Goal: Task Accomplishment & Management: Manage account settings

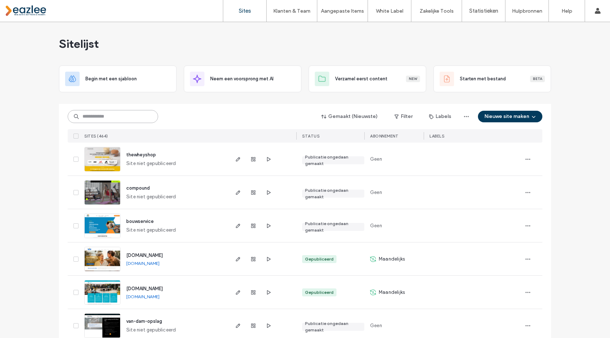
click at [138, 113] on input at bounding box center [113, 116] width 91 height 13
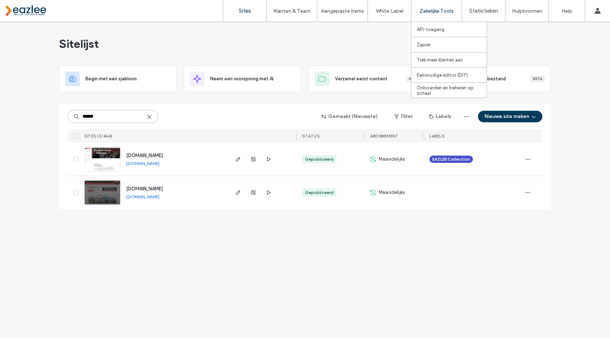
type input "******"
click at [240, 156] on icon "button" at bounding box center [238, 159] width 6 height 6
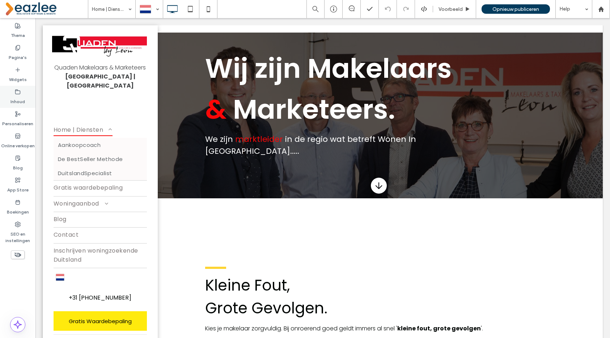
click at [14, 98] on label "Inhoud" at bounding box center [17, 100] width 14 height 10
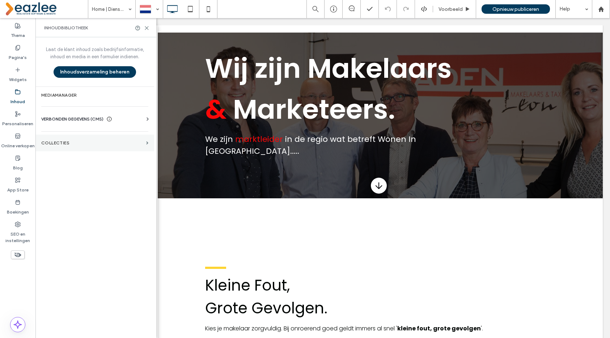
click at [58, 144] on label "COLLECTIES" at bounding box center [92, 142] width 102 height 5
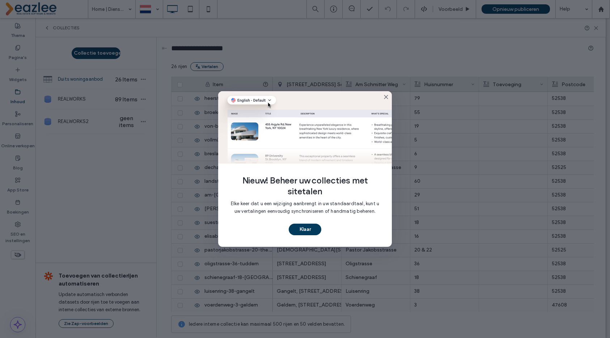
click at [386, 96] on icon at bounding box center [386, 97] width 6 height 6
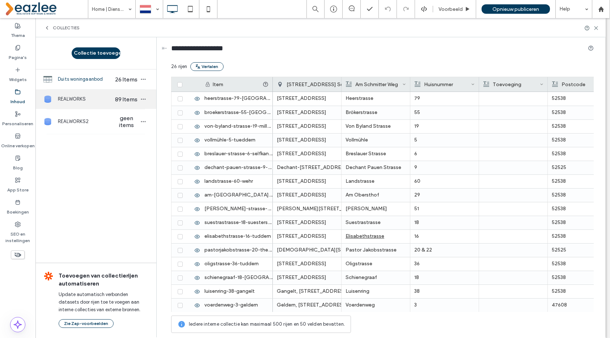
click at [100, 102] on span "REALWORKS" at bounding box center [86, 99] width 56 height 7
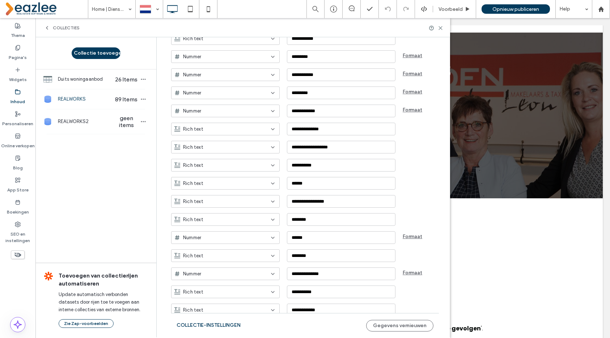
scroll to position [193, 0]
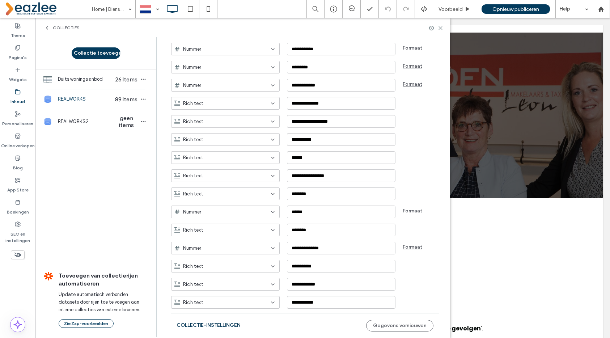
click at [224, 322] on button "Collectie-instellingen" at bounding box center [209, 326] width 64 height 12
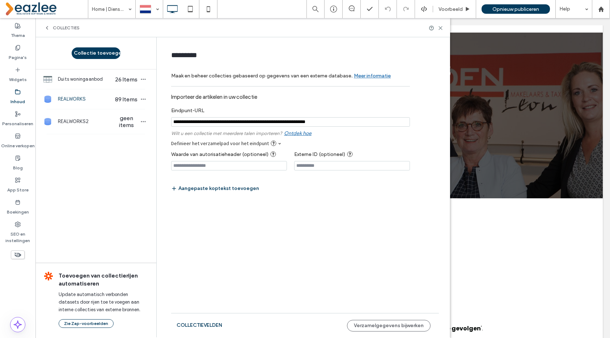
click at [361, 123] on input "notEmpty" at bounding box center [290, 121] width 239 height 9
paste input "**********"
type input "**********"
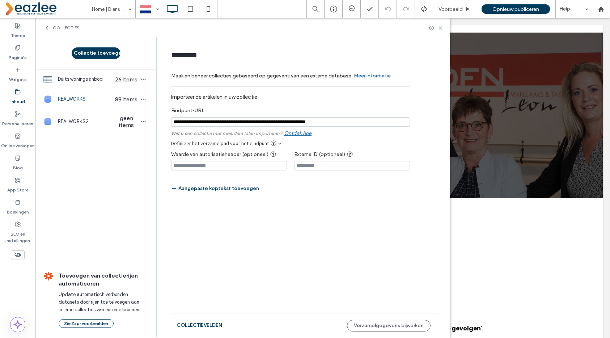
click at [367, 104] on label "Eindpunt-URL" at bounding box center [290, 109] width 239 height 10
click at [375, 326] on button "Verzamelgegevens bijwerken" at bounding box center [389, 326] width 84 height 12
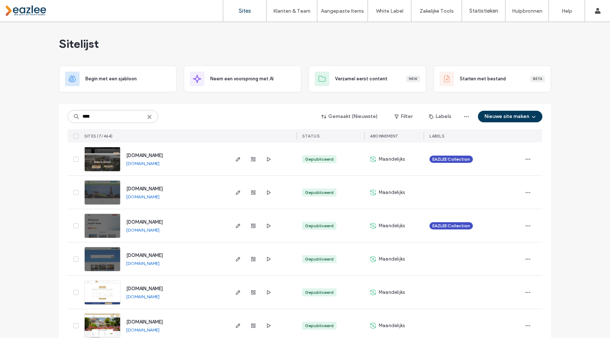
scroll to position [46, 0]
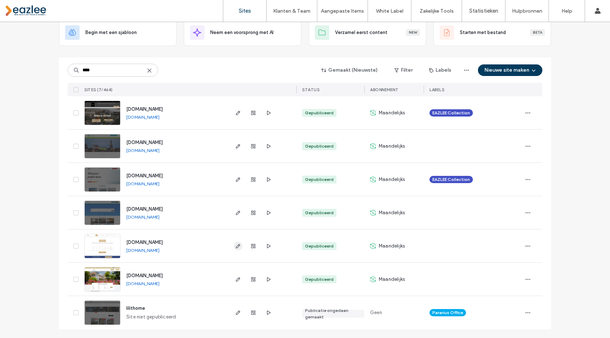
type input "****"
click at [237, 247] on icon "button" at bounding box center [238, 246] width 6 height 6
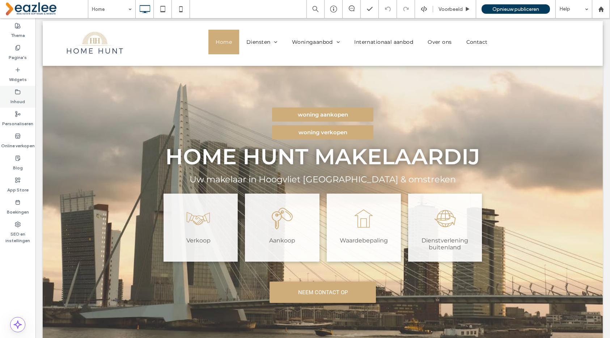
click at [11, 101] on label "Inhoud" at bounding box center [17, 100] width 14 height 10
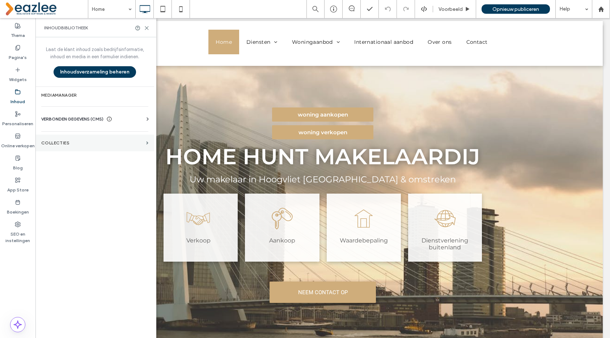
click at [105, 148] on section "COLLECTIES" at bounding box center [94, 143] width 119 height 17
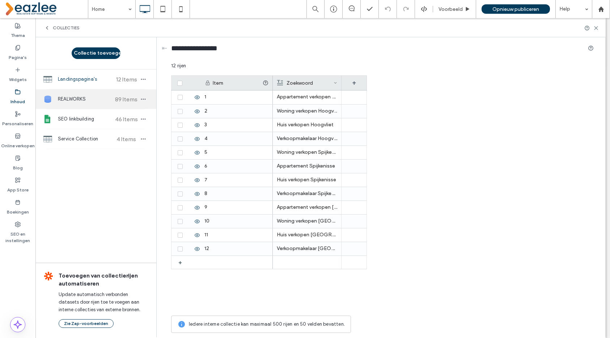
click at [102, 99] on span "REALWORKS" at bounding box center [85, 99] width 54 height 7
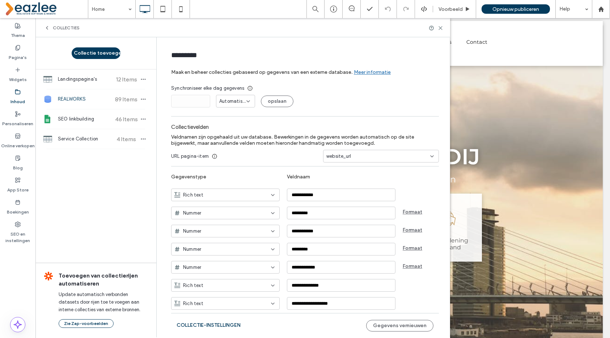
click at [122, 101] on span "89 Items" at bounding box center [126, 99] width 25 height 7
click at [231, 329] on button "Collectie-instellingen" at bounding box center [209, 326] width 64 height 12
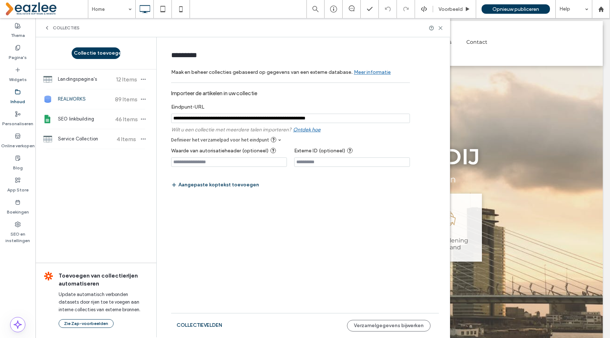
click at [356, 117] on input "notEmpty" at bounding box center [290, 118] width 239 height 9
paste input "**********"
paste input "notEmpty"
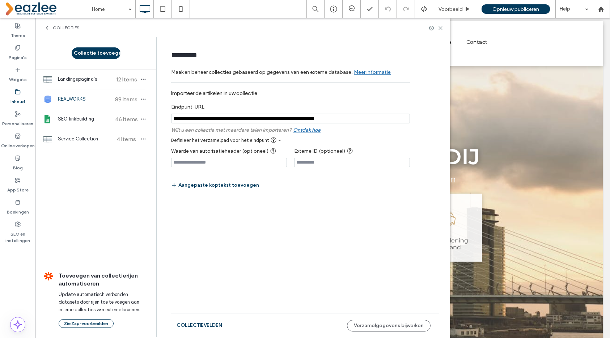
scroll to position [0, 0]
click at [377, 227] on form "********* Maak en beheer collecties gebaseerd op gegevens van een externe datab…" at bounding box center [305, 141] width 290 height 194
click at [381, 329] on button "Verzamelgegevens bijwerken" at bounding box center [389, 326] width 84 height 12
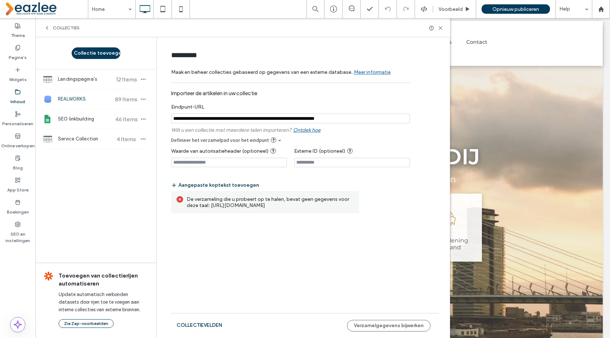
click at [388, 118] on input "notEmpty" at bounding box center [290, 119] width 239 height 10
paste input "**********"
type input "**********"
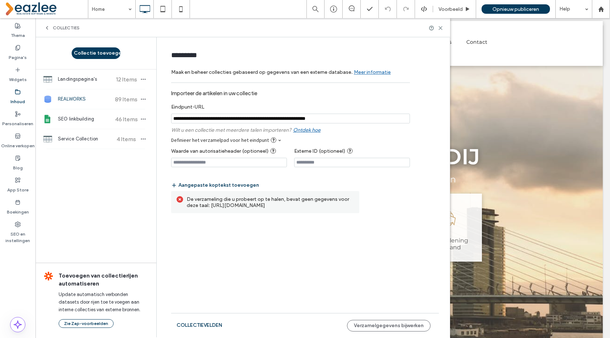
click at [368, 227] on form "********* Maak en beheer collecties gebaseerd op gegevens van een externe datab…" at bounding box center [305, 141] width 290 height 194
click at [397, 324] on button "Verzamelgegevens bijwerken" at bounding box center [389, 326] width 84 height 12
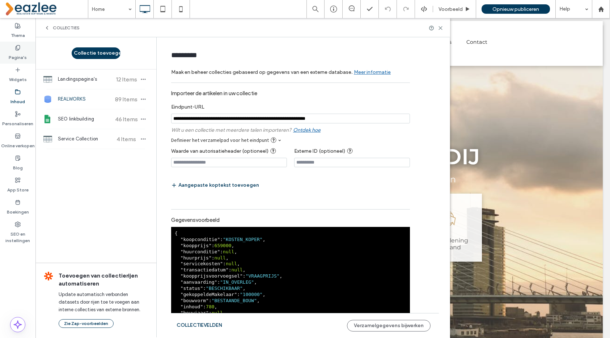
click at [20, 55] on label "Pagina's" at bounding box center [18, 56] width 18 height 10
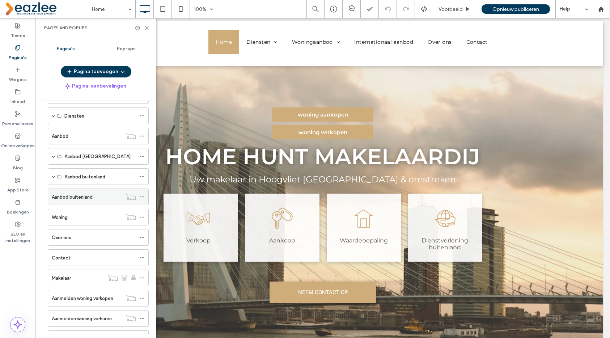
scroll to position [46, 0]
click at [75, 139] on div "Aanbod" at bounding box center [87, 137] width 70 height 8
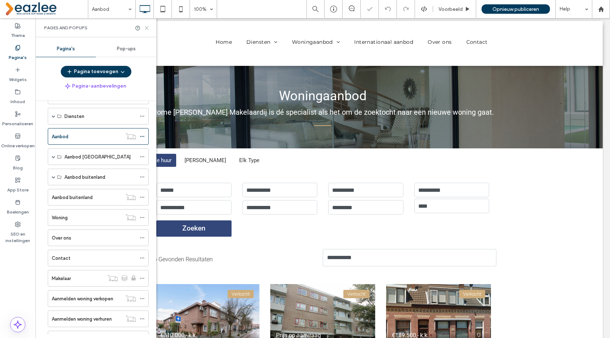
click at [147, 25] on icon at bounding box center [146, 27] width 5 height 5
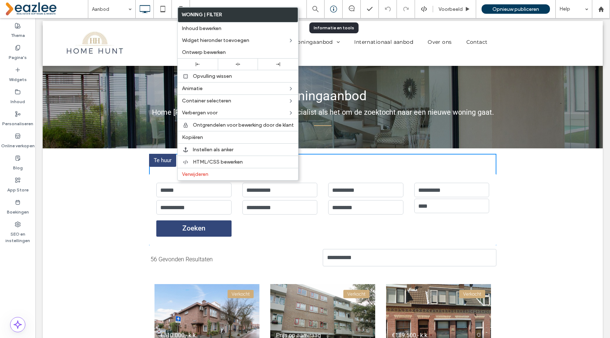
click at [331, 11] on icon at bounding box center [333, 8] width 7 height 7
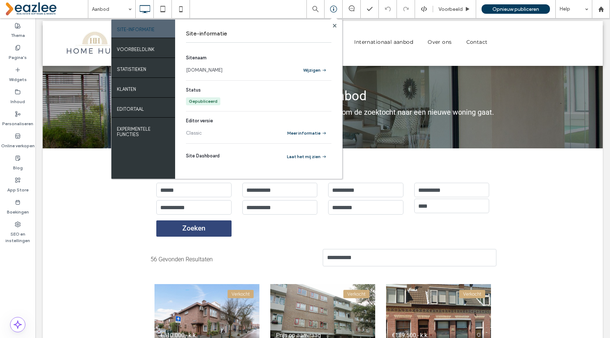
click at [214, 71] on link "www.homehunt.nl" at bounding box center [204, 70] width 37 height 7
click at [333, 27] on icon at bounding box center [335, 26] width 4 height 4
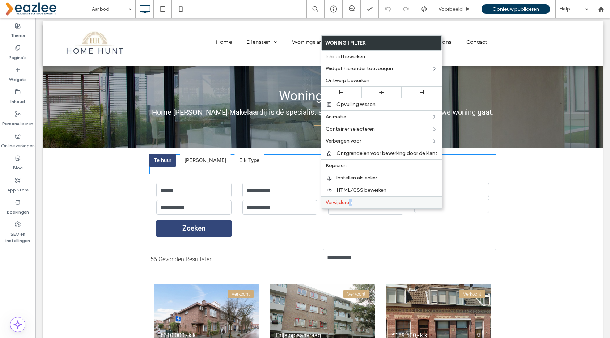
click at [352, 203] on span "Verwijderen" at bounding box center [339, 202] width 26 height 6
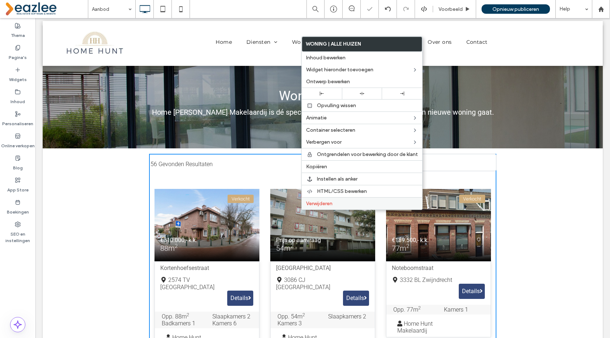
click at [336, 205] on label "Verwijderen" at bounding box center [362, 204] width 112 height 6
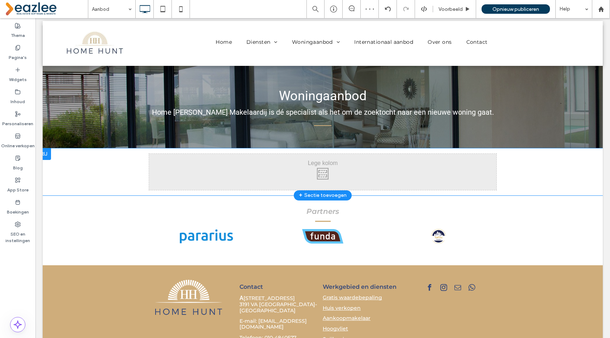
click at [316, 194] on div "+ Sectie toevoegen" at bounding box center [323, 195] width 48 height 9
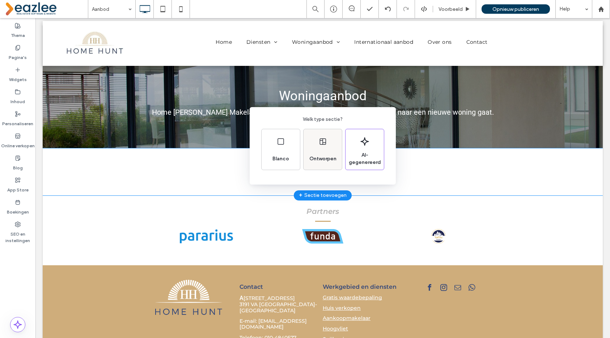
click at [324, 160] on span "Ontworpen" at bounding box center [323, 158] width 33 height 7
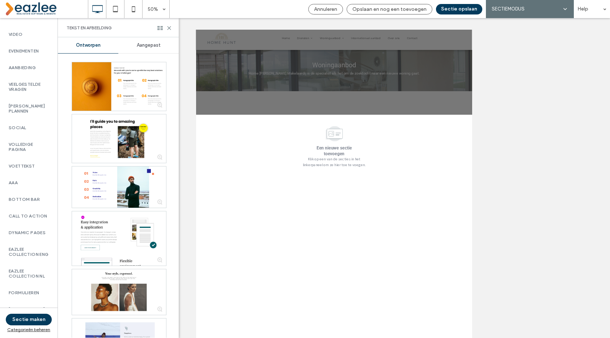
scroll to position [390, 0]
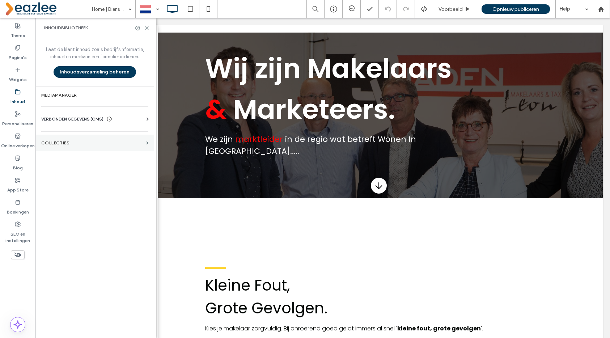
click at [67, 145] on label "COLLECTIES" at bounding box center [92, 142] width 102 height 5
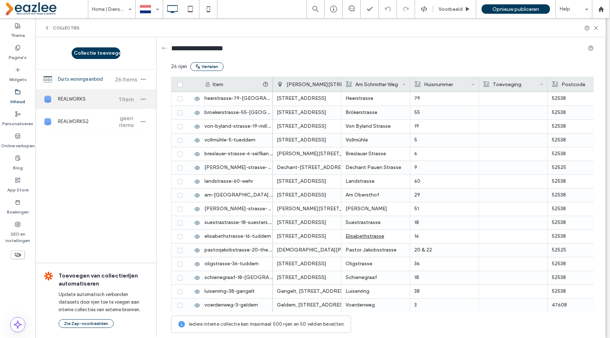
click at [111, 102] on span "REALWORKS" at bounding box center [85, 99] width 54 height 7
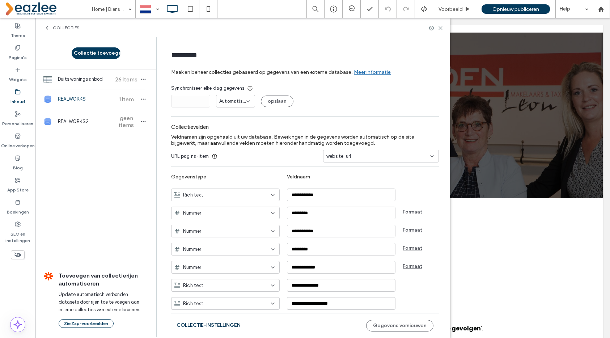
click at [228, 328] on button "Collectie-instellingen" at bounding box center [209, 326] width 64 height 12
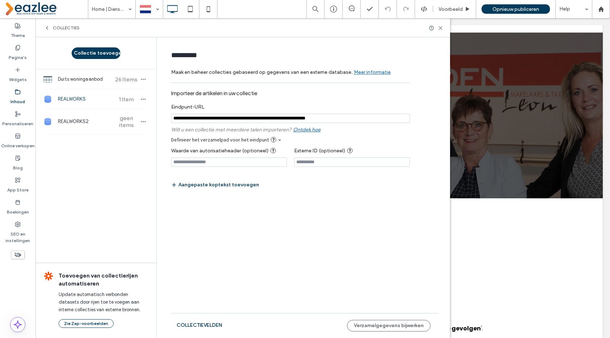
drag, startPoint x: 261, startPoint y: 118, endPoint x: 378, endPoint y: 118, distance: 116.2
click at [378, 118] on input "notEmpty" at bounding box center [290, 118] width 239 height 9
paste input "**********"
type input "**********"
click at [387, 325] on button "Verzamelgegevens bijwerken" at bounding box center [389, 326] width 84 height 12
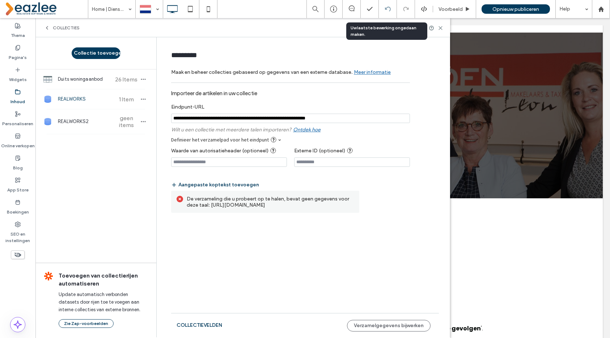
click at [386, 11] on icon at bounding box center [388, 9] width 6 height 6
click at [16, 243] on label "SEO en instellingen" at bounding box center [17, 235] width 35 height 17
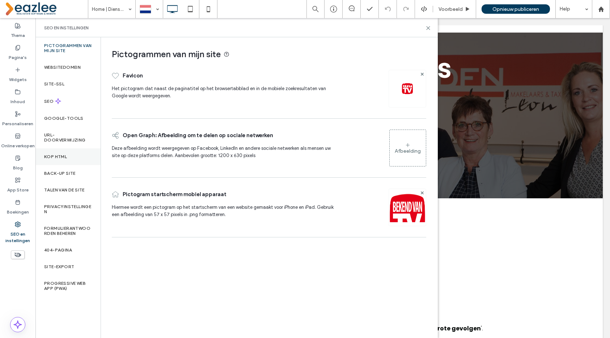
click at [59, 155] on label "Kop HTML" at bounding box center [55, 156] width 23 height 5
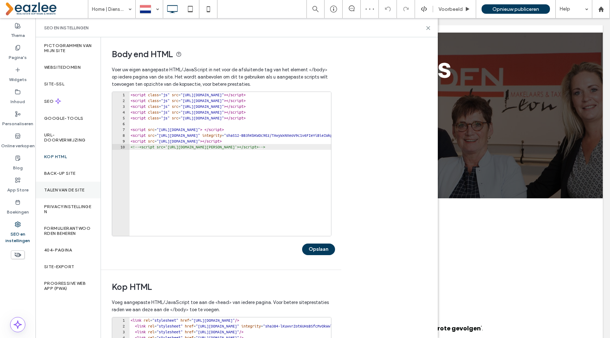
click at [71, 191] on label "Talen van de site" at bounding box center [64, 190] width 41 height 5
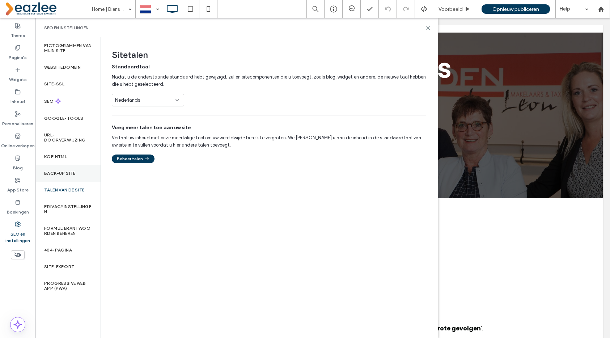
click at [67, 169] on div "Back-up site" at bounding box center [67, 173] width 65 height 17
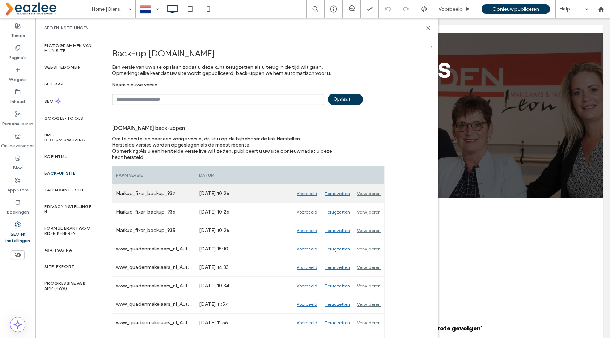
click at [342, 194] on div "Terugzetten" at bounding box center [337, 194] width 33 height 18
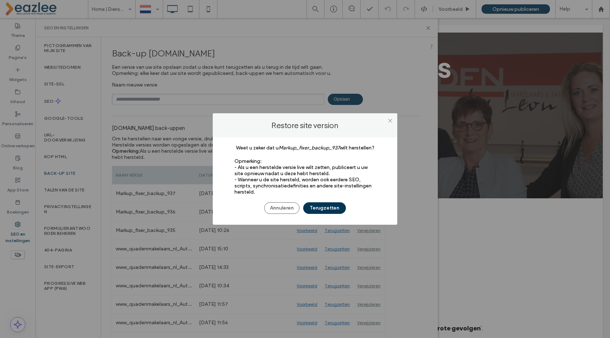
click at [331, 208] on button "Terugzetten" at bounding box center [324, 208] width 43 height 12
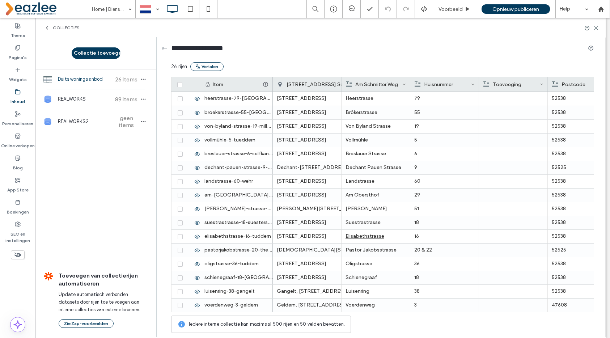
click at [17, 101] on label "Inhoud" at bounding box center [17, 100] width 14 height 10
click at [17, 49] on icon at bounding box center [18, 48] width 6 height 6
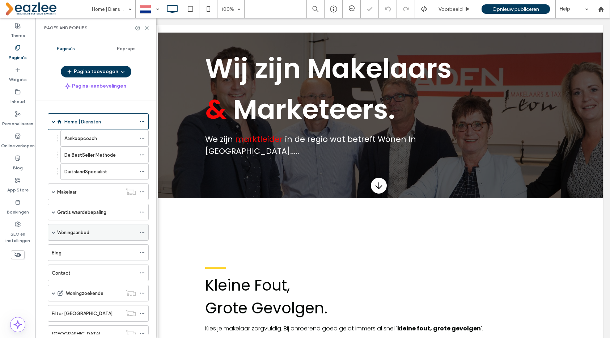
click at [67, 234] on label "Woningaanbod" at bounding box center [73, 232] width 32 height 13
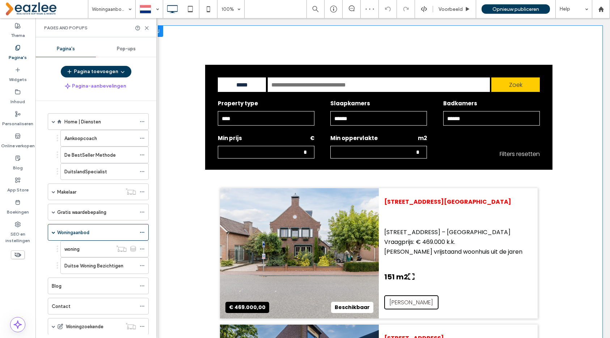
click at [160, 29] on div at bounding box center [157, 31] width 14 height 12
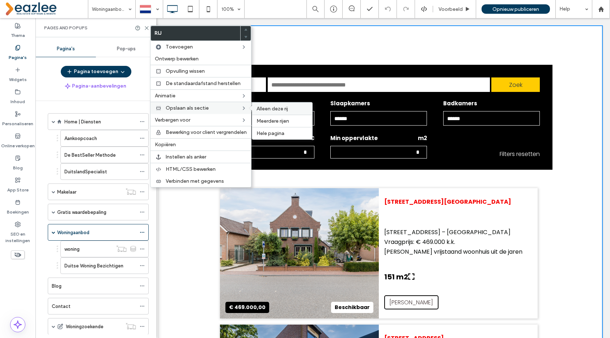
click at [274, 109] on span "Alleen deze rij" at bounding box center [272, 109] width 31 height 6
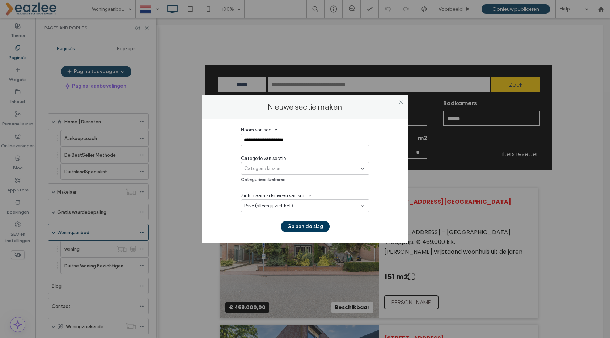
type input "**********"
click at [273, 168] on span "Categorie kiezen" at bounding box center [262, 168] width 36 height 7
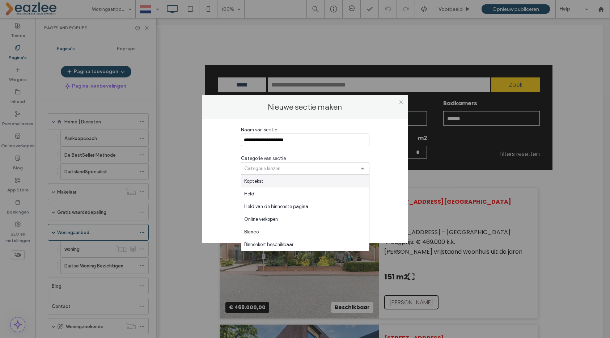
click at [276, 179] on div "Koptekst" at bounding box center [305, 181] width 128 height 13
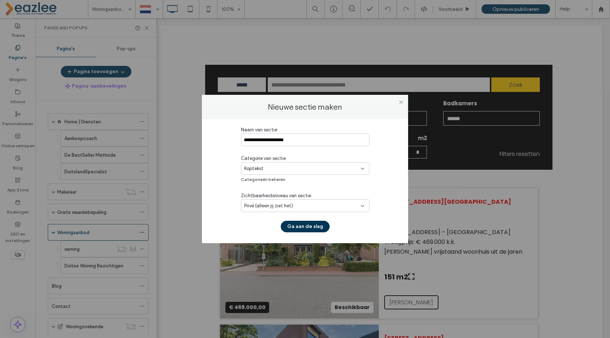
click at [307, 229] on button "Ga aan de slag" at bounding box center [305, 227] width 49 height 12
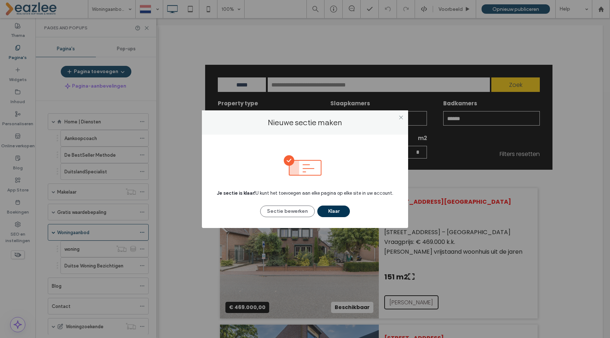
click at [335, 212] on button "Klaar" at bounding box center [334, 212] width 33 height 12
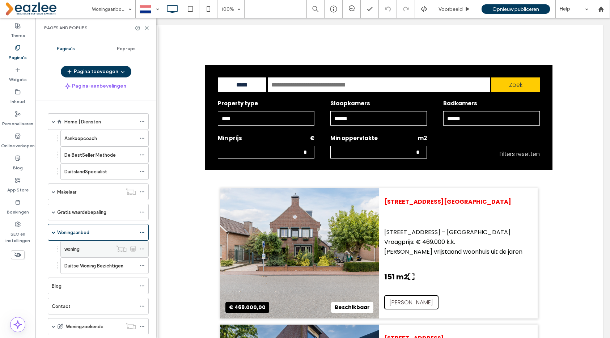
click at [94, 250] on div "woning" at bounding box center [88, 249] width 48 height 8
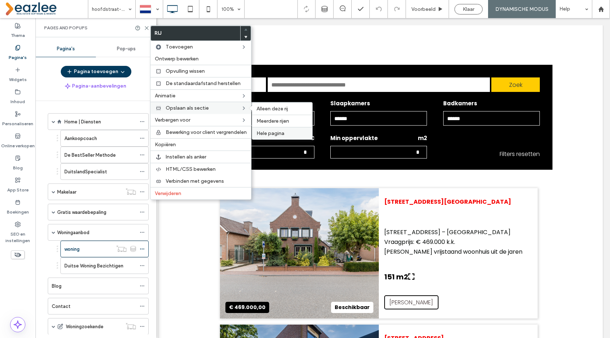
click at [268, 131] on span "Hele pagina" at bounding box center [271, 133] width 28 height 6
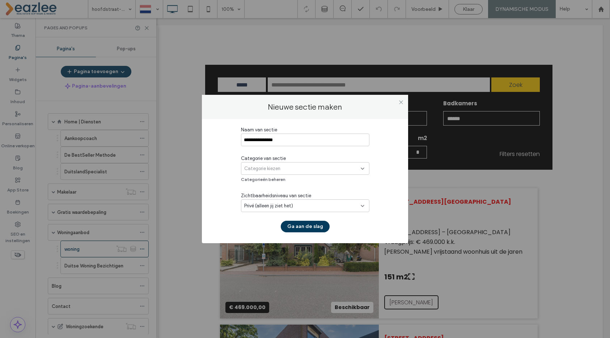
type input "**********"
click at [277, 174] on div "Categorie kiezen" at bounding box center [305, 168] width 129 height 13
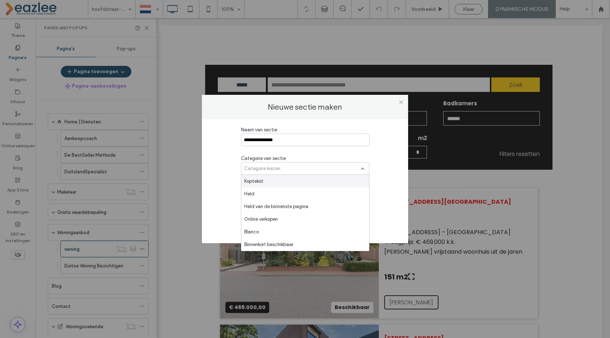
click at [277, 184] on div "Koptekst" at bounding box center [305, 181] width 128 height 13
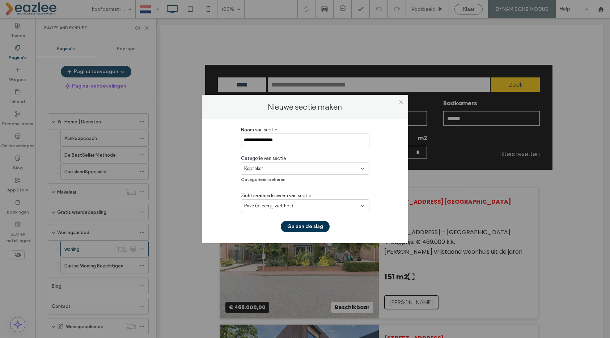
click at [307, 224] on button "Ga aan de slag" at bounding box center [305, 227] width 49 height 12
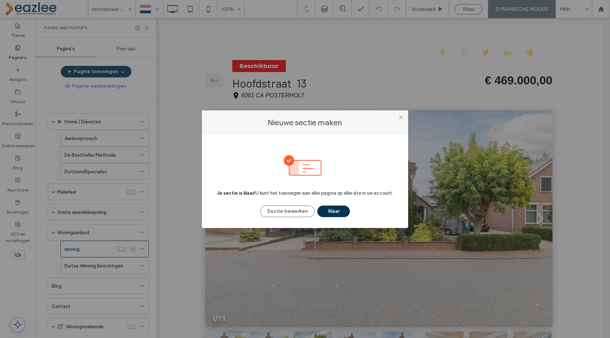
click at [341, 212] on button "Klaar" at bounding box center [334, 212] width 33 height 12
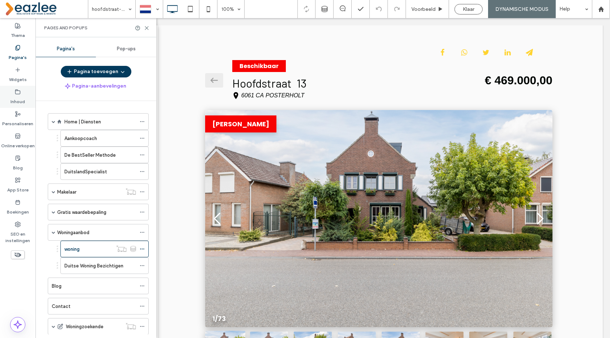
click at [20, 91] on use at bounding box center [18, 91] width 5 height 4
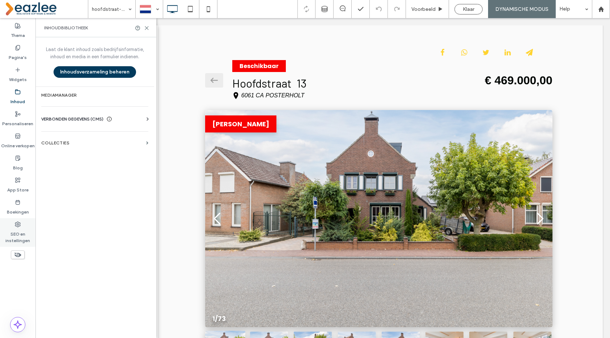
click at [17, 234] on label "SEO en instellingen" at bounding box center [17, 235] width 35 height 17
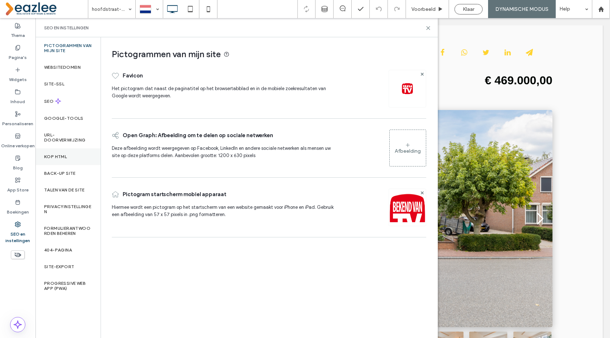
click at [62, 157] on label "Kop HTML" at bounding box center [55, 156] width 23 height 5
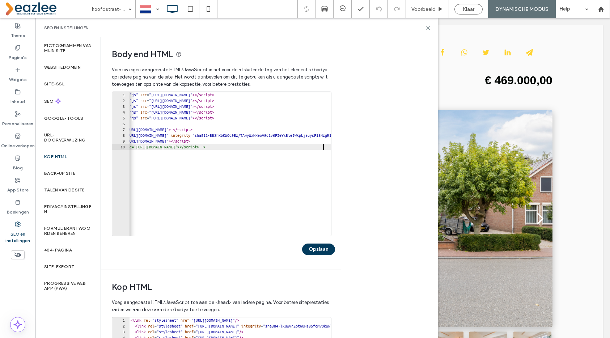
click at [194, 154] on div "< script class = "js" src = "https://cdn.eazlee.com/plugins/in-viewport/viewpor…" at bounding box center [352, 170] width 509 height 156
type textarea "**********"
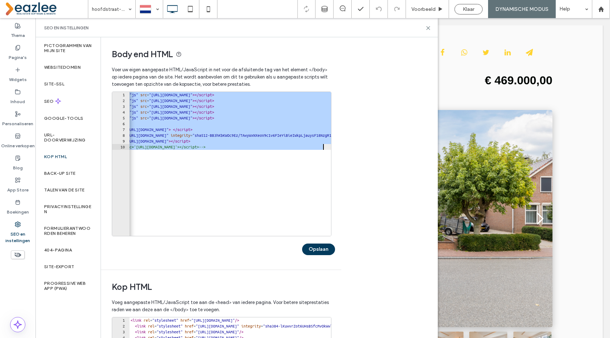
scroll to position [120, 0]
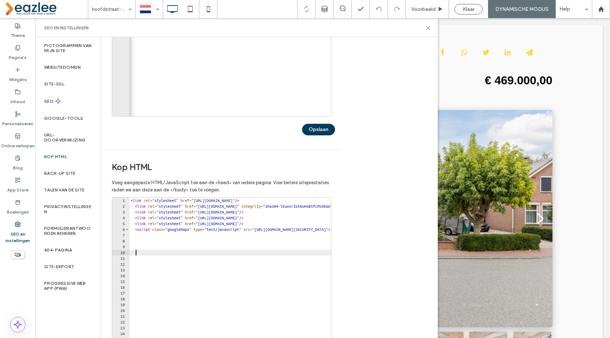
click at [156, 252] on div "< link rel = "stylesheet" href = "https://cdn.eazlee.com/plugins/bootstrap-v4.1…" at bounding box center [397, 276] width 537 height 156
type textarea "*********"
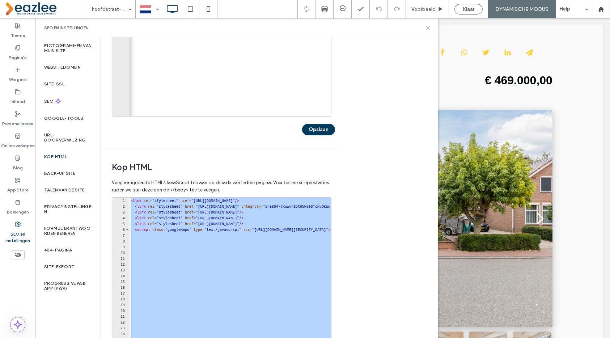
click at [430, 27] on icon at bounding box center [428, 27] width 5 height 5
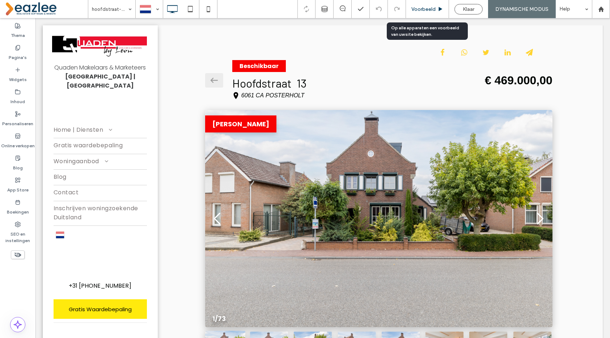
click at [430, 11] on span "Voorbeeld" at bounding box center [424, 9] width 24 height 6
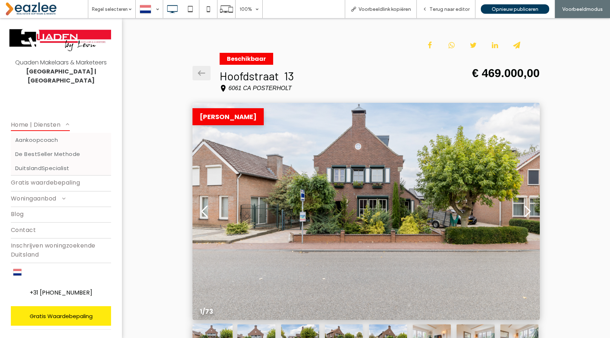
click at [34, 118] on span "Home | Diensten" at bounding box center [40, 124] width 59 height 13
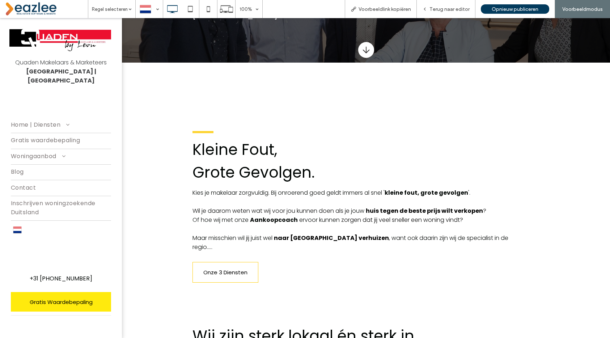
scroll to position [102, 0]
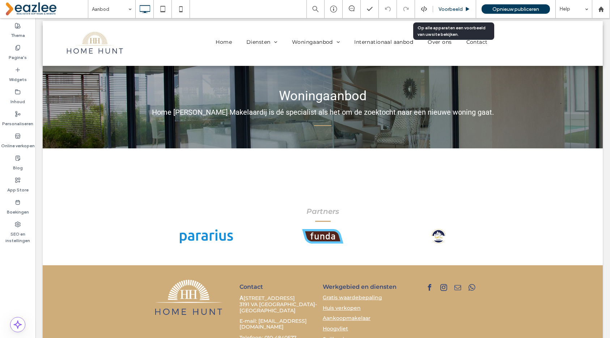
click at [450, 3] on div "Voorbeeld" at bounding box center [454, 9] width 43 height 18
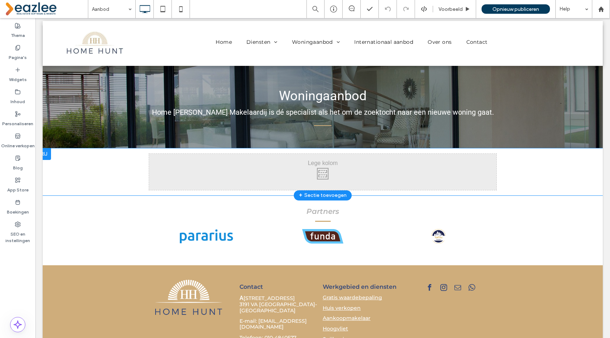
click at [328, 194] on div "+ Sectie toevoegen" at bounding box center [323, 195] width 48 height 9
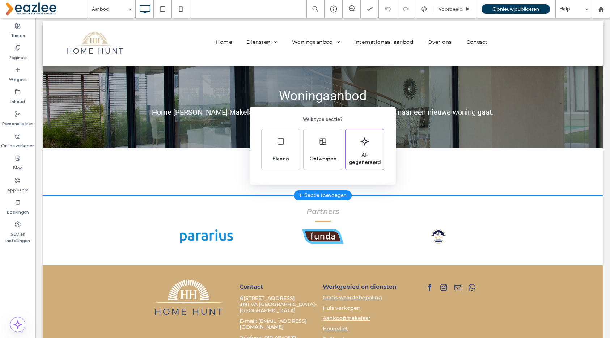
click at [11, 95] on div "Welk type sectie? [PERSON_NAME] AI-gegenereerd" at bounding box center [305, 187] width 610 height 374
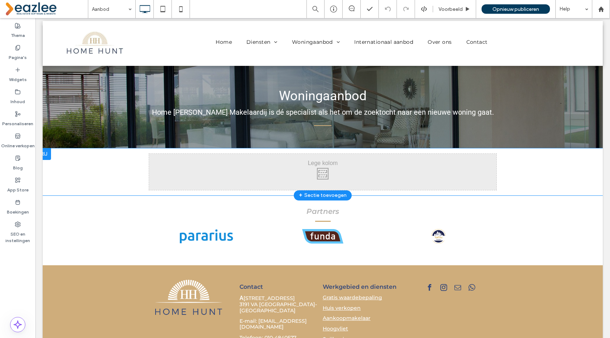
click at [317, 193] on div "+ Sectie toevoegen" at bounding box center [323, 195] width 48 height 9
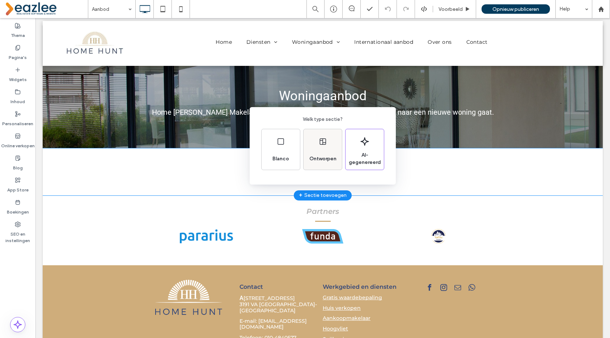
click at [328, 146] on div "Ontworpen" at bounding box center [323, 149] width 38 height 41
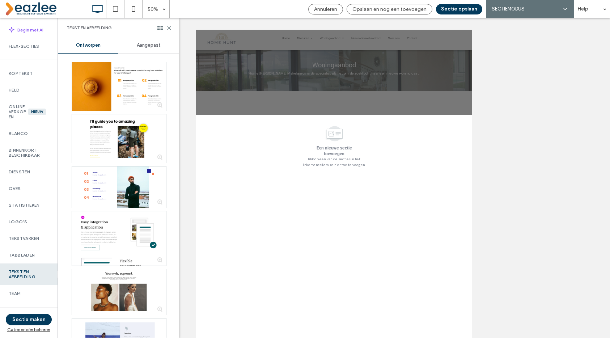
click at [144, 44] on span "Aangepast" at bounding box center [149, 45] width 24 height 6
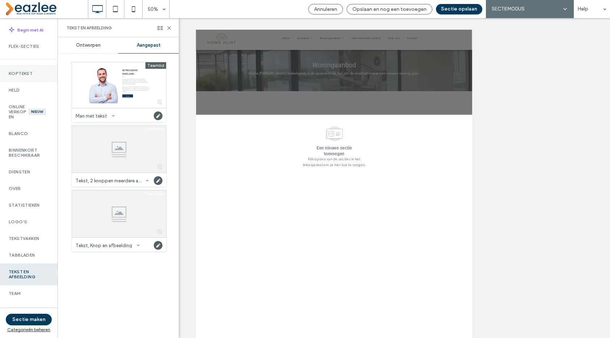
click at [23, 71] on label "Koptekst" at bounding box center [29, 73] width 40 height 5
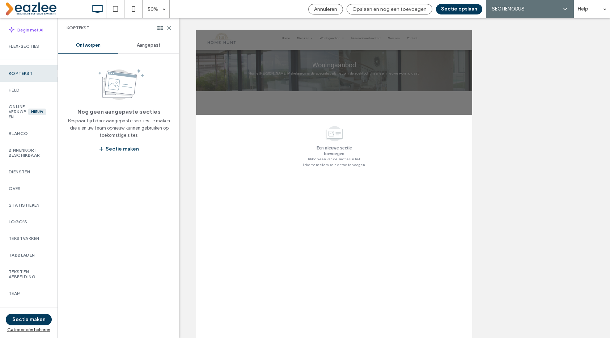
click at [140, 44] on span "Aangepast" at bounding box center [149, 45] width 24 height 6
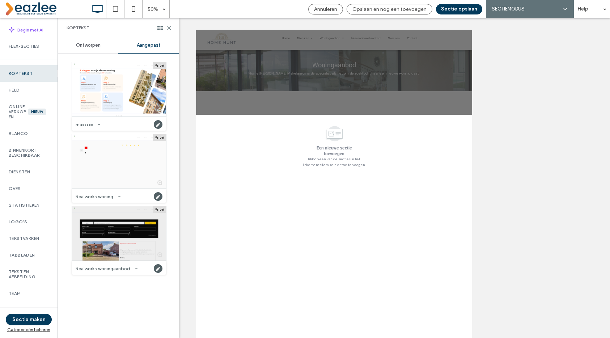
click at [114, 250] on div at bounding box center [119, 233] width 94 height 54
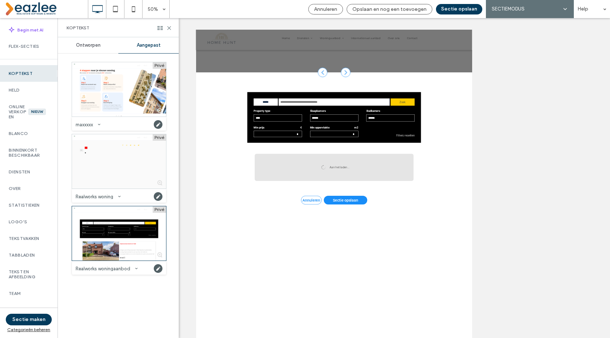
scroll to position [112, 0]
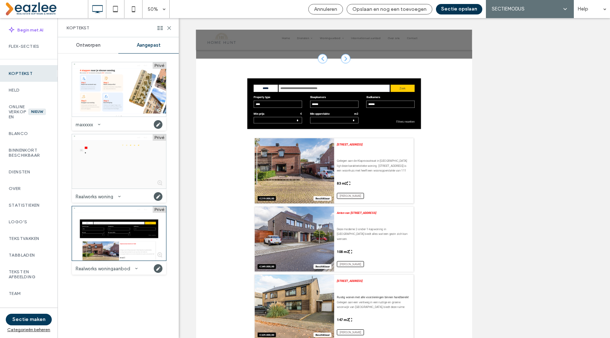
click at [455, 11] on button "Sectie opslaan" at bounding box center [459, 9] width 46 height 10
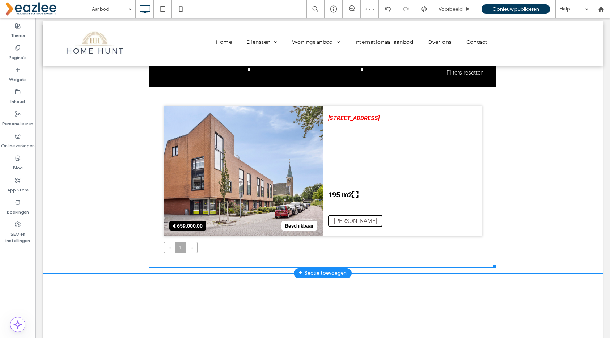
scroll to position [251, 0]
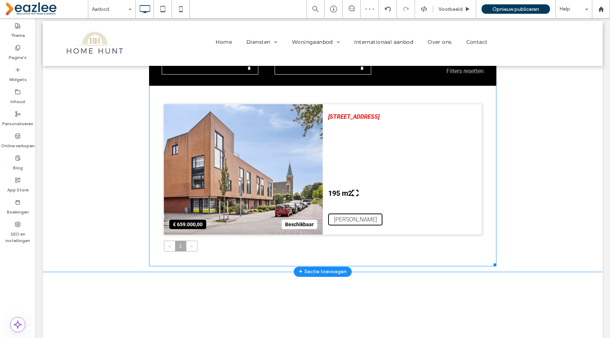
click at [353, 152] on span at bounding box center [323, 125] width 348 height 282
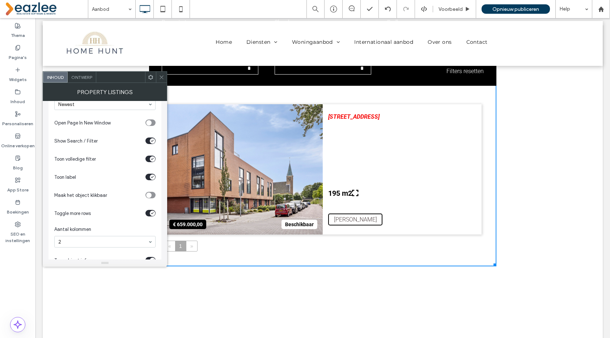
scroll to position [294, 0]
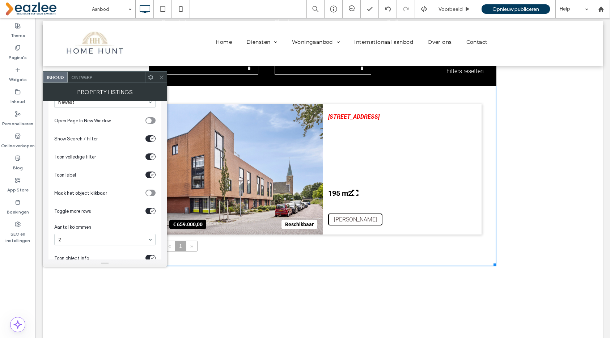
click at [80, 78] on span "Ontwerp" at bounding box center [81, 77] width 21 height 5
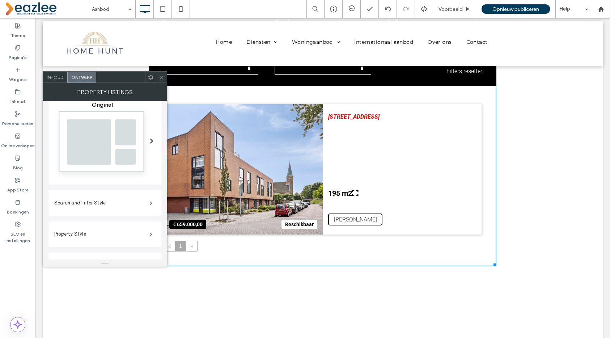
scroll to position [122, 0]
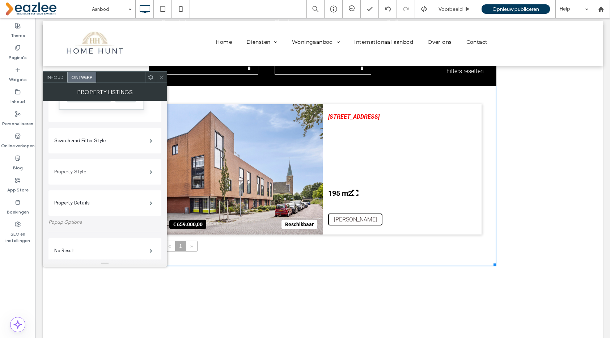
click at [122, 169] on label "Property Style" at bounding box center [102, 172] width 96 height 14
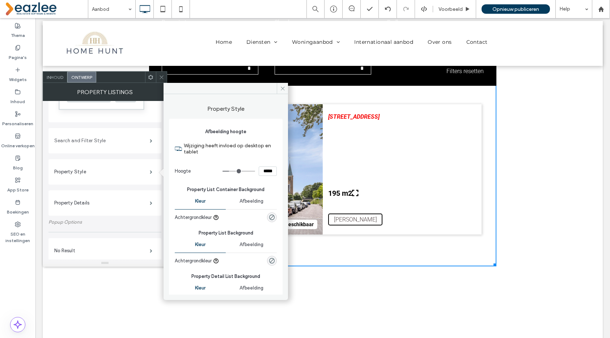
click at [120, 140] on label "Search and Filter Style" at bounding box center [102, 141] width 96 height 14
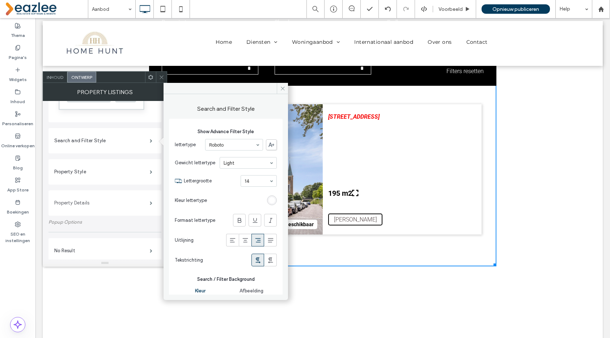
click at [110, 206] on label "Property Details" at bounding box center [102, 203] width 96 height 14
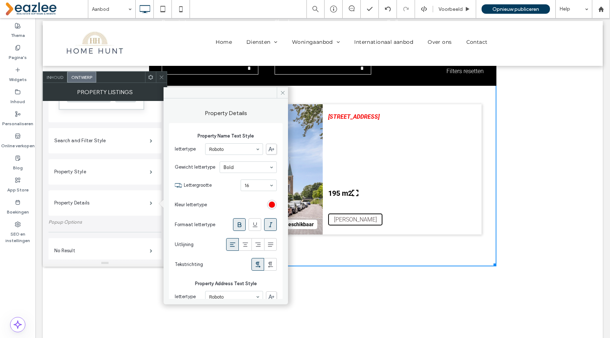
click at [271, 208] on div "rgb(246, 3, 3)" at bounding box center [272, 205] width 6 height 6
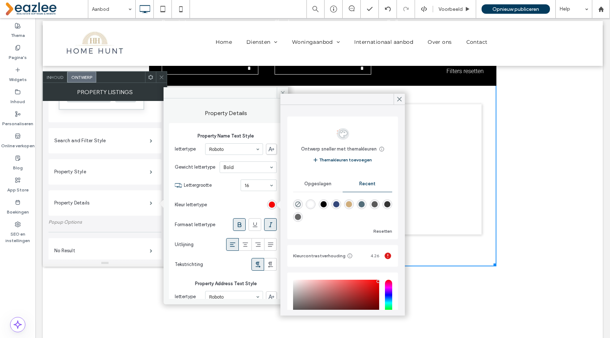
click at [322, 202] on div "rgba(0, 0, 0, 1)" at bounding box center [324, 204] width 6 height 6
click at [350, 200] on div "rgba(207, 173, 123, 1)" at bounding box center [349, 204] width 10 height 10
type input "*******"
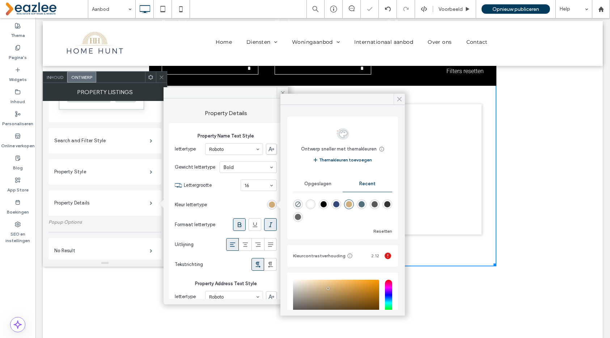
click at [399, 96] on icon at bounding box center [399, 99] width 7 height 7
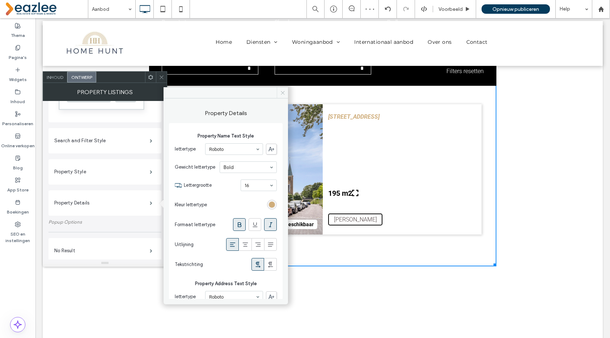
click at [282, 93] on use at bounding box center [283, 93] width 4 height 4
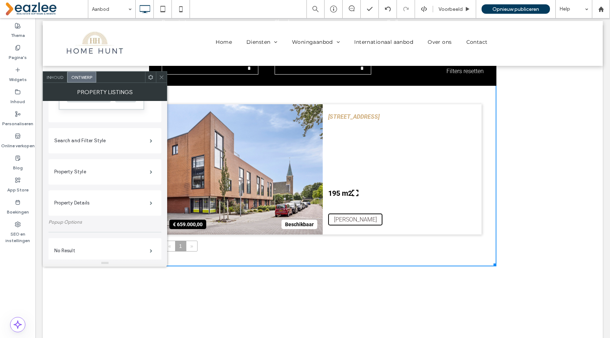
click at [163, 75] on icon at bounding box center [161, 77] width 5 height 5
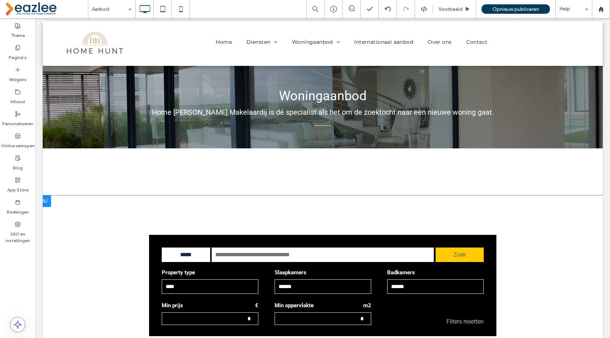
scroll to position [117, 0]
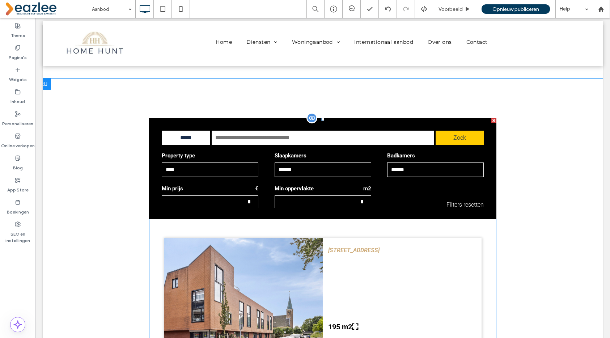
click at [261, 172] on div "**********" at bounding box center [323, 165] width 322 height 26
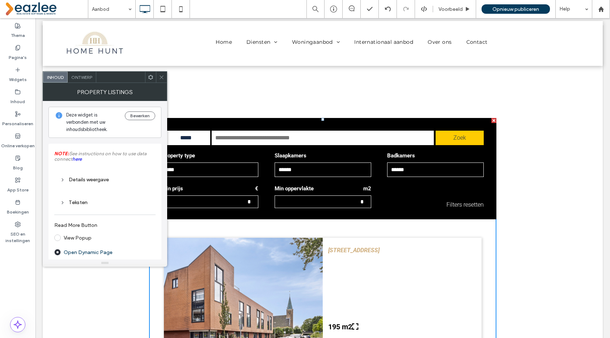
click at [80, 73] on div "Ontwerp" at bounding box center [82, 77] width 29 height 11
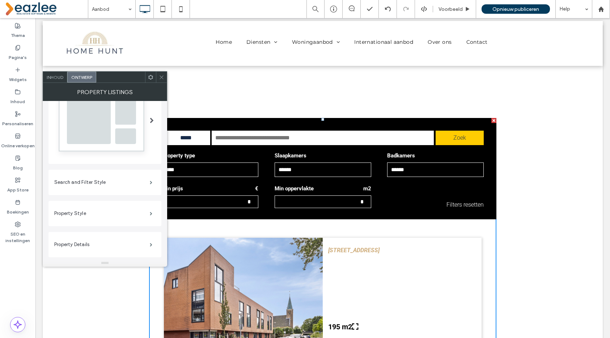
scroll to position [86, 0]
click at [98, 178] on label "Search and Filter Style" at bounding box center [102, 176] width 96 height 14
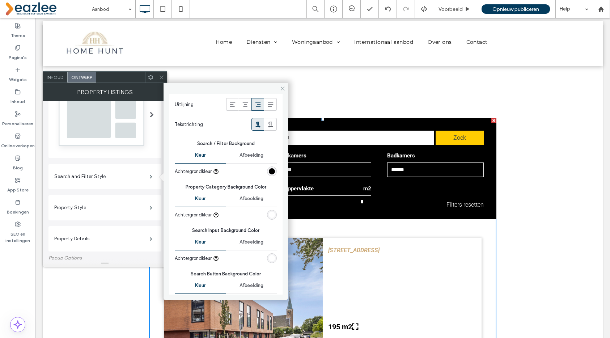
scroll to position [136, 0]
click at [271, 168] on div "rgb(0, 0, 0)" at bounding box center [272, 171] width 6 height 6
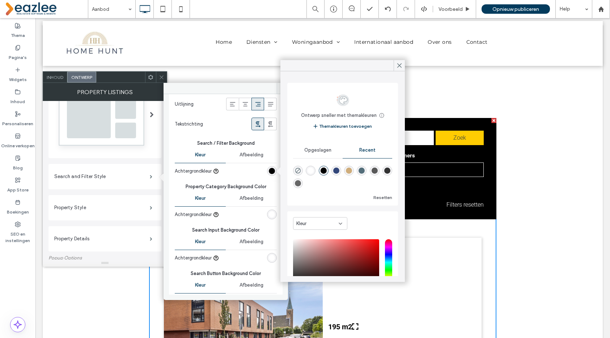
click at [352, 172] on div "rgba(207, 173, 123, 1)" at bounding box center [349, 171] width 6 height 6
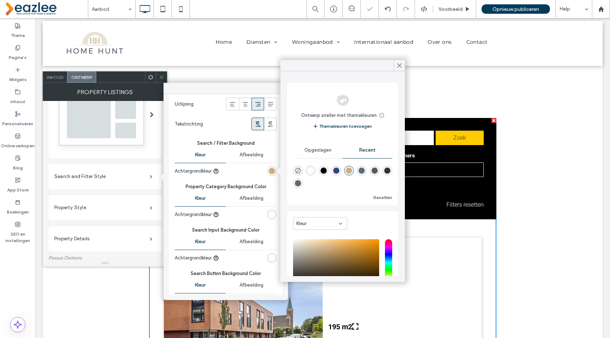
type input "*******"
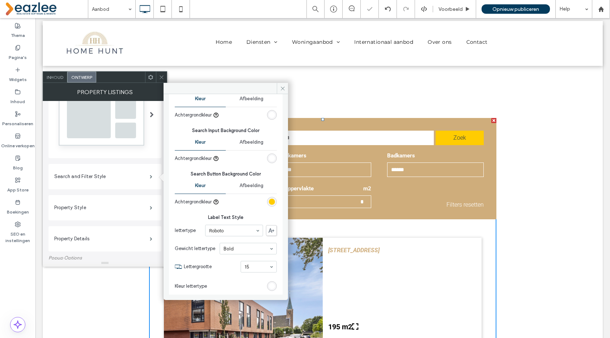
scroll to position [242, 0]
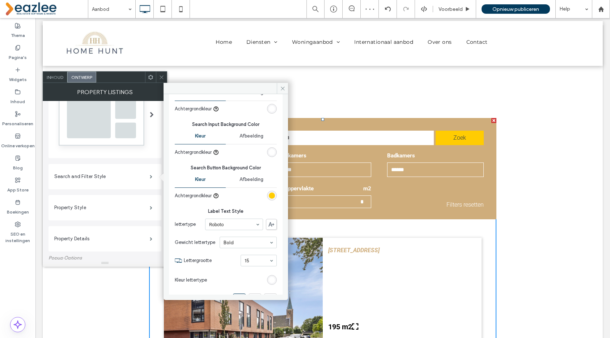
click at [270, 192] on div "rgb(255, 204, 2)" at bounding box center [272, 196] width 10 height 10
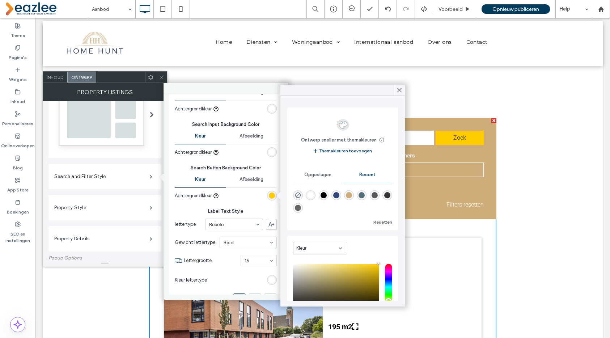
click at [375, 195] on div "rgba(89, 89, 89, 1)" at bounding box center [375, 195] width 6 height 6
type input "*******"
click at [269, 278] on div "rgb(255, 255, 255)" at bounding box center [272, 280] width 6 height 6
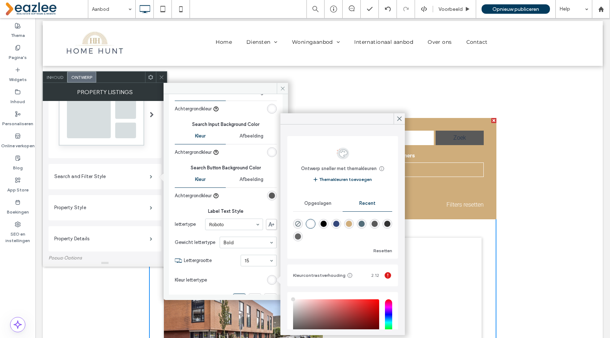
click at [313, 221] on div "rgba(255, 255, 255, 1)" at bounding box center [311, 224] width 6 height 6
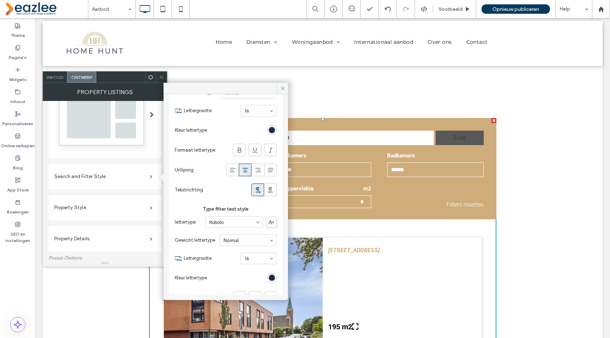
scroll to position [719, 0]
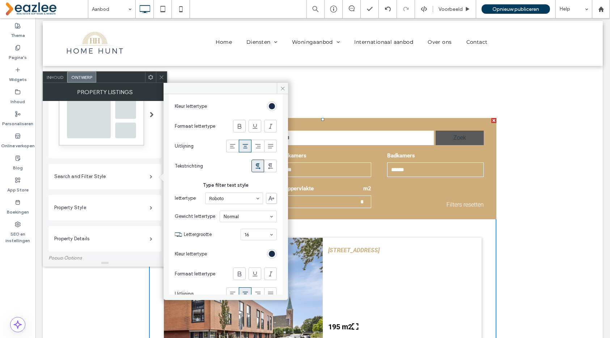
click at [271, 253] on div "rgb(25, 45, 75)" at bounding box center [272, 254] width 6 height 6
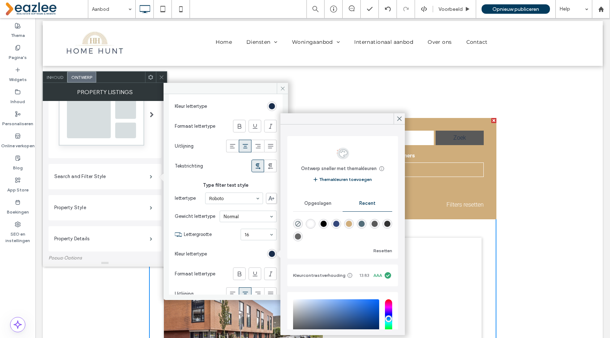
click at [310, 223] on div "rgba(255, 255, 255, 1)" at bounding box center [311, 224] width 6 height 6
type input "*******"
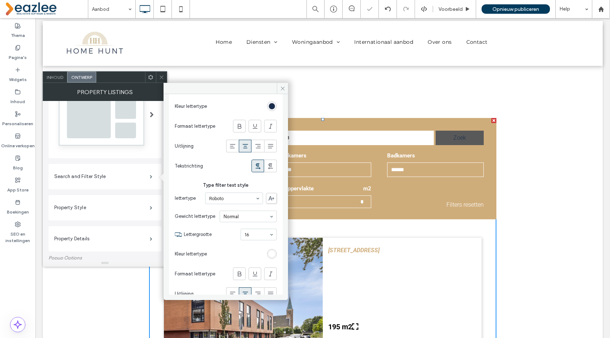
scroll to position [676, 0]
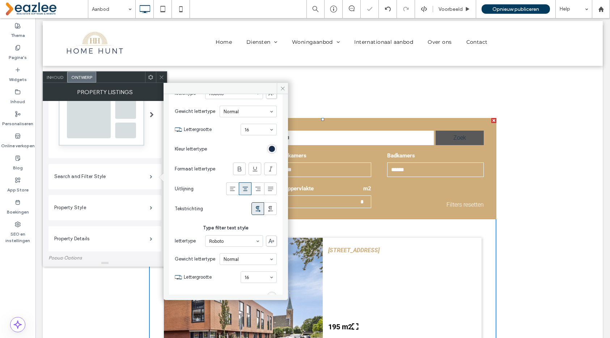
click at [270, 150] on div "rgb(25, 45, 75)" at bounding box center [272, 149] width 6 height 6
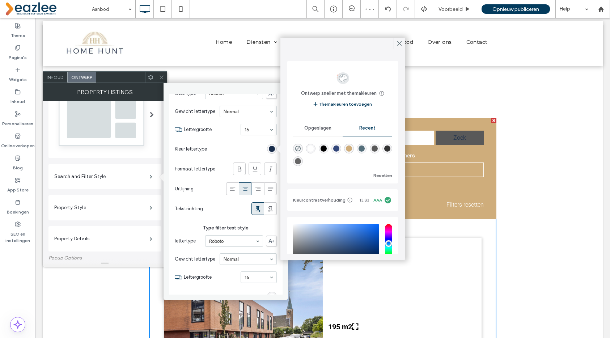
click at [310, 150] on div "rgba(255, 255, 255, 1)" at bounding box center [311, 149] width 6 height 6
type input "*******"
click at [236, 174] on span at bounding box center [239, 169] width 7 height 12
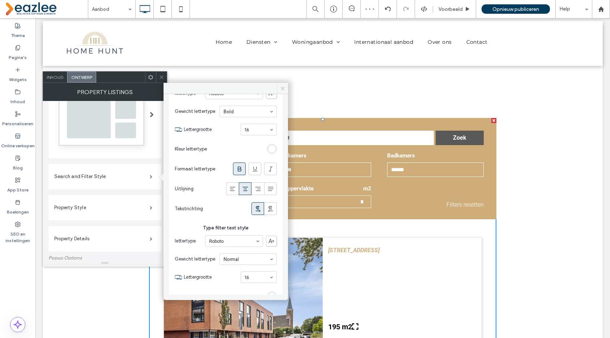
click at [285, 89] on icon at bounding box center [282, 88] width 5 height 5
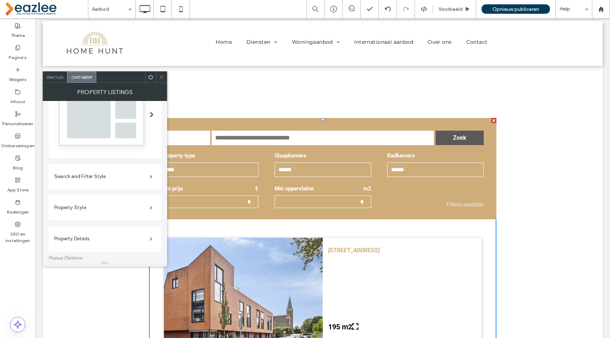
click at [161, 75] on icon at bounding box center [161, 77] width 5 height 5
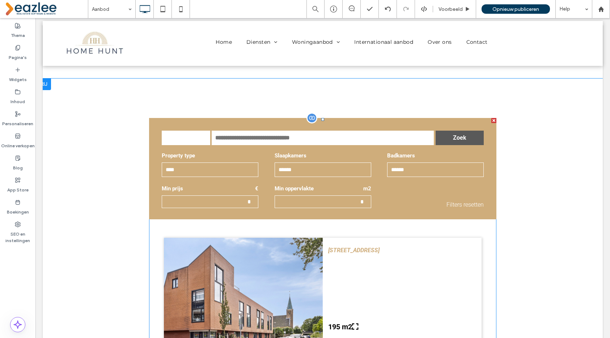
click at [186, 141] on span at bounding box center [323, 259] width 348 height 282
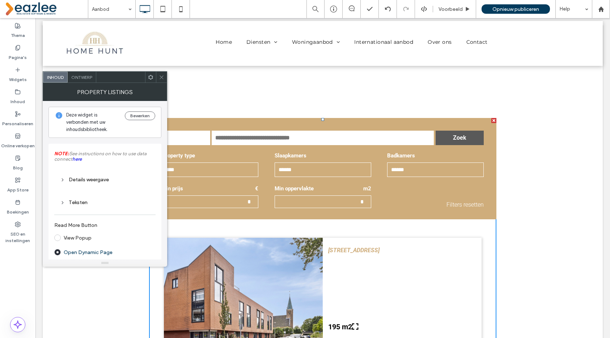
click at [85, 79] on span "Ontwerp" at bounding box center [81, 77] width 21 height 5
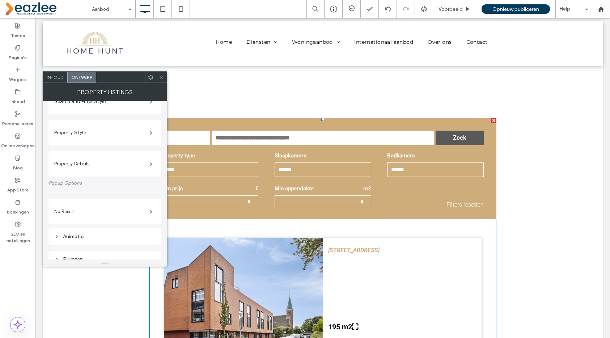
scroll to position [152, 0]
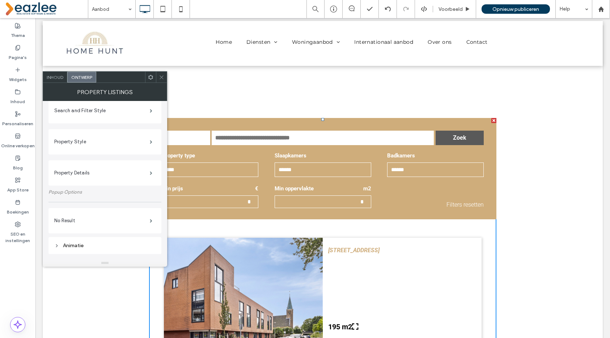
click at [108, 117] on label "Search and Filter Style" at bounding box center [102, 111] width 96 height 14
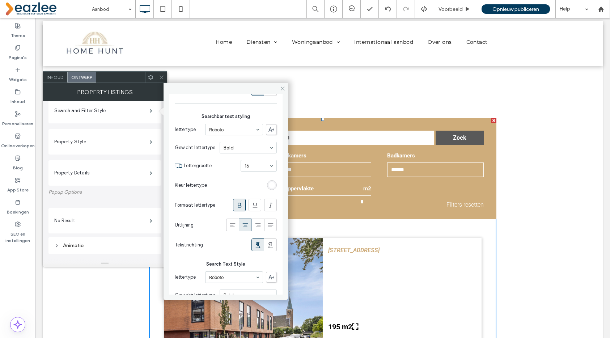
scroll to position [551, 0]
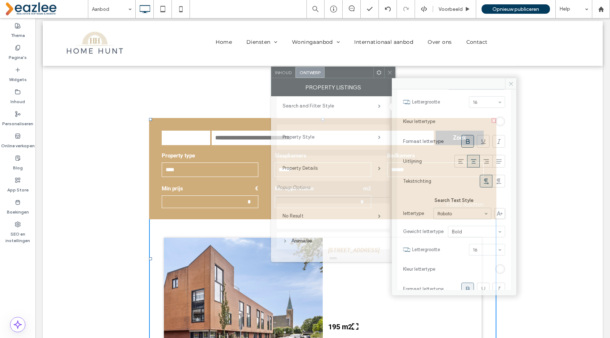
drag, startPoint x: 132, startPoint y: 71, endPoint x: 372, endPoint y: 70, distance: 240.4
click at [372, 70] on div at bounding box center [349, 72] width 49 height 11
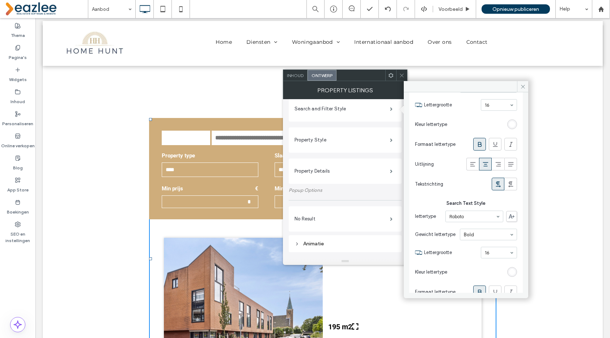
click at [514, 125] on div "rgb(255, 255, 255)" at bounding box center [513, 124] width 10 height 10
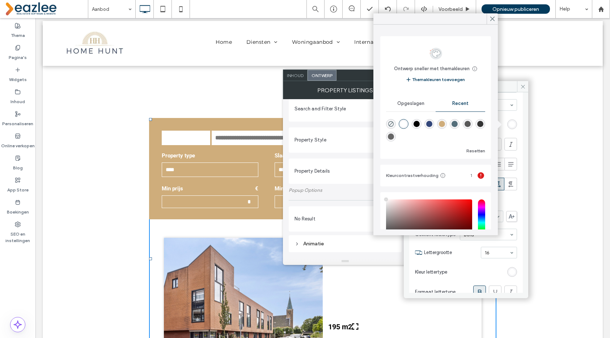
click at [418, 124] on div "rgba(0, 0, 0, 1)" at bounding box center [417, 124] width 6 height 6
type input "*******"
click at [512, 273] on div "rgb(255, 255, 255)" at bounding box center [512, 272] width 6 height 6
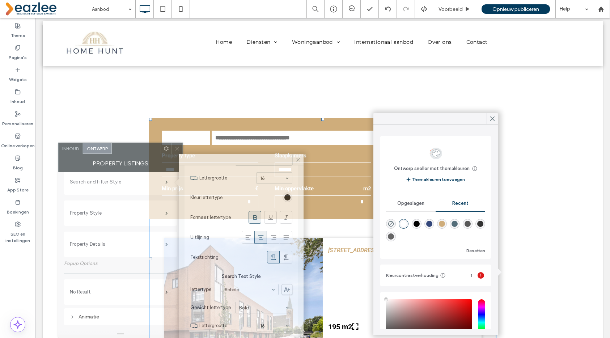
drag, startPoint x: 356, startPoint y: 80, endPoint x: 131, endPoint y: 177, distance: 244.6
click at [131, 177] on div "Inhoud Ontwerp Search and Filter Style Show Advance Filter Style lettertype Rob…" at bounding box center [120, 241] width 125 height 196
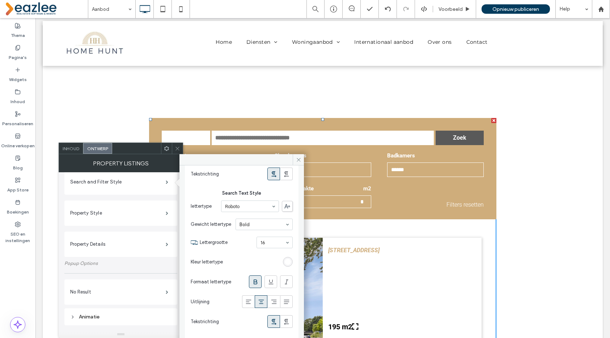
scroll to position [644, 0]
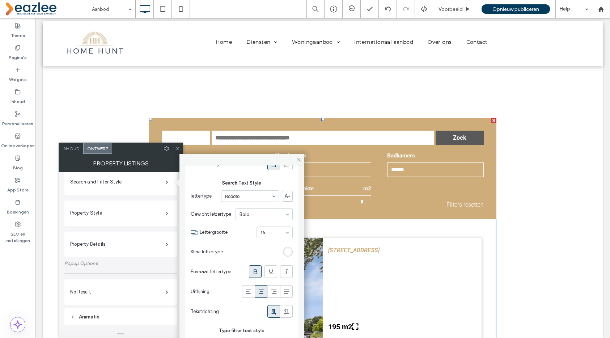
click at [286, 251] on div "rgb(255, 255, 255)" at bounding box center [288, 252] width 6 height 6
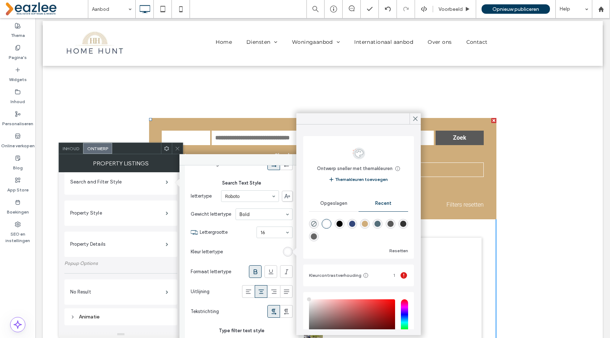
click at [342, 224] on div "rgba(0, 0, 0, 1)" at bounding box center [340, 224] width 6 height 6
click at [322, 223] on div "rgba(255, 255, 255, 1)" at bounding box center [327, 224] width 10 height 10
type input "*******"
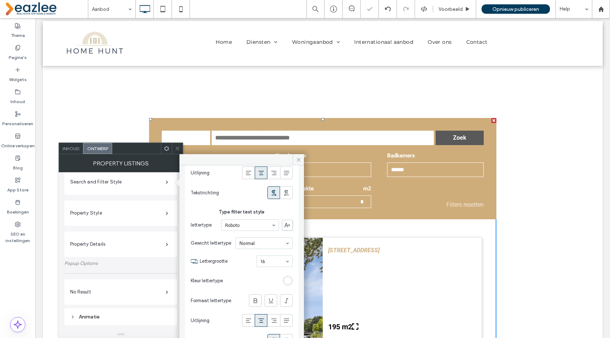
scroll to position [770, 0]
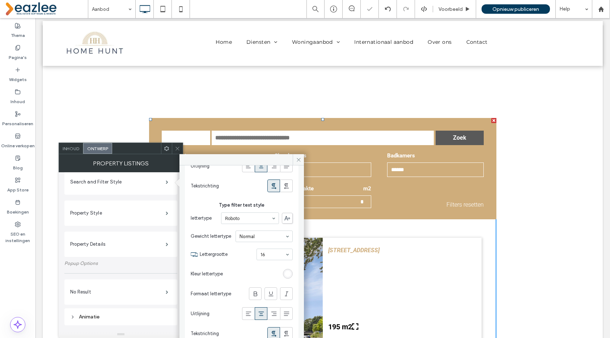
click at [286, 272] on div "rgb(255, 255, 255)" at bounding box center [288, 274] width 6 height 6
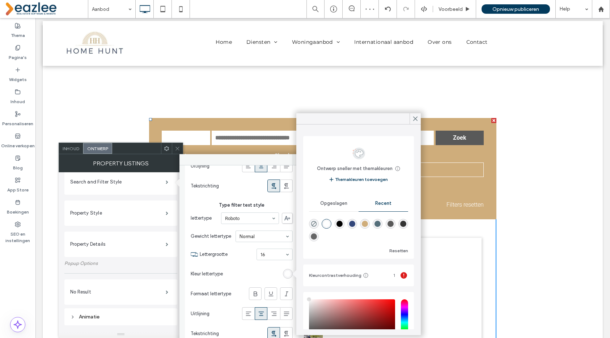
click at [344, 223] on div "rgba(0, 0, 0, 1)" at bounding box center [340, 224] width 10 height 10
type input "*******"
click at [416, 117] on icon at bounding box center [415, 118] width 7 height 7
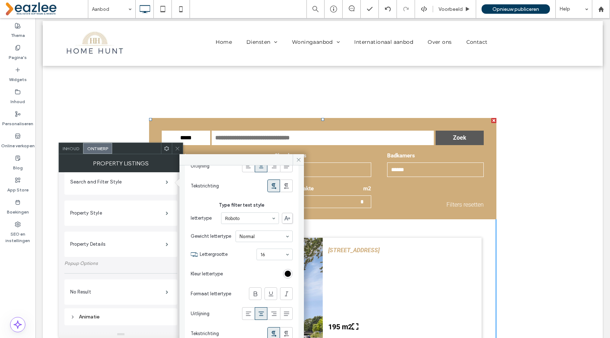
click at [178, 147] on icon at bounding box center [177, 148] width 5 height 5
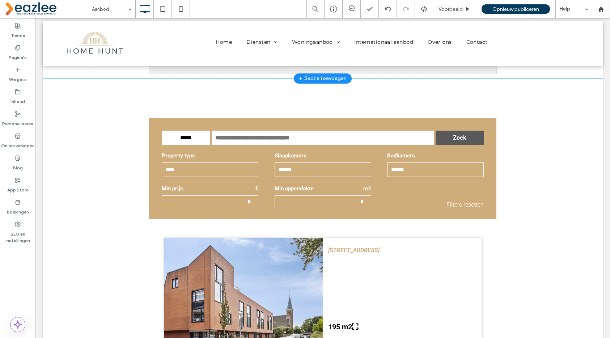
scroll to position [0, 0]
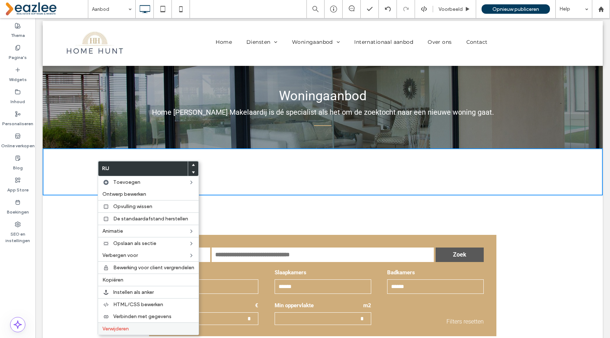
click at [135, 326] on label "Verwijderen" at bounding box center [148, 329] width 92 height 6
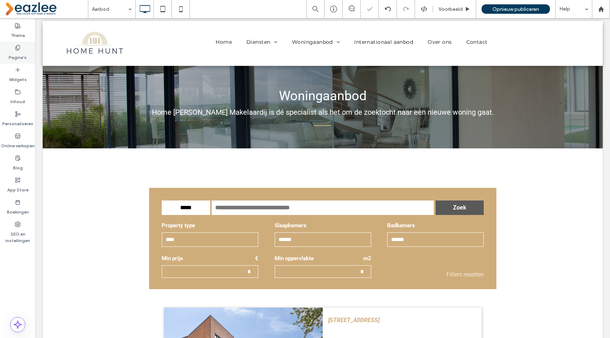
click at [20, 56] on label "Pagina's" at bounding box center [18, 56] width 18 height 10
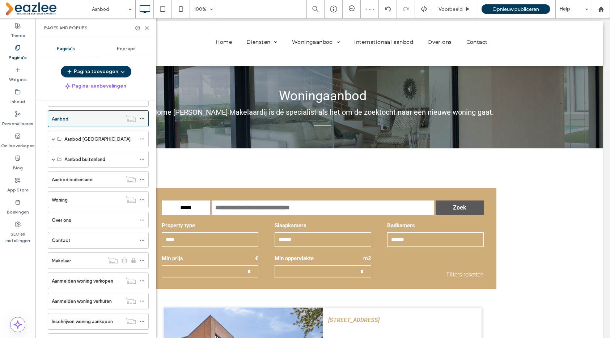
scroll to position [63, 0]
click at [96, 200] on div "Woning" at bounding box center [87, 201] width 70 height 8
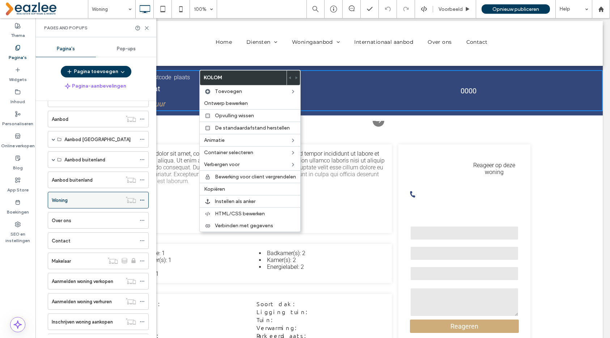
click at [143, 199] on icon at bounding box center [142, 200] width 5 height 5
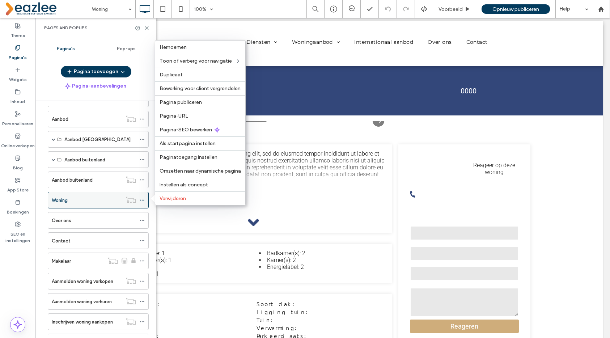
click at [109, 197] on div "Woning" at bounding box center [87, 201] width 70 height 8
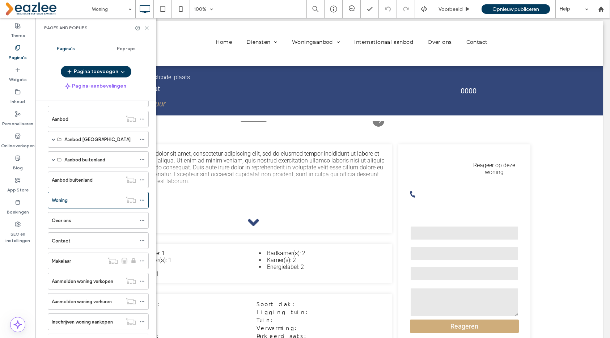
click at [144, 26] on div "Woning 100% Voorbeeld Opnieuw publiceren Help Siteopmerkingen Siteopmerkingen N…" at bounding box center [305, 169] width 610 height 338
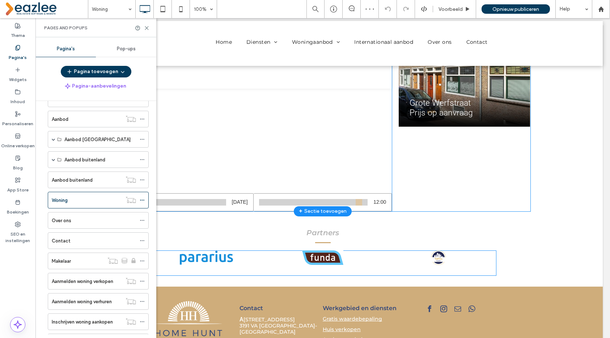
scroll to position [485, 0]
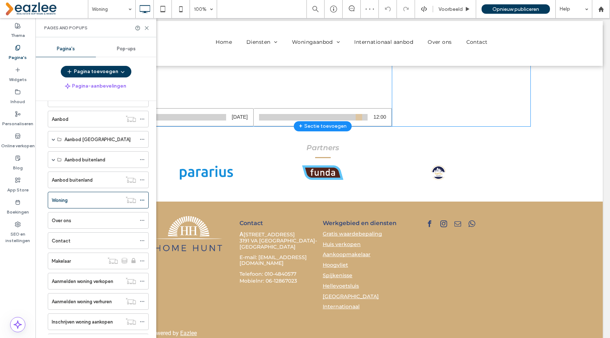
click at [325, 122] on div "+ Sectie toevoegen" at bounding box center [323, 126] width 48 height 9
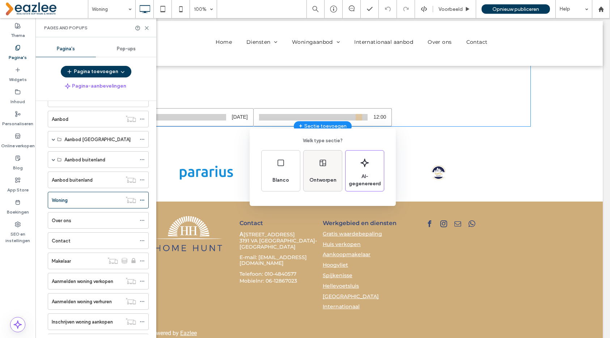
click at [319, 184] on div "Ontworpen" at bounding box center [323, 180] width 33 height 16
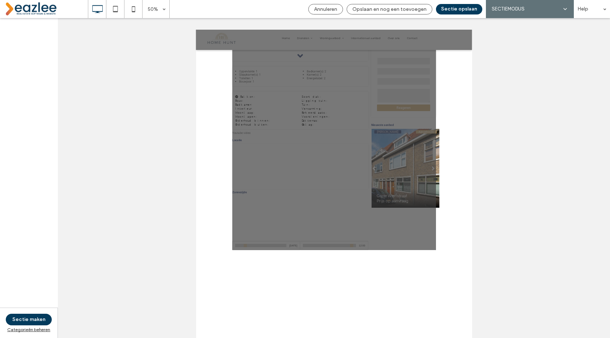
scroll to position [0, 0]
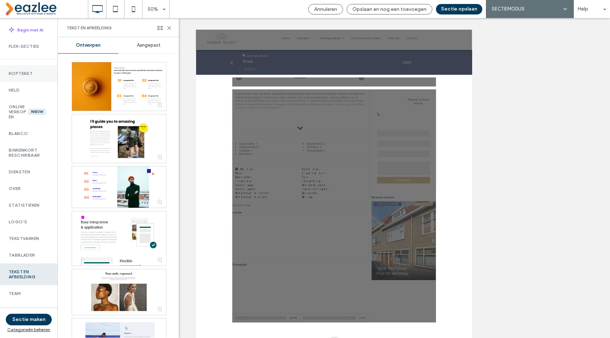
click at [30, 73] on label "Koptekst" at bounding box center [29, 73] width 40 height 5
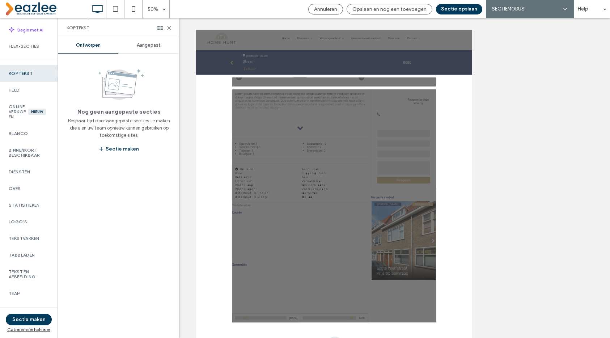
click at [139, 45] on span "Aangepast" at bounding box center [149, 45] width 24 height 6
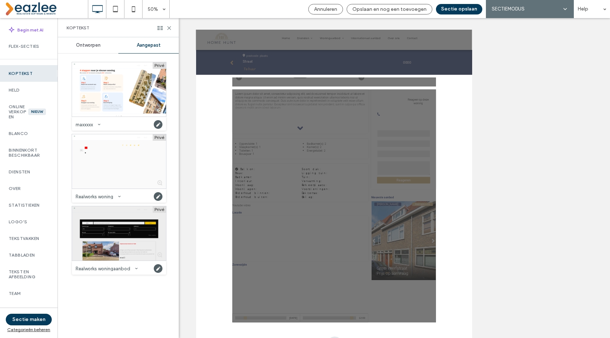
click at [107, 247] on div at bounding box center [119, 233] width 94 height 54
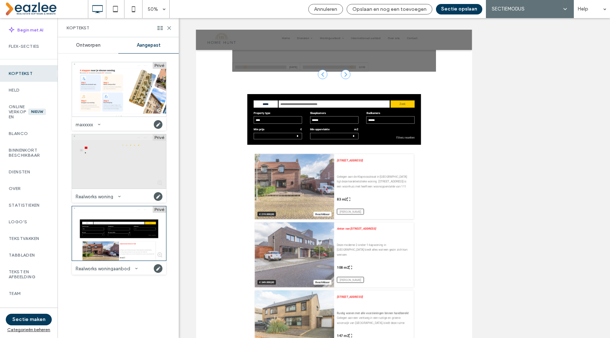
scroll to position [525, 0]
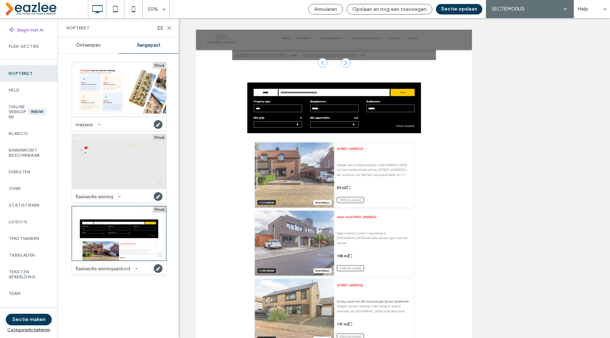
click at [128, 170] on div at bounding box center [119, 161] width 94 height 54
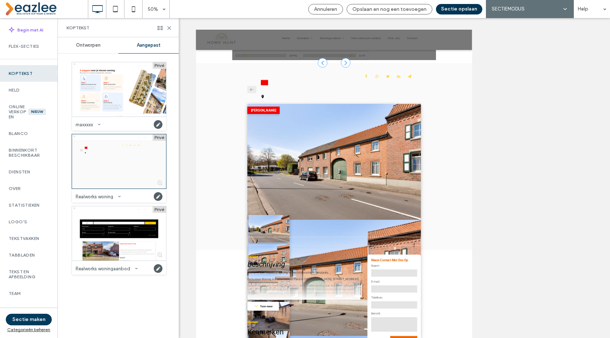
click at [463, 9] on button "Sectie opslaan" at bounding box center [459, 9] width 46 height 10
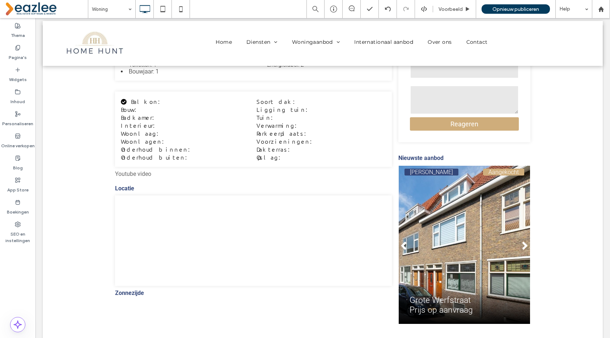
scroll to position [0, 0]
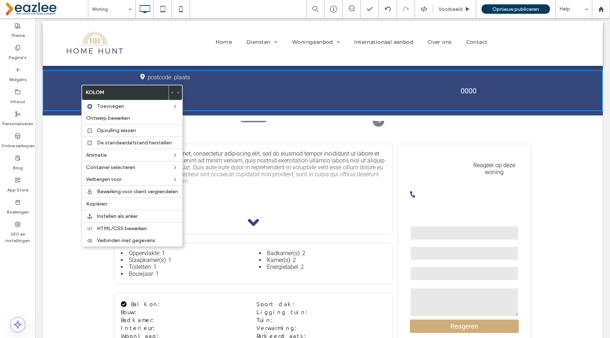
click at [60, 105] on div "Straat Te huur postcode plaats 0000 Click To Paste Click To Paste" at bounding box center [323, 90] width 560 height 41
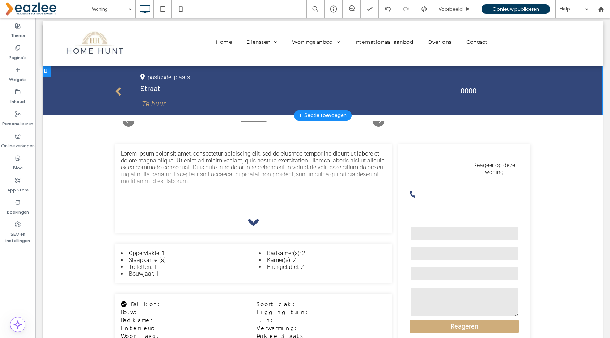
click at [49, 69] on div at bounding box center [44, 72] width 14 height 12
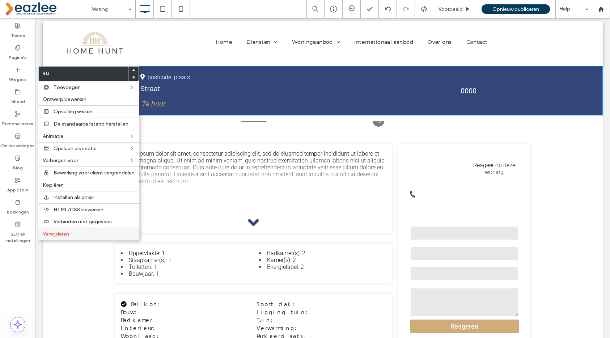
click at [96, 233] on label "Verwijderen" at bounding box center [89, 234] width 92 height 6
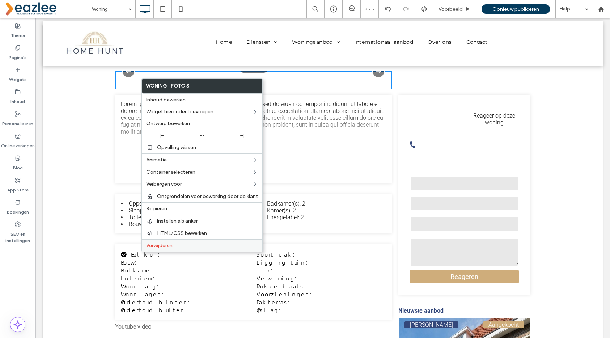
click at [161, 248] on span "Verwijderen" at bounding box center [159, 246] width 26 height 6
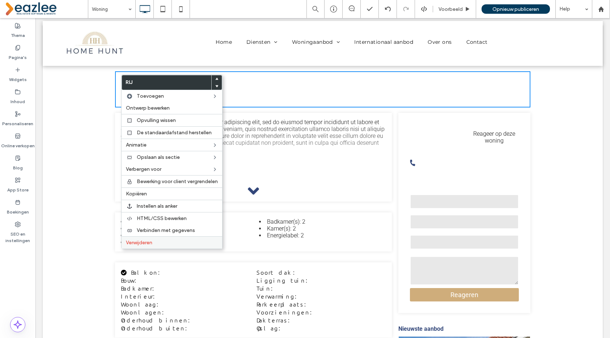
click at [150, 238] on div "Verwijderen" at bounding box center [172, 242] width 101 height 12
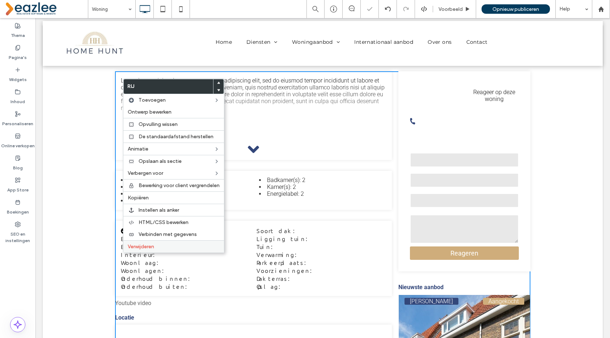
click at [143, 244] on span "Verwijderen" at bounding box center [141, 247] width 26 height 6
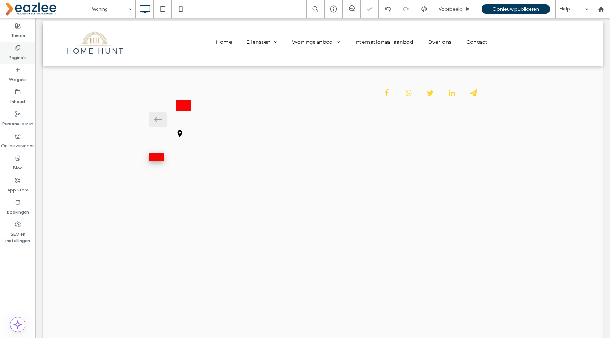
click at [20, 48] on use at bounding box center [18, 47] width 4 height 5
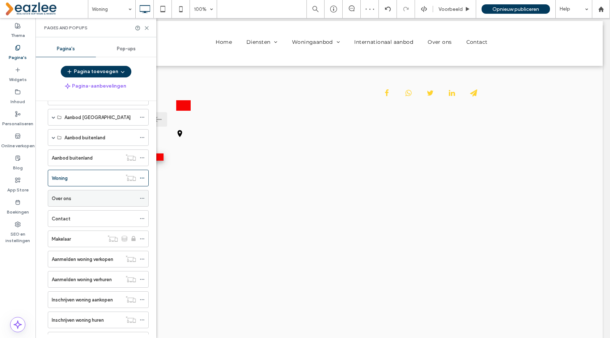
scroll to position [101, 0]
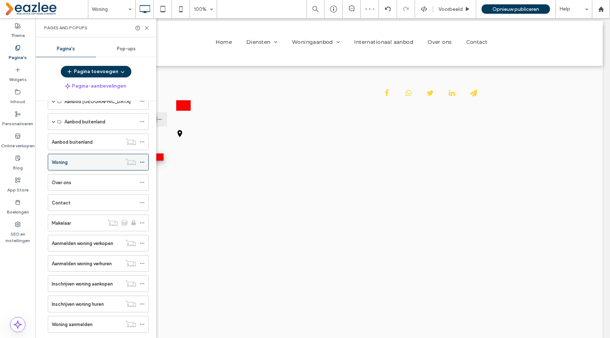
click at [142, 167] on span at bounding box center [142, 162] width 5 height 11
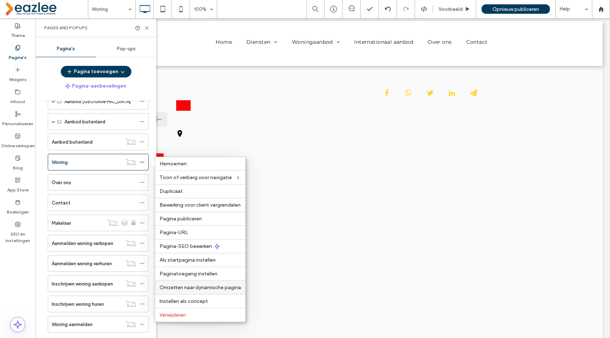
click at [207, 289] on span "Omzetten naar dynamische pagina" at bounding box center [200, 288] width 81 height 6
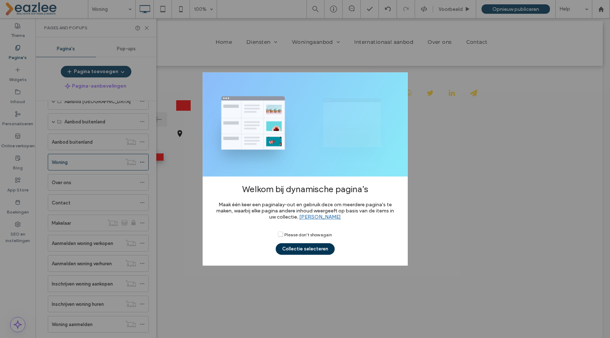
click at [293, 249] on button "Collectie selecteren" at bounding box center [305, 249] width 59 height 12
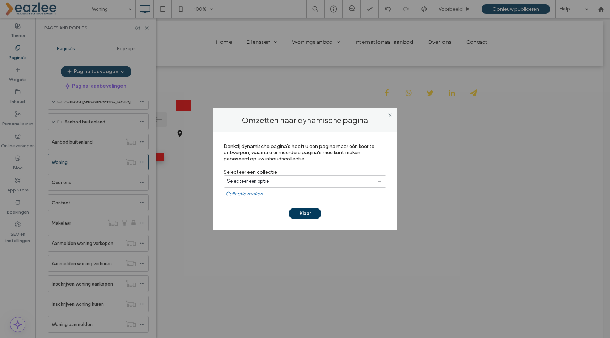
click at [283, 181] on div "Selecteer een optie" at bounding box center [301, 181] width 148 height 7
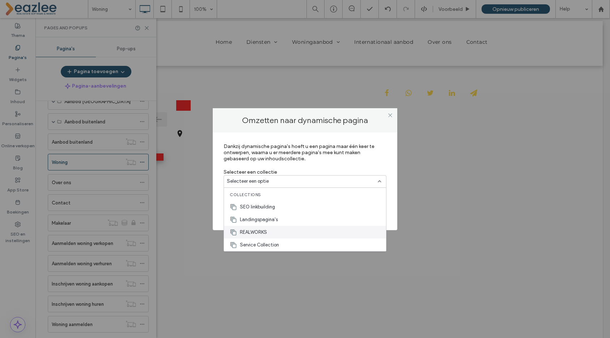
click at [285, 233] on div "REALWORKS" at bounding box center [305, 232] width 162 height 13
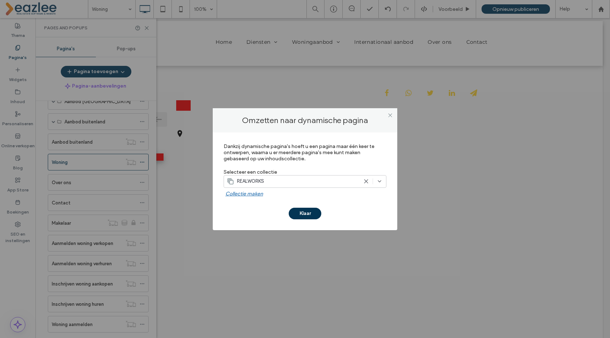
click at [311, 218] on button "Klaar" at bounding box center [305, 214] width 33 height 12
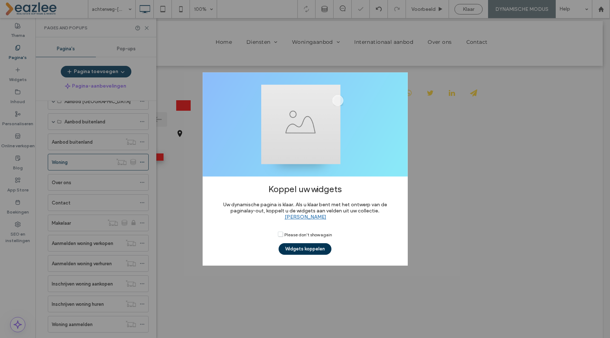
click at [308, 248] on button "Widgets koppelen" at bounding box center [305, 249] width 53 height 12
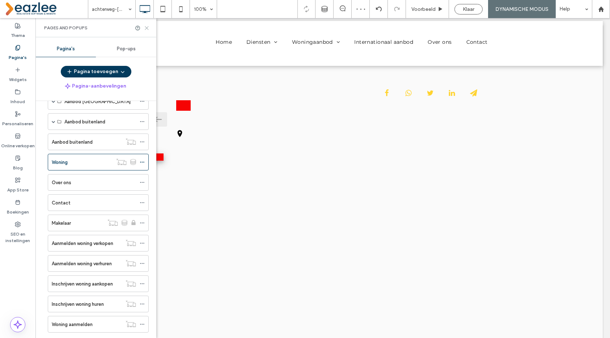
click at [149, 25] on icon at bounding box center [146, 27] width 5 height 5
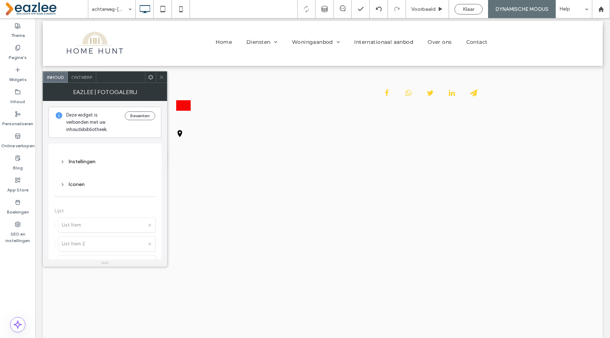
click at [160, 75] on icon at bounding box center [161, 77] width 5 height 5
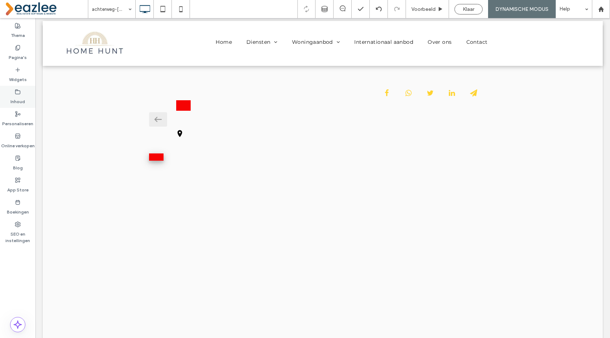
click at [18, 92] on icon at bounding box center [18, 92] width 6 height 6
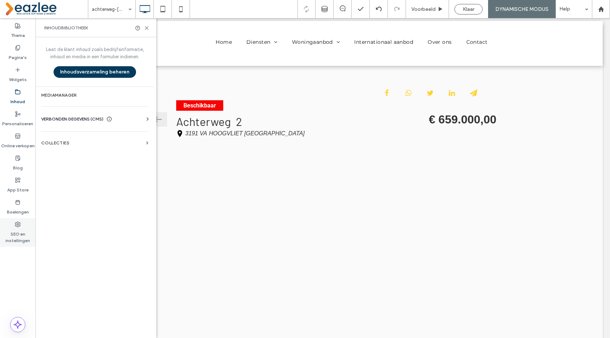
scroll to position [148, 0]
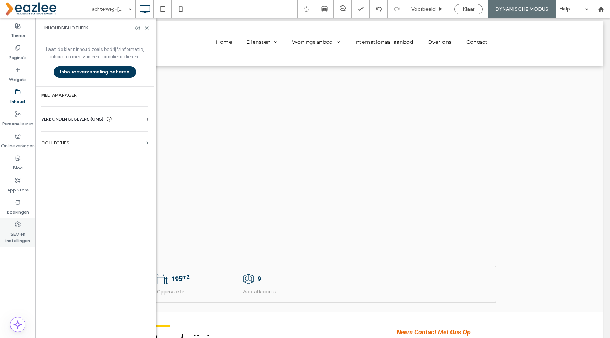
click at [18, 243] on label "SEO en instellingen" at bounding box center [17, 235] width 35 height 17
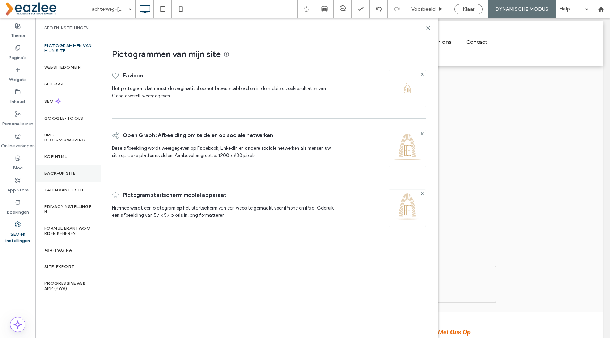
click at [62, 165] on div "Back-up site" at bounding box center [67, 173] width 65 height 17
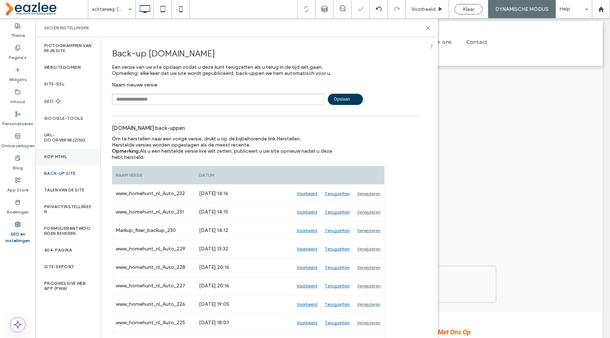
click at [63, 156] on label "Kop HTML" at bounding box center [55, 156] width 23 height 5
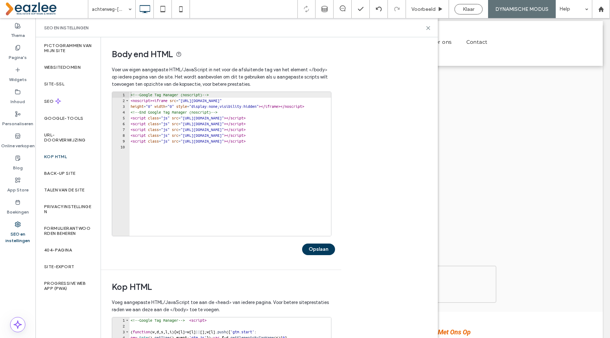
click at [203, 143] on div "<!-- Google Tag Manager (noscript) --> < noscript > < iframe src = "https://www…" at bounding box center [267, 170] width 277 height 156
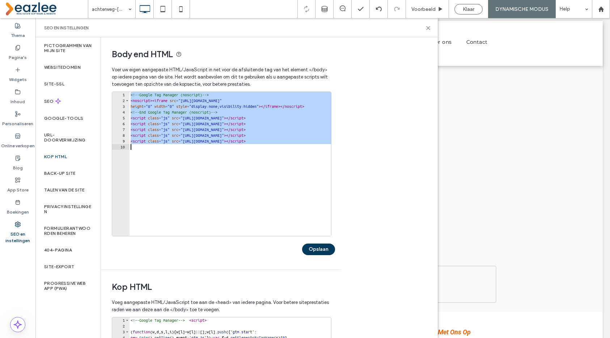
paste textarea "Cursor at row 10"
type textarea "**********"
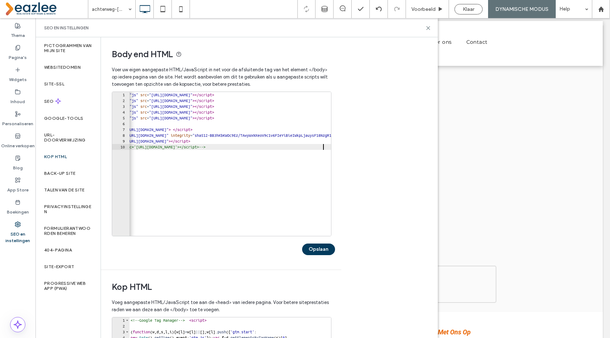
scroll to position [0, 31]
click at [318, 251] on button "Opslaan" at bounding box center [318, 250] width 33 height 12
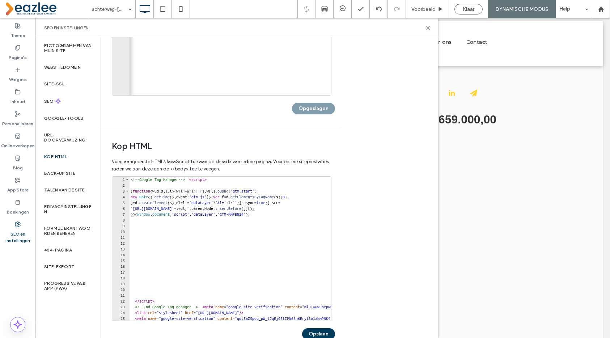
scroll to position [151, 0]
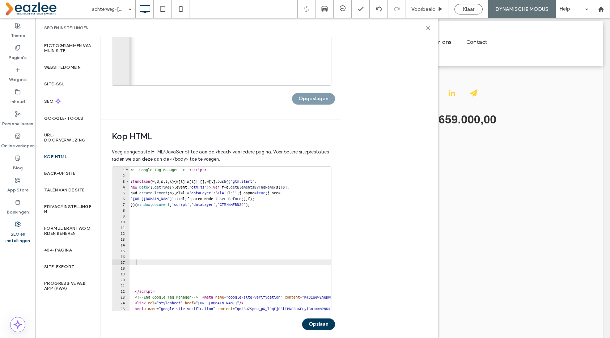
click at [174, 263] on div "<!-- Google Tag Manager --> < script > ( function ( w , d , s , l , i ) { w [ l…" at bounding box center [387, 245] width 517 height 156
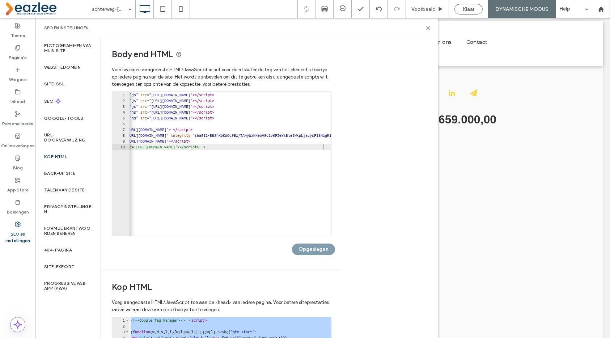
scroll to position [0, 31]
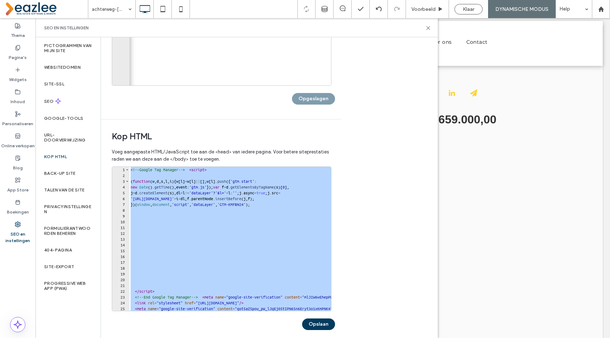
type textarea "*********"
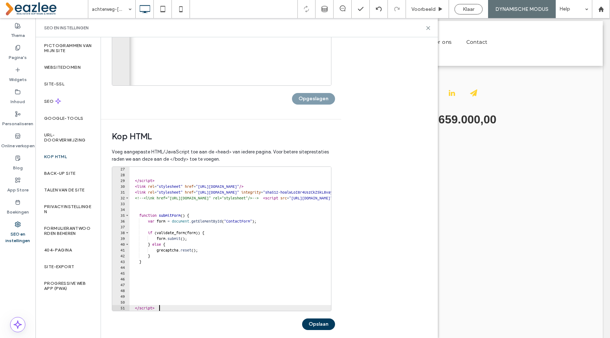
scroll to position [151, 0]
click at [317, 324] on button "Opslaan" at bounding box center [318, 325] width 33 height 12
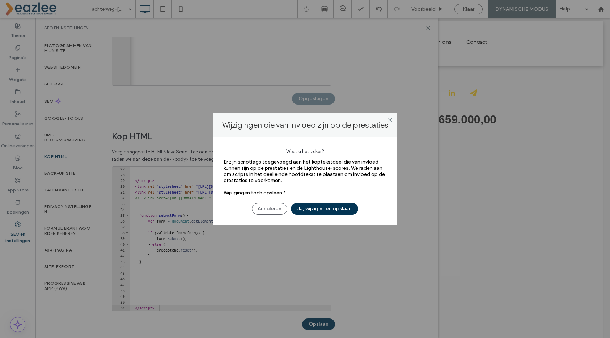
click at [325, 211] on button "Ja, wijzigingen opslaan" at bounding box center [324, 209] width 67 height 12
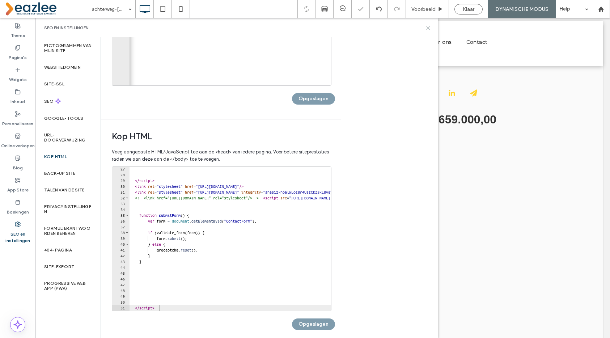
click at [429, 28] on use at bounding box center [428, 27] width 3 height 3
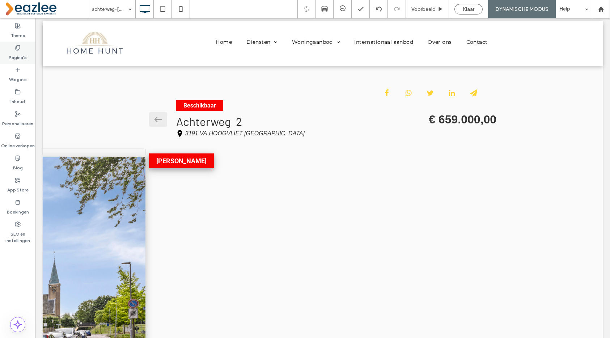
click at [18, 50] on use at bounding box center [18, 47] width 4 height 5
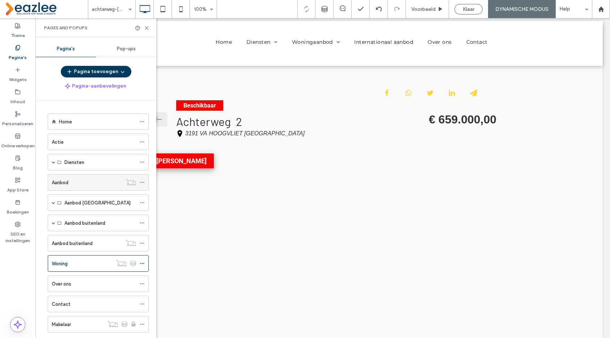
click at [83, 181] on div "Aanbod" at bounding box center [87, 183] width 70 height 8
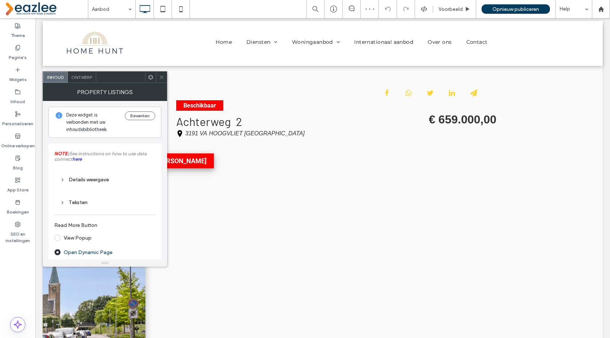
click at [151, 79] on use at bounding box center [150, 77] width 5 height 5
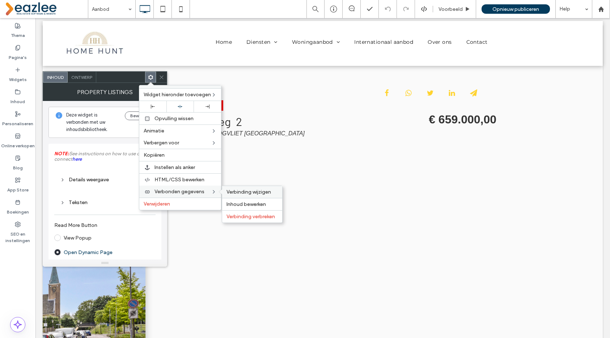
click at [231, 188] on div "Verbinding wijzigen" at bounding box center [252, 192] width 60 height 12
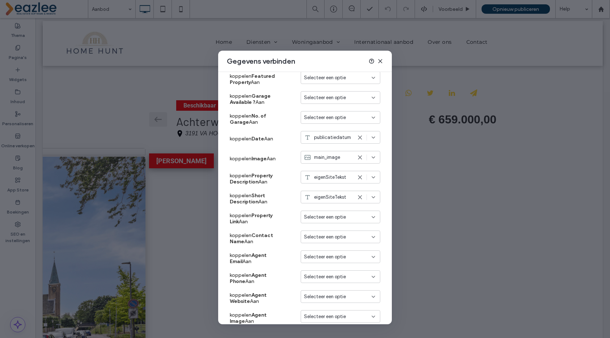
scroll to position [487, 0]
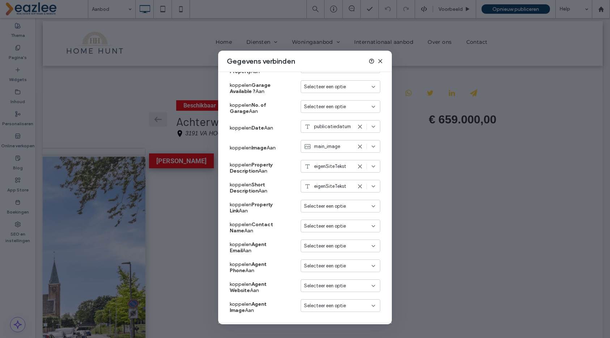
click at [326, 209] on span "Selecteer een optie" at bounding box center [325, 206] width 42 height 7
click at [330, 218] on span "Dynamische pagina: Woning" at bounding box center [345, 218] width 57 height 7
click at [381, 59] on icon at bounding box center [381, 61] width 6 height 6
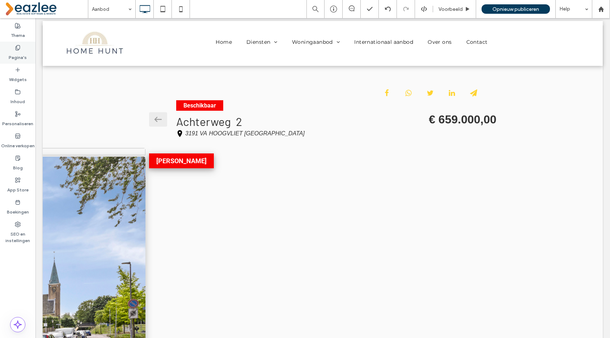
click at [14, 56] on label "Pagina's" at bounding box center [18, 56] width 18 height 10
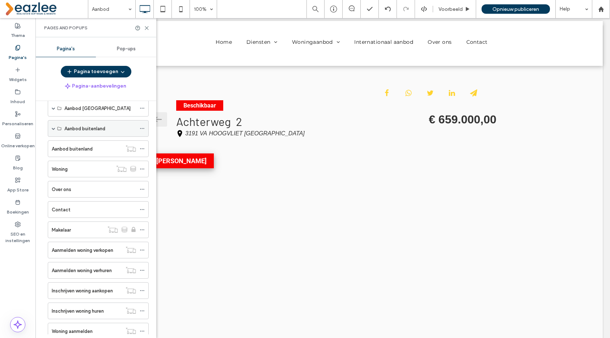
scroll to position [97, 0]
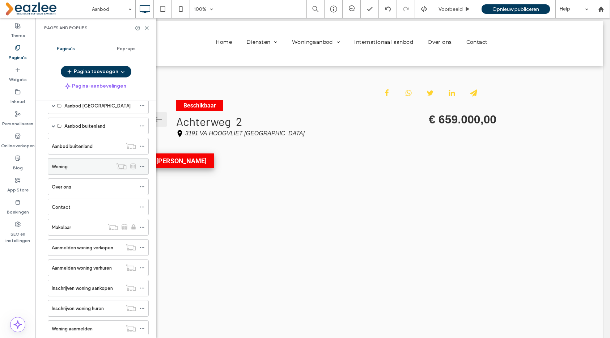
click at [82, 168] on div "Woning" at bounding box center [82, 167] width 61 height 8
click at [147, 28] on use at bounding box center [146, 27] width 3 height 3
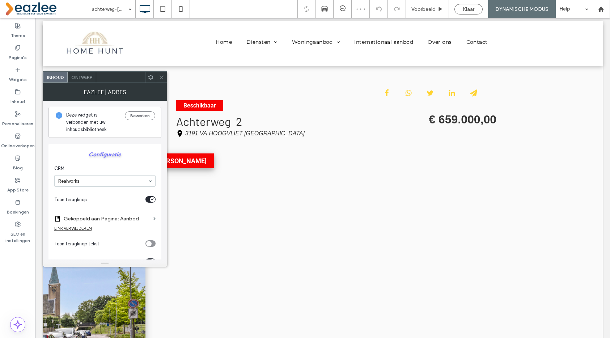
click at [83, 79] on span "Ontwerp" at bounding box center [81, 77] width 21 height 5
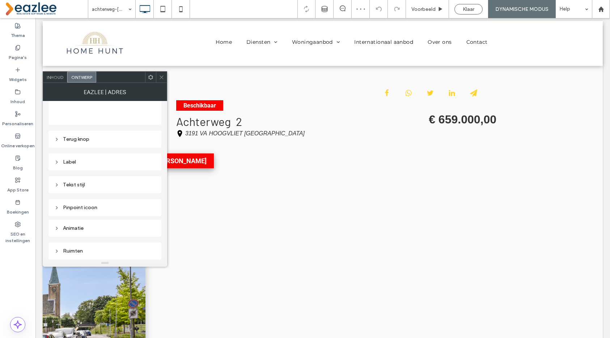
scroll to position [144, 0]
click at [91, 140] on div "Terug knop" at bounding box center [104, 139] width 101 height 6
click at [97, 171] on div "Label" at bounding box center [104, 168] width 101 height 6
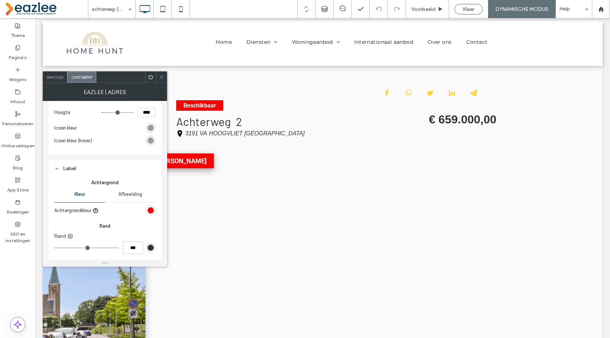
click at [152, 209] on div "rgb(246, 3, 3)" at bounding box center [151, 210] width 6 height 6
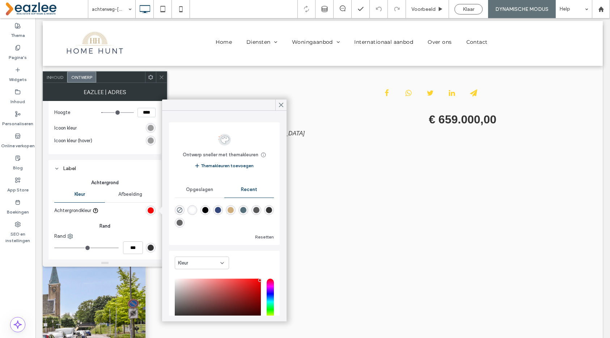
click at [232, 211] on div "rgba(207, 173, 123, 1)" at bounding box center [231, 210] width 6 height 6
type input "*******"
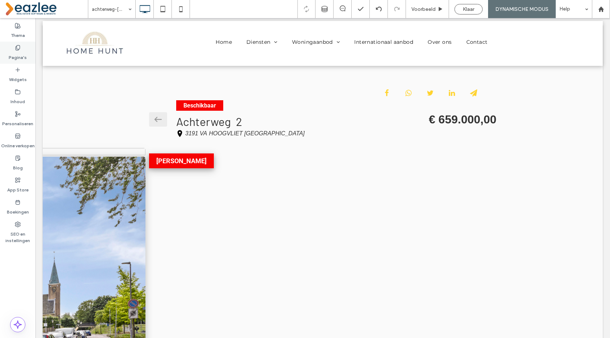
click at [16, 52] on label "Pagina's" at bounding box center [18, 56] width 18 height 10
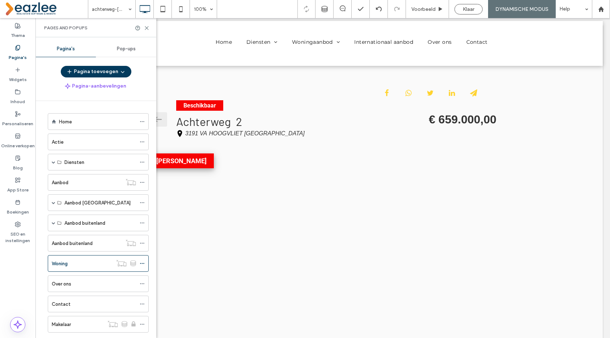
click at [23, 51] on label "Pagina's" at bounding box center [18, 56] width 18 height 10
click at [22, 22] on div "Thema" at bounding box center [17, 31] width 35 height 22
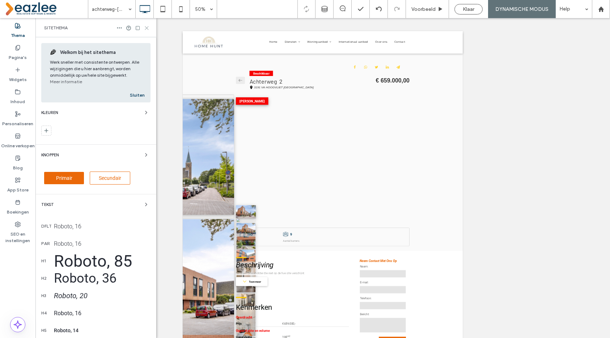
click at [148, 29] on icon at bounding box center [146, 27] width 5 height 5
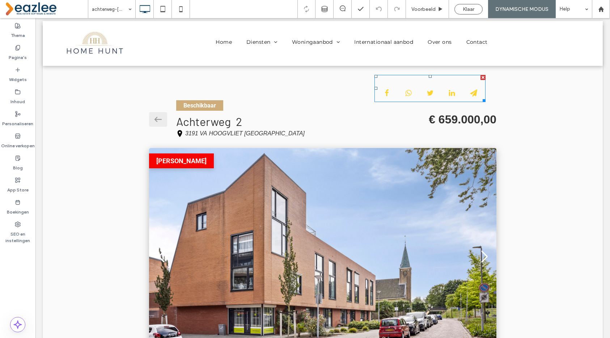
click at [375, 75] on span at bounding box center [375, 75] width 0 height 0
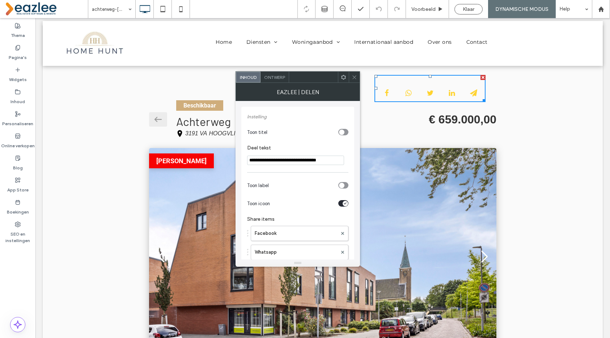
click at [280, 77] on span "Ontwerp" at bounding box center [274, 77] width 21 height 5
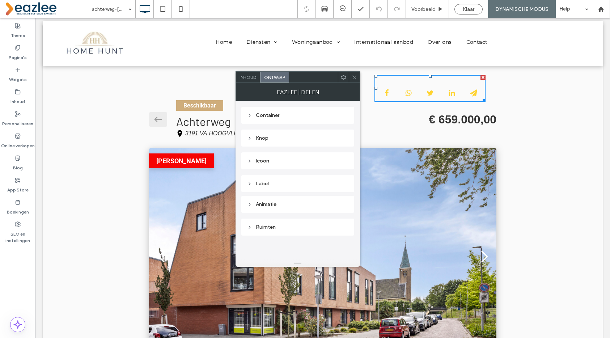
click at [264, 163] on div "Icoon" at bounding box center [297, 161] width 101 height 6
click at [345, 174] on div "rgb(255, 211, 47)" at bounding box center [344, 172] width 6 height 6
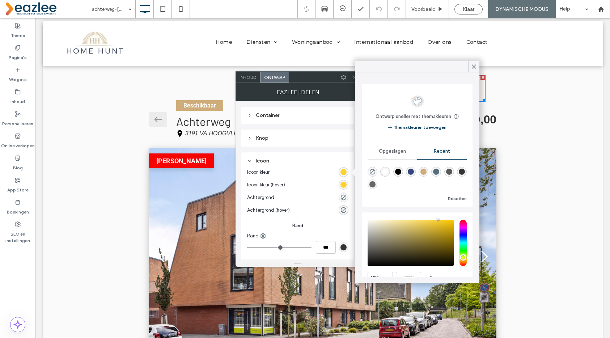
click at [423, 172] on div "rgba(207, 173, 123, 1)" at bounding box center [424, 172] width 6 height 6
type input "*******"
click at [348, 184] on div "rgb(255, 211, 47)" at bounding box center [344, 185] width 10 height 10
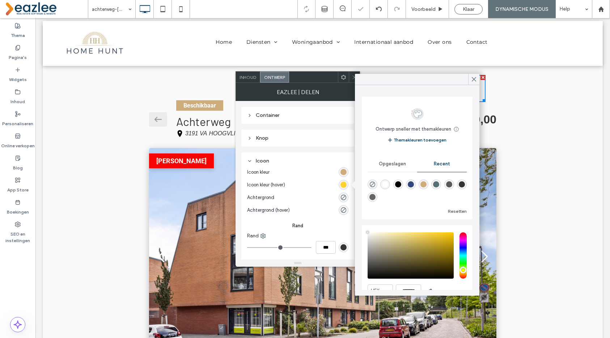
type input "****"
click at [427, 182] on div "rgba(207, 173, 123, 1)" at bounding box center [424, 185] width 10 height 10
type input "*******"
click at [353, 77] on icon at bounding box center [354, 77] width 5 height 5
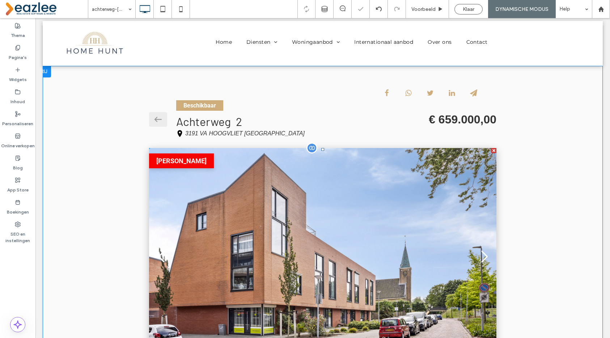
click at [250, 188] on span at bounding box center [323, 274] width 348 height 253
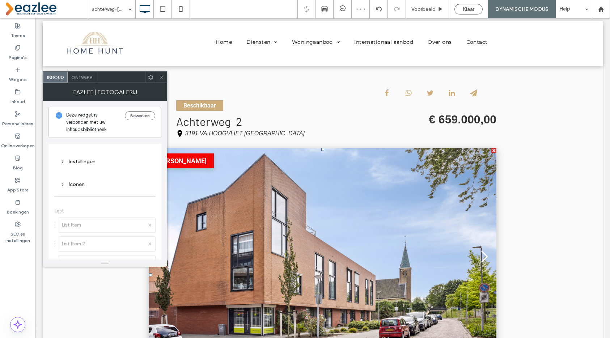
click at [86, 76] on span "Ontwerp" at bounding box center [81, 77] width 21 height 5
click at [81, 155] on div "Fotogallerij" at bounding box center [104, 152] width 101 height 10
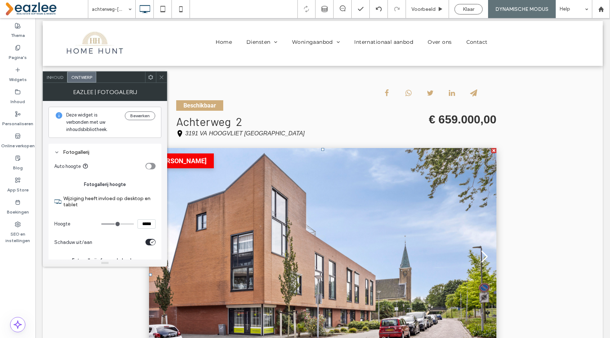
click at [81, 155] on div "Fotogallerij" at bounding box center [104, 152] width 101 height 10
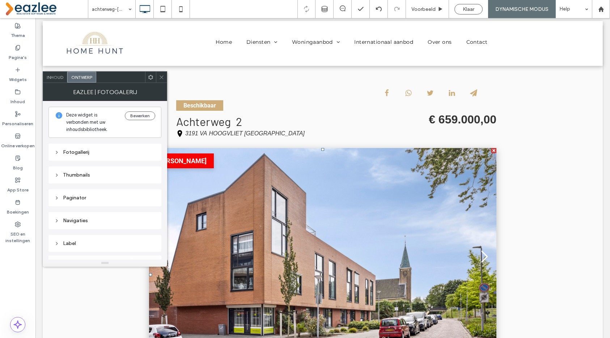
click at [82, 173] on div "Thumbnails" at bounding box center [104, 175] width 101 height 6
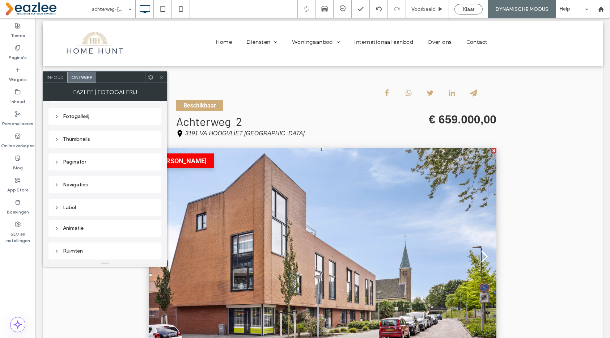
click at [84, 162] on div "Paginator" at bounding box center [104, 162] width 101 height 6
click at [84, 162] on div "Paginator" at bounding box center [104, 160] width 101 height 6
click at [85, 209] on div "Label" at bounding box center [104, 208] width 101 height 6
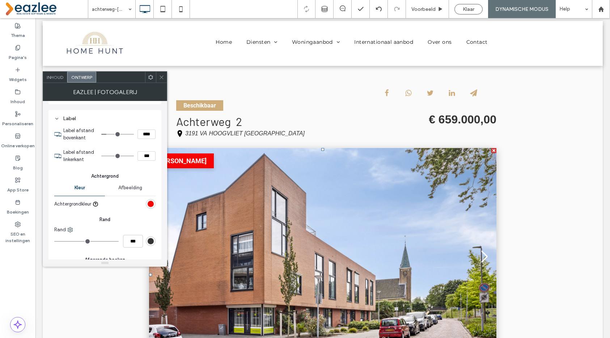
scroll to position [143, 0]
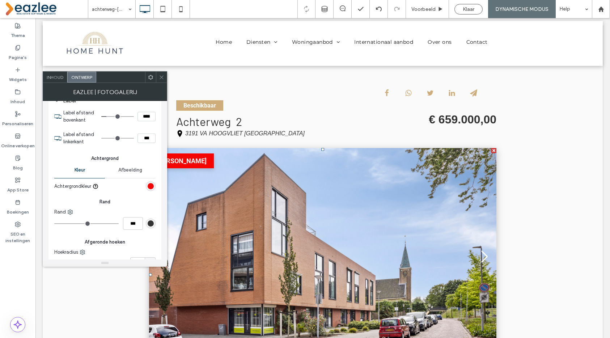
click at [151, 184] on div "rgb(246, 3, 3)" at bounding box center [151, 186] width 6 height 6
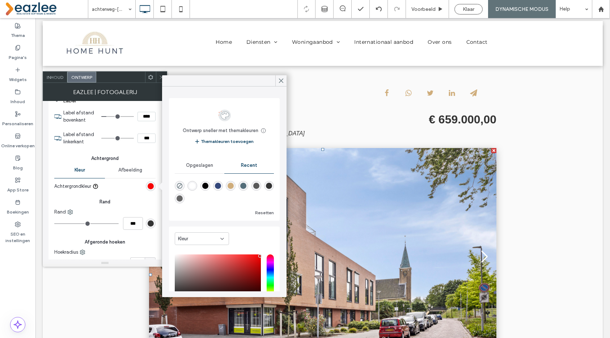
click at [230, 185] on div "rgba(207, 173, 123, 1)" at bounding box center [231, 186] width 6 height 6
type input "*******"
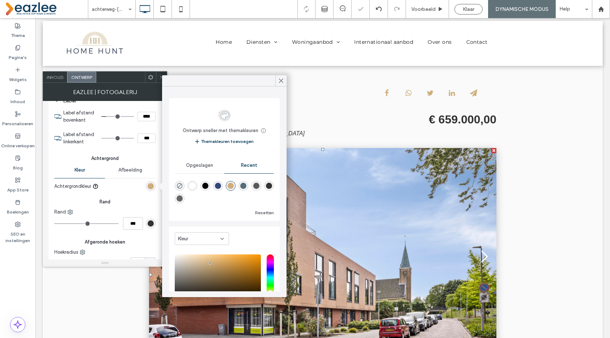
click at [158, 81] on div at bounding box center [161, 77] width 11 height 11
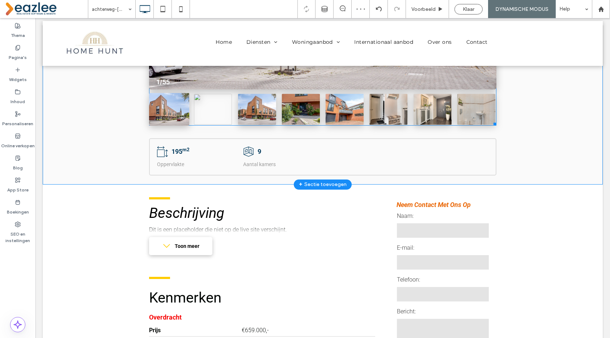
scroll to position [276, 0]
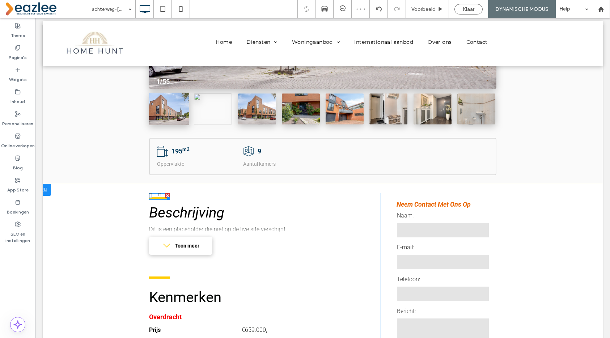
click at [167, 199] on div at bounding box center [167, 196] width 5 height 5
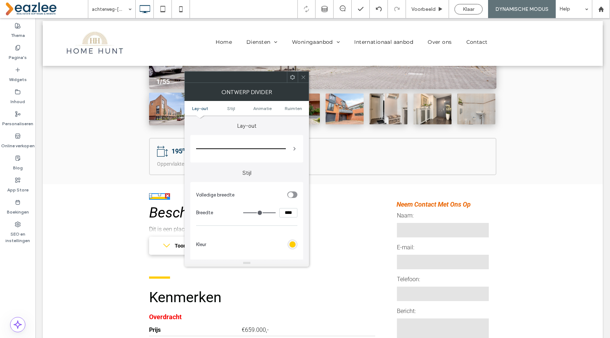
click at [304, 79] on icon at bounding box center [303, 77] width 5 height 5
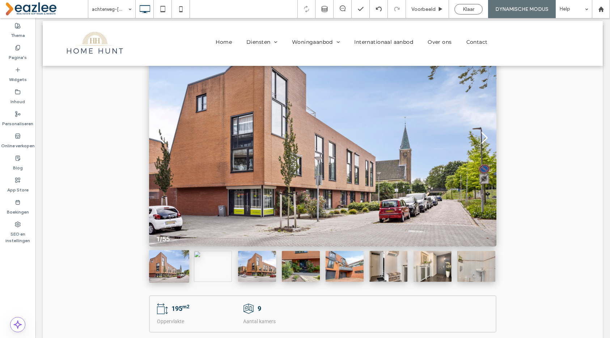
scroll to position [0, 0]
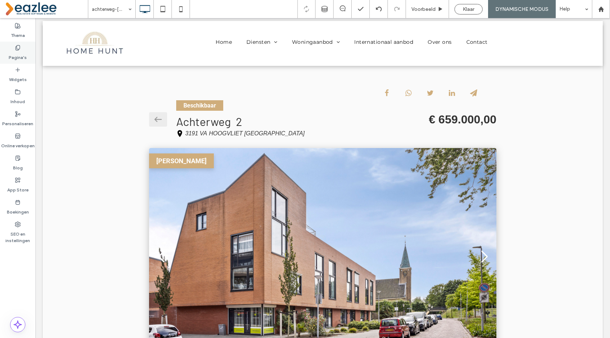
click at [22, 52] on label "Pagina's" at bounding box center [18, 56] width 18 height 10
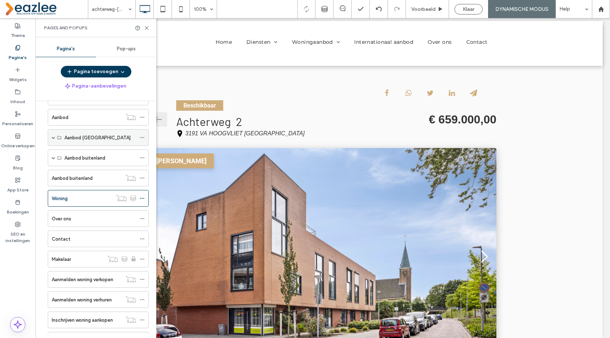
scroll to position [65, 0]
click at [146, 28] on icon at bounding box center [146, 27] width 5 height 5
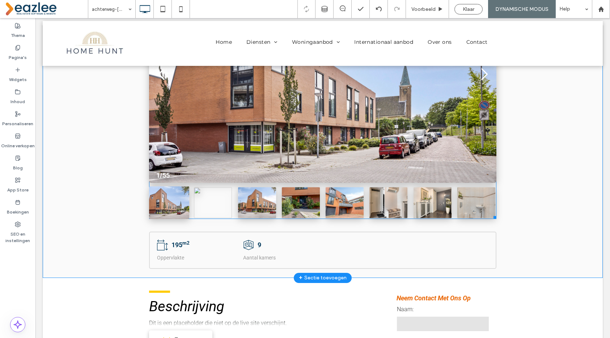
scroll to position [0, 0]
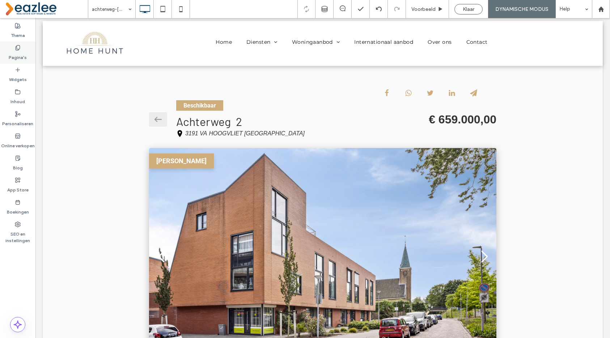
click at [25, 43] on div "Pagina's" at bounding box center [17, 53] width 35 height 22
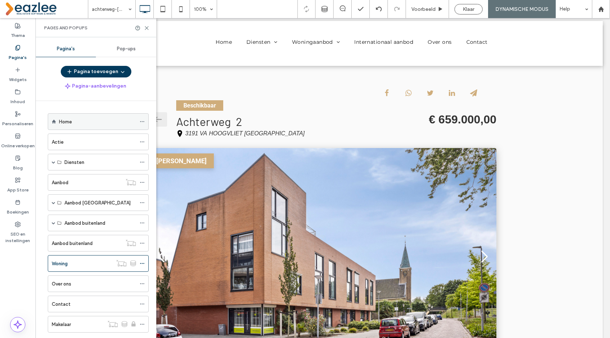
click at [68, 125] on div "Home" at bounding box center [97, 122] width 77 height 16
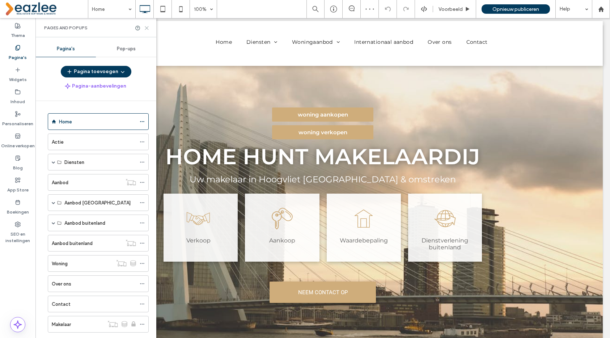
click at [148, 26] on icon at bounding box center [146, 27] width 5 height 5
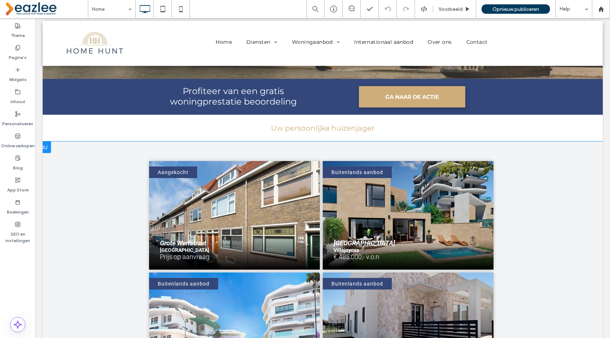
scroll to position [232, 0]
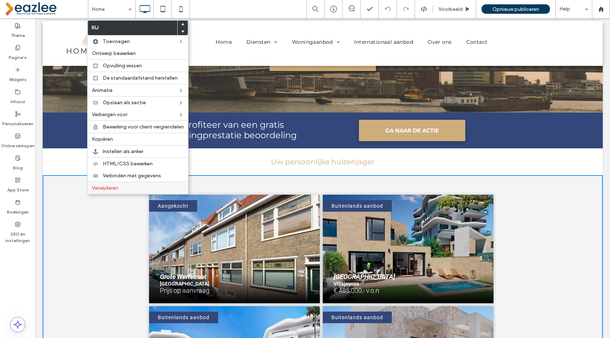
click at [100, 189] on span "Verwijderen" at bounding box center [105, 188] width 26 height 6
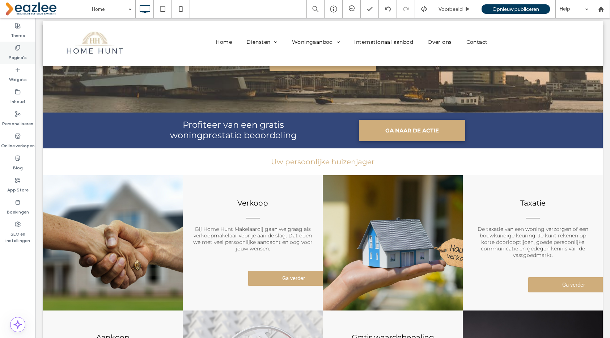
click at [17, 45] on use at bounding box center [18, 47] width 4 height 5
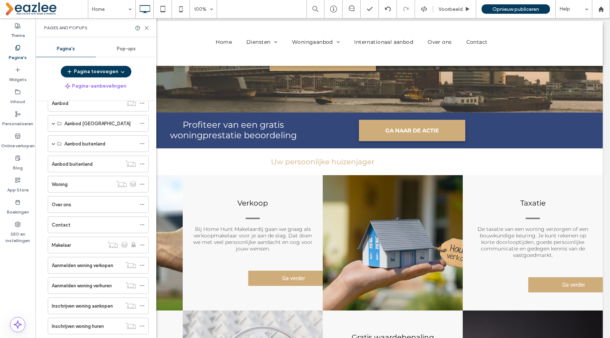
scroll to position [89, 0]
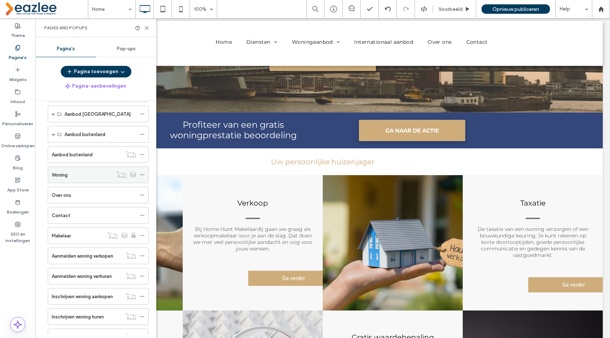
click at [64, 180] on div "Woning" at bounding box center [82, 175] width 61 height 16
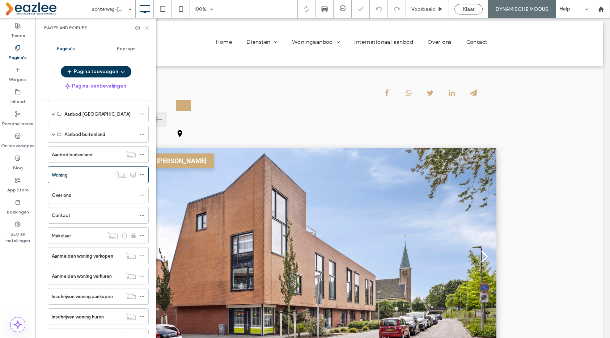
click at [146, 29] on icon at bounding box center [146, 27] width 5 height 5
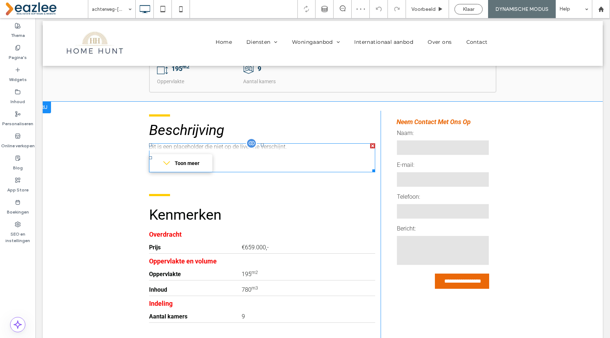
scroll to position [360, 0]
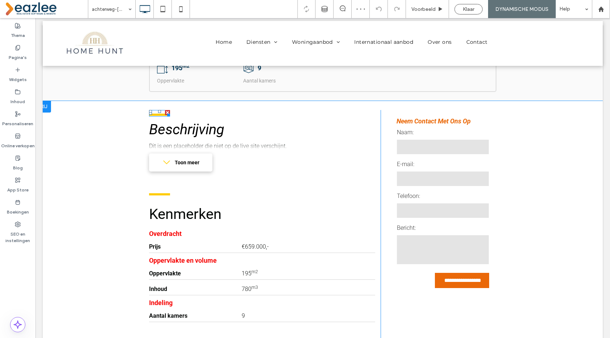
click at [165, 115] on div at bounding box center [167, 113] width 5 height 5
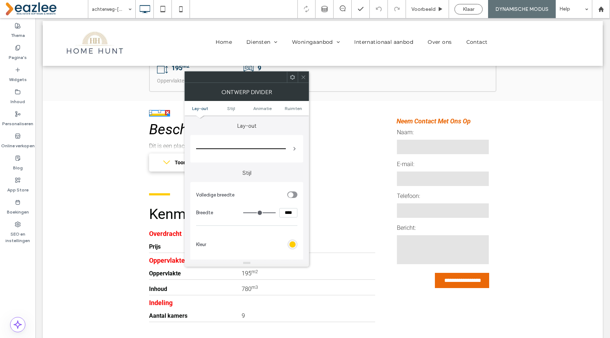
click at [291, 245] on div "rgb(255, 204, 2)" at bounding box center [293, 244] width 6 height 6
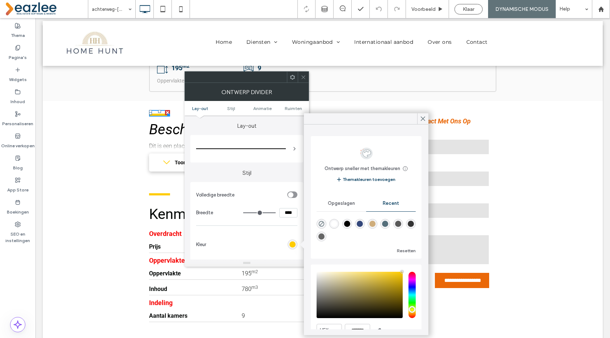
click at [373, 223] on div "rgba(207, 173, 123, 1)" at bounding box center [373, 224] width 6 height 6
type input "*******"
click at [163, 162] on icon at bounding box center [166, 162] width 9 height 9
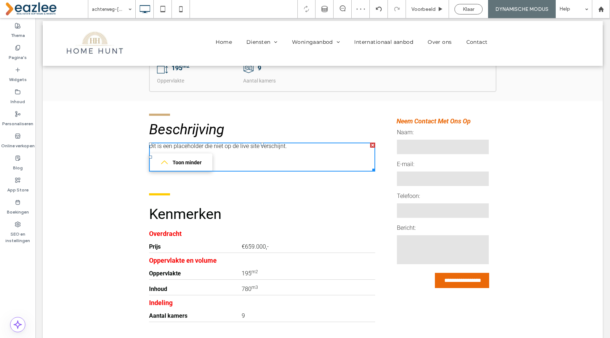
click at [164, 192] on div at bounding box center [159, 193] width 21 height 7
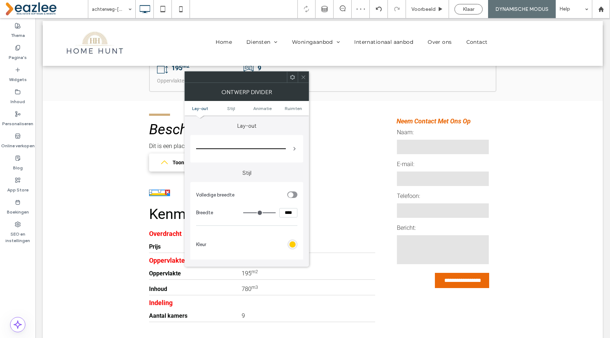
click at [295, 243] on div "rgb(255, 204, 2)" at bounding box center [293, 244] width 6 height 6
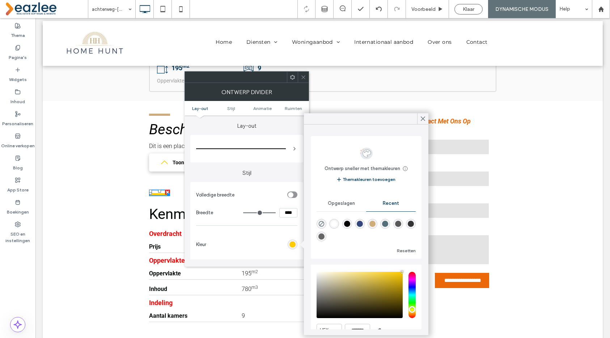
click at [371, 223] on div "rgba(207, 173, 123, 1)" at bounding box center [373, 224] width 6 height 6
type input "*******"
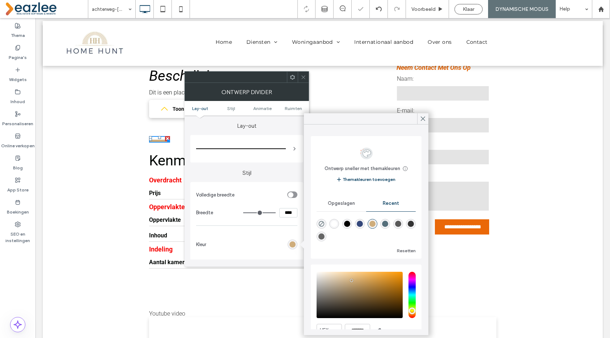
scroll to position [420, 0]
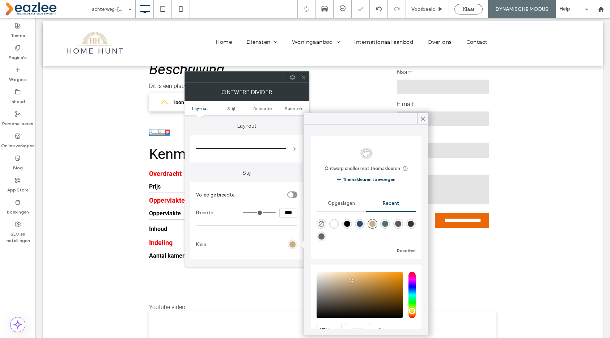
click at [168, 175] on span "Overdracht" at bounding box center [262, 174] width 226 height 8
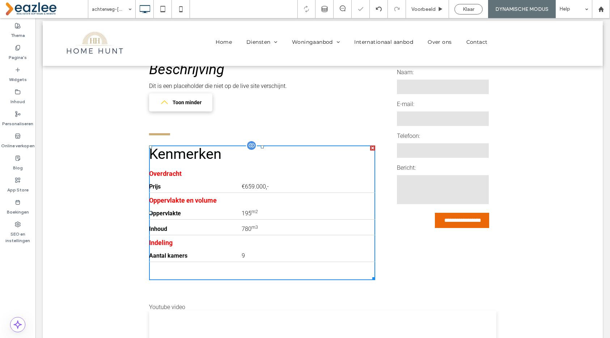
click at [172, 173] on span "Overdracht" at bounding box center [262, 174] width 226 height 8
click at [256, 197] on span "Oppervlakte en volume" at bounding box center [262, 201] width 226 height 8
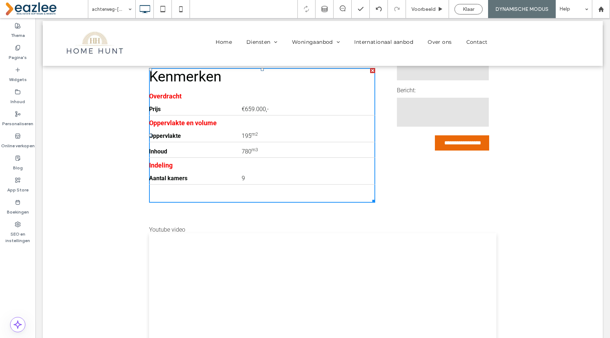
click at [423, 162] on div "**********" at bounding box center [439, 87] width 116 height 230
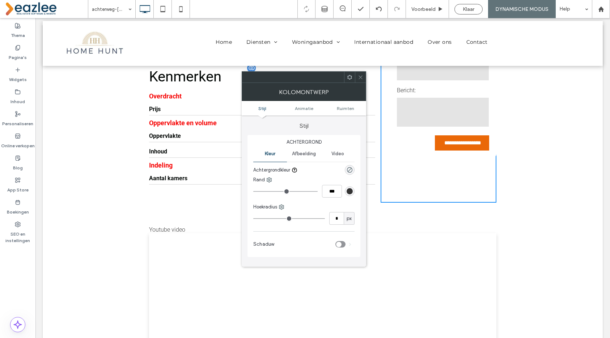
click at [209, 122] on span "Oppervlakte en volume" at bounding box center [262, 123] width 226 height 8
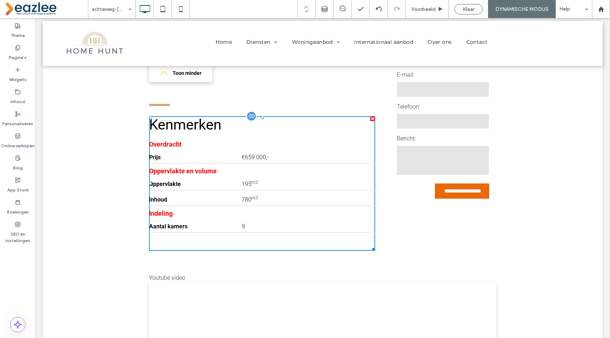
scroll to position [442, 0]
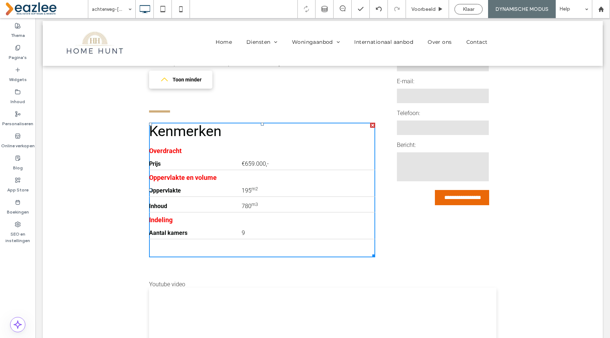
click at [297, 105] on div "Beschrijving Dit is een placeholder die niet op de live site verschijnt. Toon m…" at bounding box center [265, 142] width 232 height 230
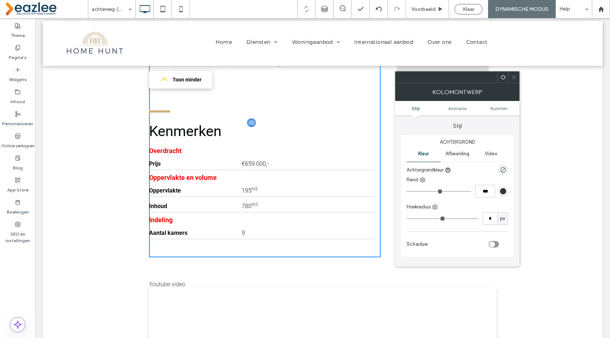
click at [279, 178] on span "Oppervlakte en volume" at bounding box center [262, 178] width 226 height 8
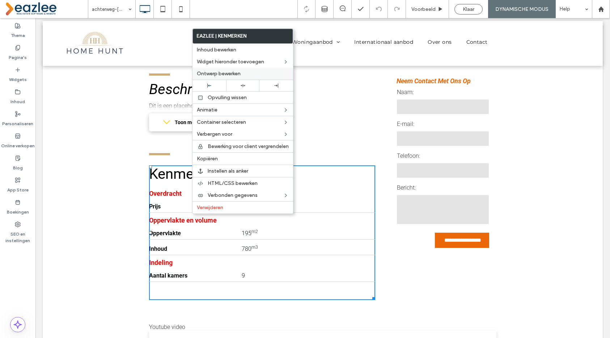
click at [238, 75] on span "Ontwerp bewerken" at bounding box center [219, 74] width 44 height 6
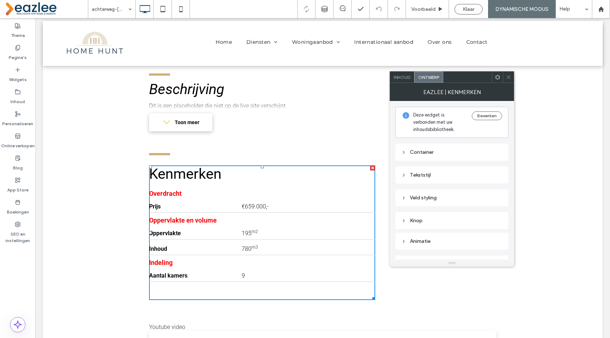
click at [424, 155] on div "Container" at bounding box center [452, 152] width 101 height 6
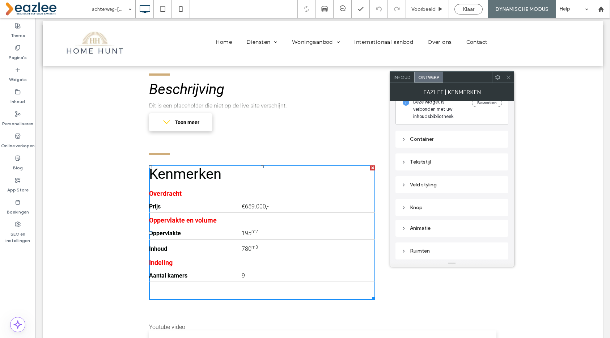
click at [424, 164] on div "Tekststijl" at bounding box center [452, 162] width 101 height 6
click at [423, 162] on div "Tekststijl" at bounding box center [452, 162] width 101 height 6
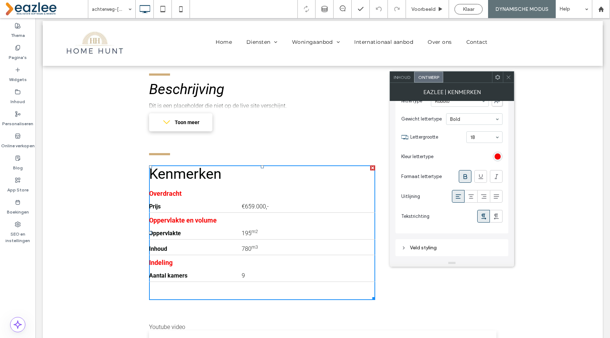
scroll to position [255, 0]
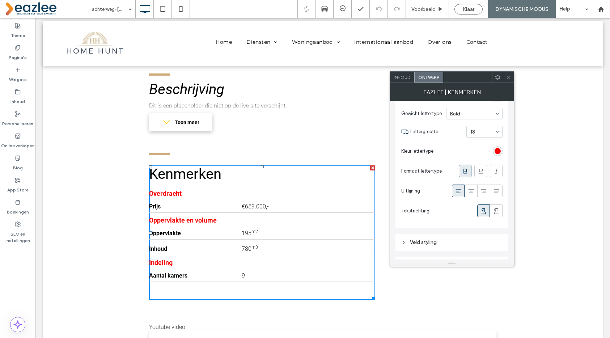
click at [501, 152] on div "rgb(246, 3, 3)" at bounding box center [498, 151] width 10 height 10
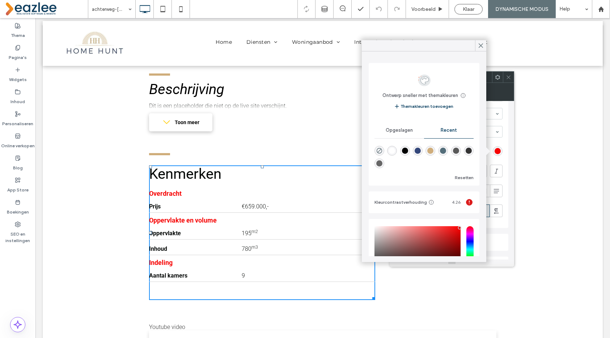
click at [432, 150] on div "rgba(207, 173, 123, 1)" at bounding box center [431, 151] width 6 height 6
type input "*******"
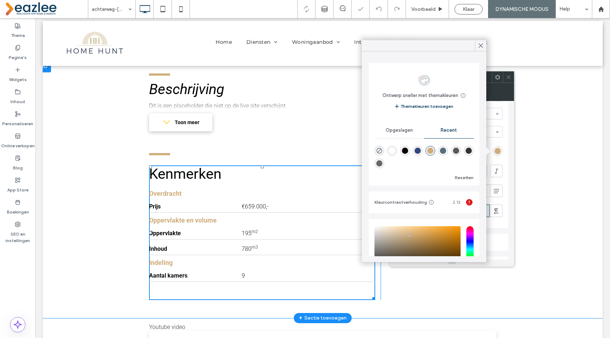
click at [113, 177] on div "**********" at bounding box center [323, 189] width 560 height 257
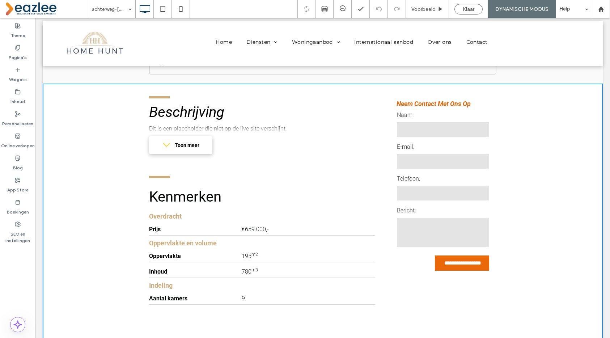
scroll to position [359, 0]
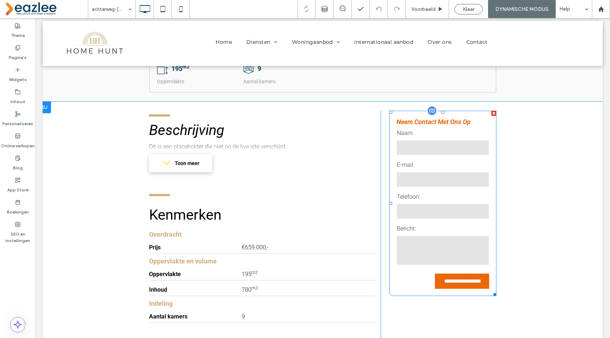
click at [451, 180] on input "email" at bounding box center [443, 179] width 92 height 14
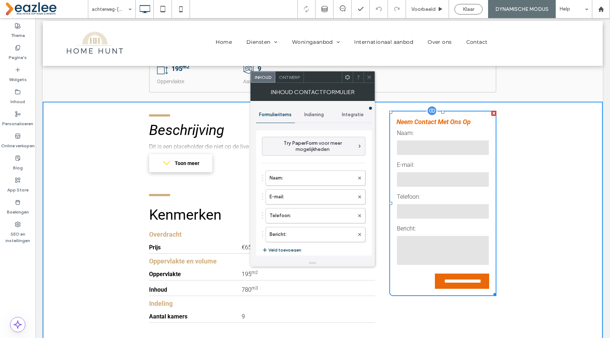
type input "**********"
click at [295, 76] on span "Ontwerp" at bounding box center [289, 77] width 21 height 5
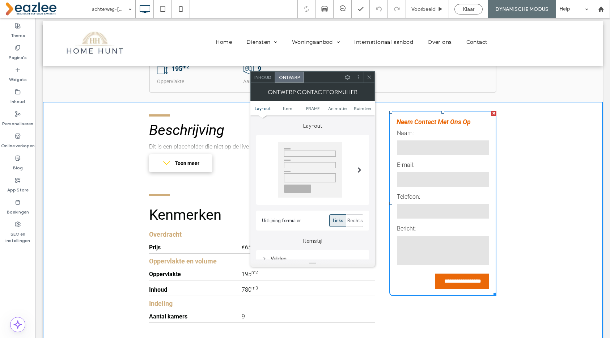
click at [266, 75] on span "Inhoud" at bounding box center [263, 77] width 17 height 5
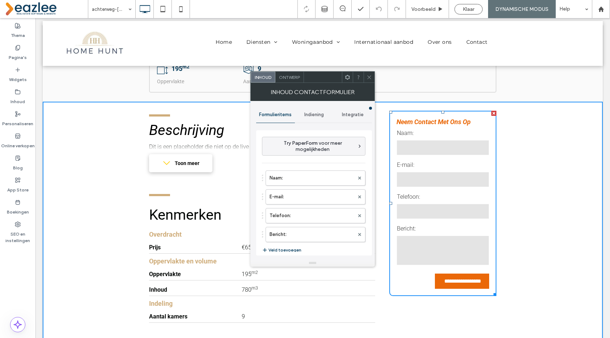
click at [314, 109] on div "Indiening" at bounding box center [314, 115] width 39 height 16
click at [302, 154] on label "Melding van nieuwe indiening" at bounding box center [314, 149] width 97 height 14
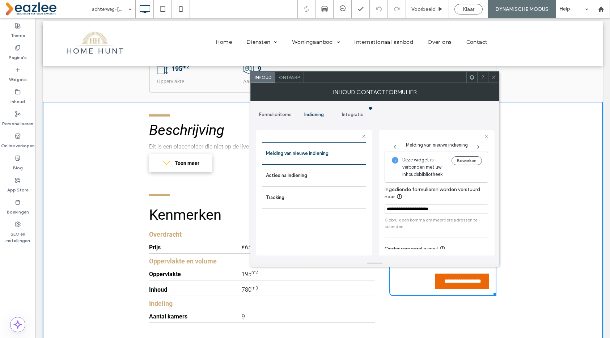
drag, startPoint x: 434, startPoint y: 228, endPoint x: 520, endPoint y: 211, distance: 87.1
type input "**********"
click at [373, 211] on div "**********" at bounding box center [375, 180] width 238 height 159
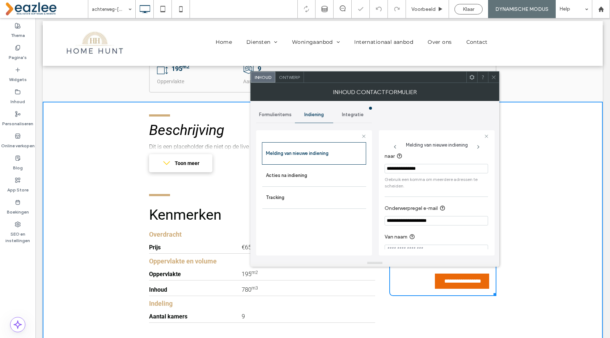
scroll to position [0, 0]
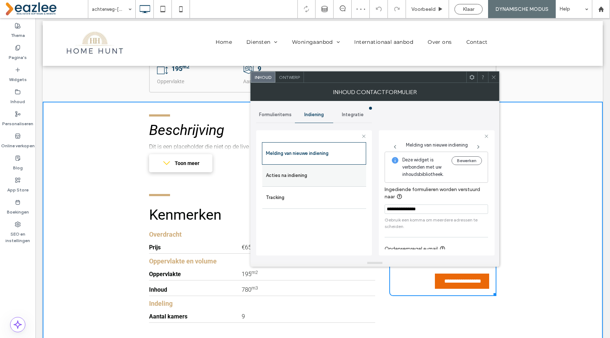
click at [298, 179] on label "Acties na indiening" at bounding box center [314, 175] width 97 height 14
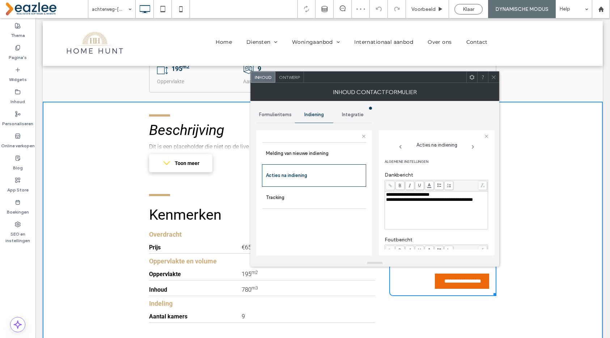
click at [300, 211] on div "Melding van nieuwe indiening Acties na indiening Tracking" at bounding box center [314, 197] width 104 height 110
click at [350, 117] on span "Integratie" at bounding box center [353, 115] width 22 height 6
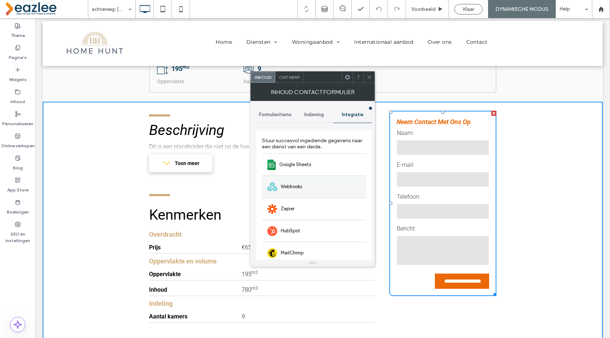
click at [306, 189] on div "Webhooks" at bounding box center [314, 187] width 104 height 22
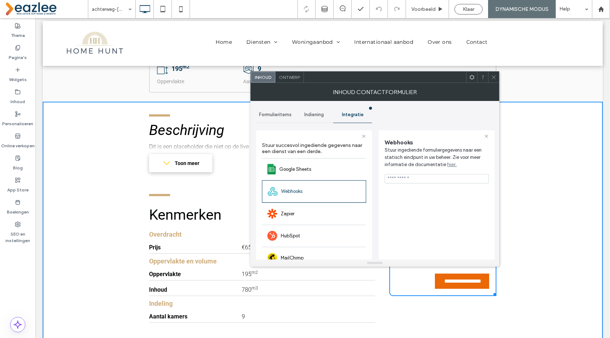
click at [271, 105] on div "Formulieritems Indiening Integratie Stuur succesvol ingediende gegevens naar ee…" at bounding box center [314, 212] width 116 height 223
click at [271, 115] on span "Formulieritems" at bounding box center [275, 115] width 33 height 6
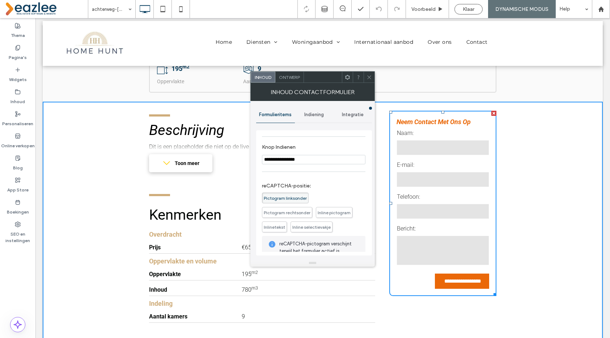
scroll to position [125, 0]
click at [293, 75] on span "Ontwerp" at bounding box center [289, 77] width 21 height 5
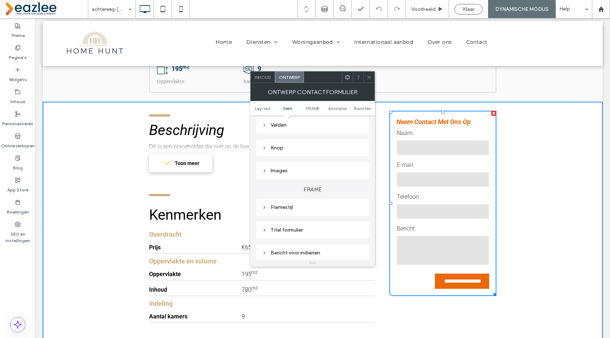
scroll to position [134, 0]
click at [283, 148] on div "Knop" at bounding box center [312, 147] width 101 height 6
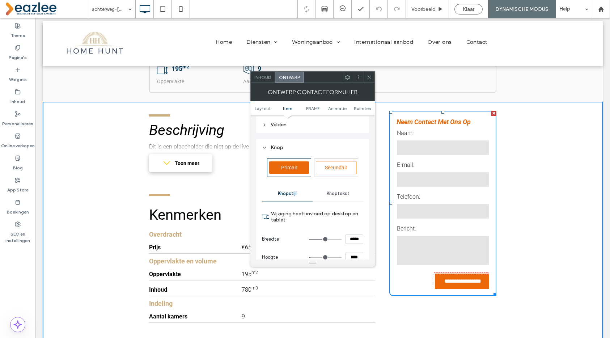
scroll to position [219, 0]
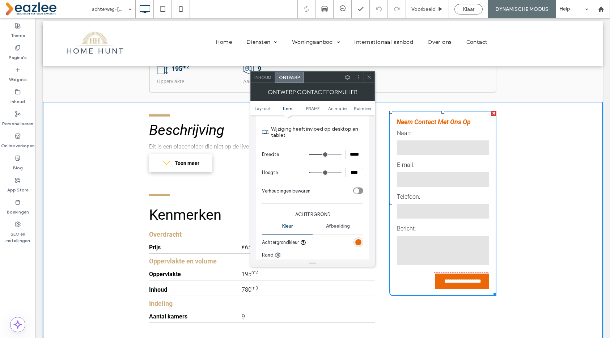
click at [359, 241] on div "rgb(234, 104, 8)" at bounding box center [359, 242] width 6 height 6
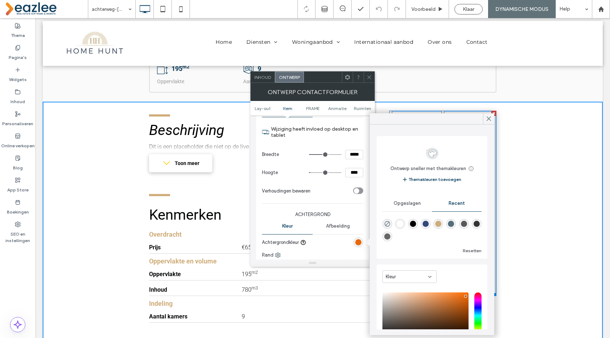
click at [439, 225] on div "rgba(207, 173, 123, 1)" at bounding box center [439, 224] width 6 height 6
type input "*******"
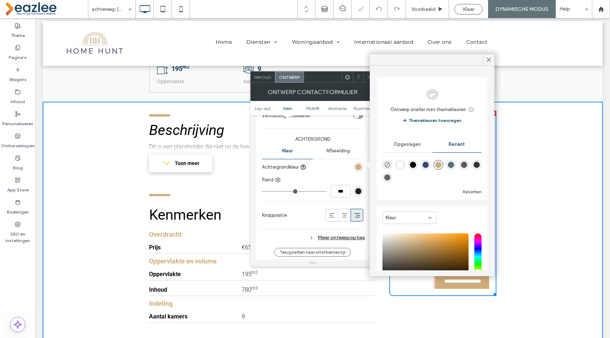
scroll to position [296, 0]
click at [323, 164] on div at bounding box center [336, 165] width 54 height 13
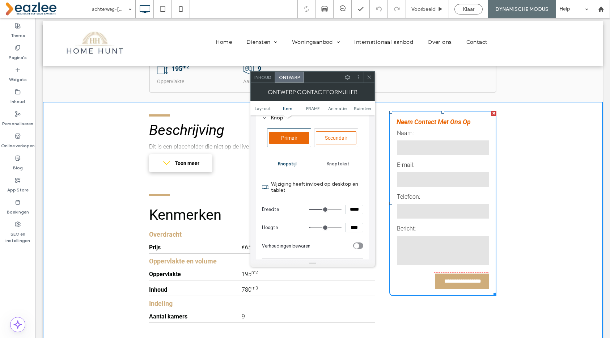
click at [337, 166] on span "Knoptekst" at bounding box center [338, 164] width 23 height 6
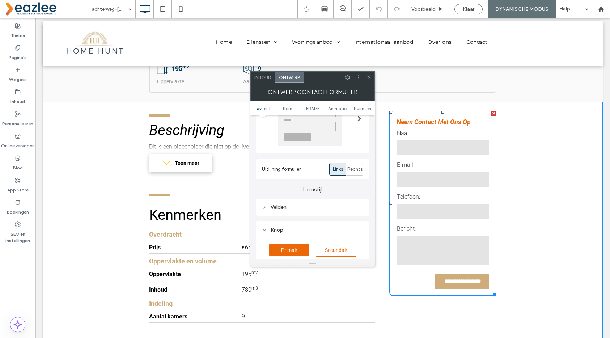
scroll to position [50, 0]
click at [311, 214] on div "Velden" at bounding box center [312, 208] width 113 height 17
click at [311, 210] on div "Velden" at bounding box center [312, 208] width 101 height 6
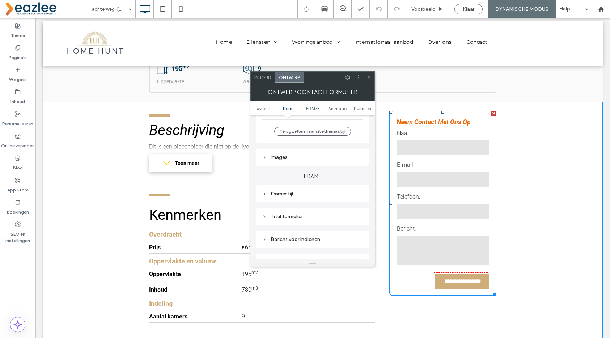
scroll to position [483, 0]
click at [303, 214] on div "Titel formulier" at bounding box center [312, 217] width 101 height 6
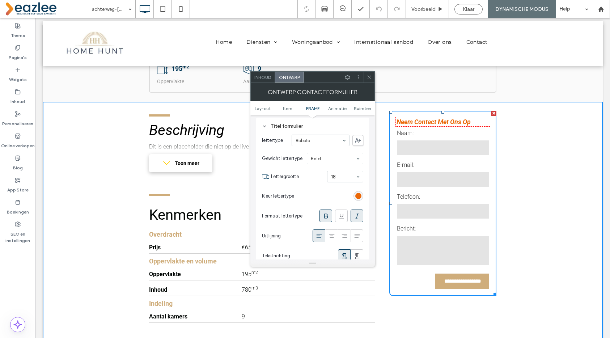
click at [362, 191] on div at bounding box center [359, 196] width 10 height 10
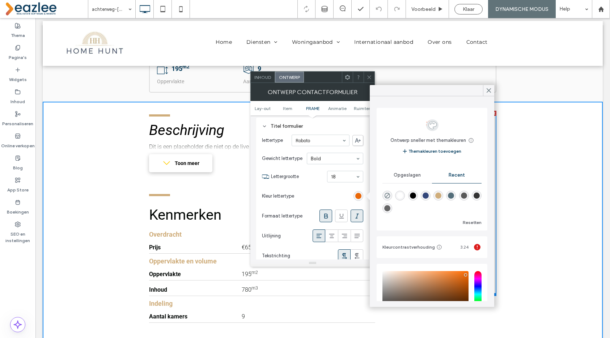
click at [440, 195] on div "rgba(207, 173, 123, 1)" at bounding box center [439, 196] width 6 height 6
type input "*******"
click at [490, 95] on span at bounding box center [489, 90] width 7 height 11
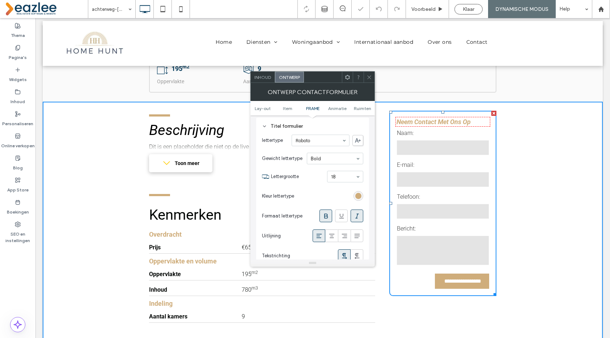
click at [368, 76] on icon at bounding box center [369, 77] width 5 height 5
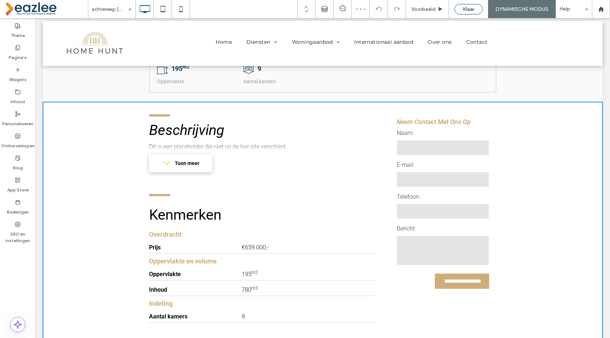
click at [474, 8] on span "Klaar" at bounding box center [469, 9] width 12 height 6
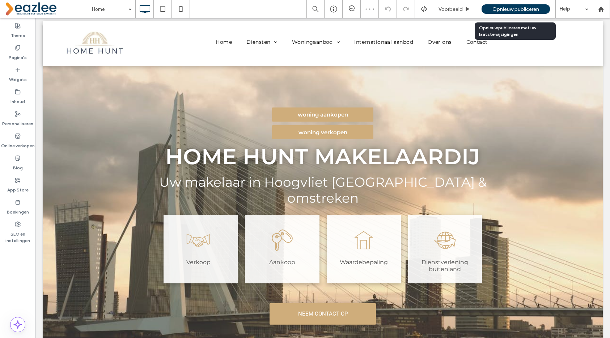
click at [519, 11] on span "Opnieuw publiceren" at bounding box center [516, 9] width 47 height 6
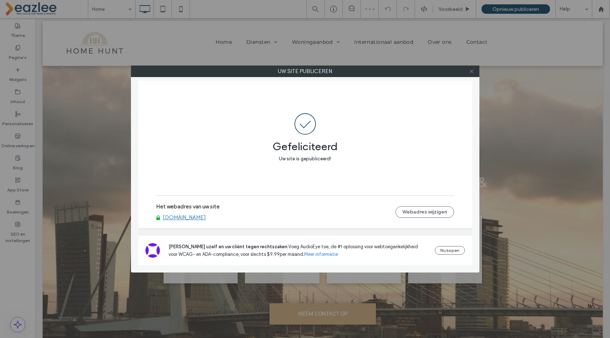
click at [473, 72] on icon at bounding box center [471, 71] width 5 height 5
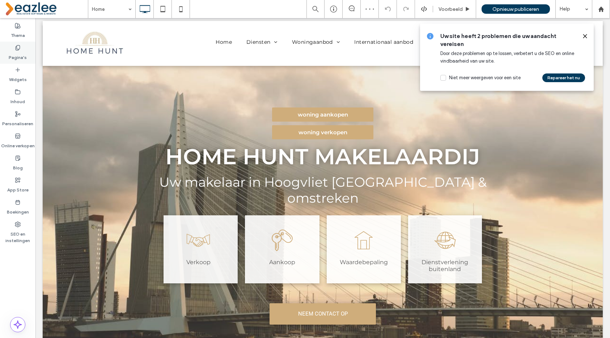
click at [20, 51] on label "Pagina's" at bounding box center [18, 56] width 18 height 10
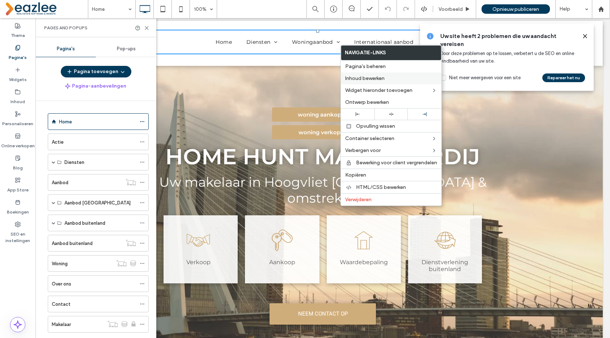
click at [361, 79] on span "Inhoud bewerken" at bounding box center [364, 78] width 39 height 6
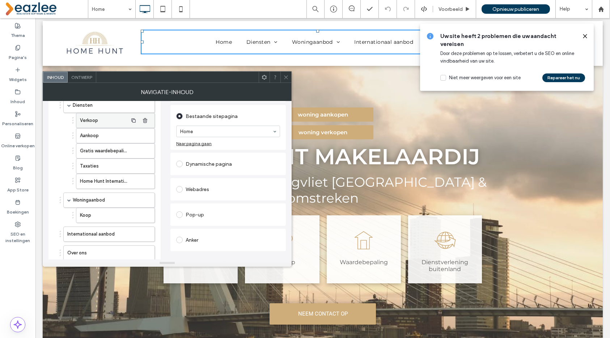
scroll to position [60, 0]
click at [144, 213] on use "button" at bounding box center [145, 215] width 4 height 5
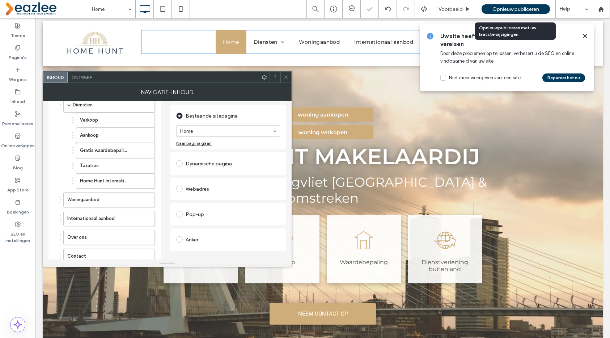
click at [529, 9] on span "Opnieuw publiceren" at bounding box center [516, 9] width 47 height 6
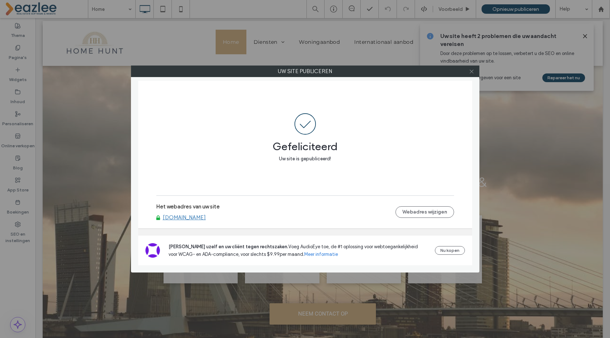
click at [472, 73] on icon at bounding box center [471, 71] width 5 height 5
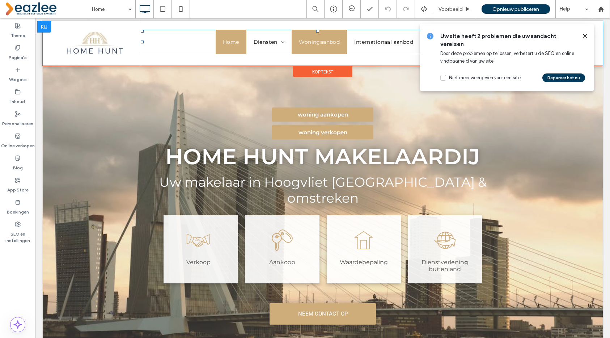
click at [323, 42] on span "Woningaanbod" at bounding box center [319, 42] width 41 height 7
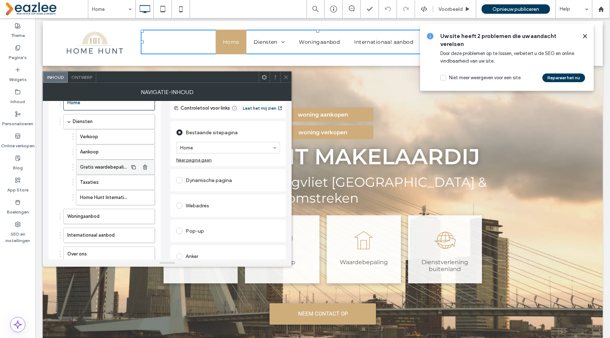
scroll to position [49, 0]
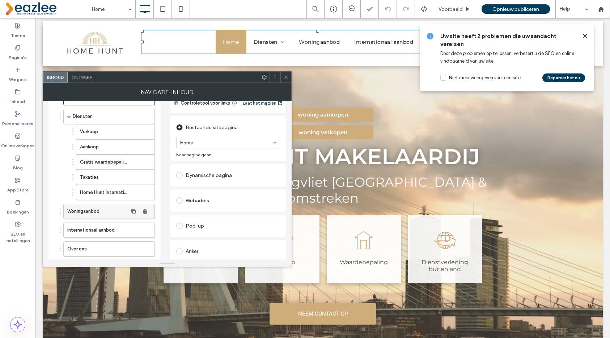
click at [105, 211] on label "Woningaanbod" at bounding box center [97, 211] width 60 height 14
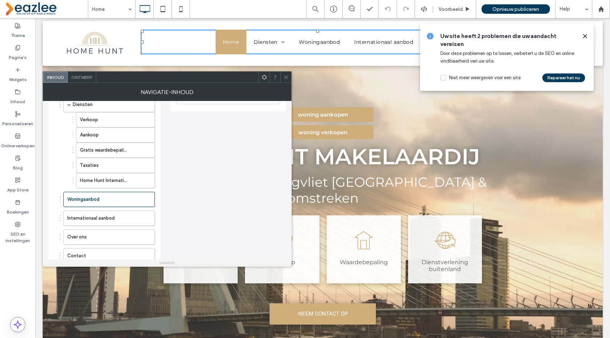
scroll to position [71, 0]
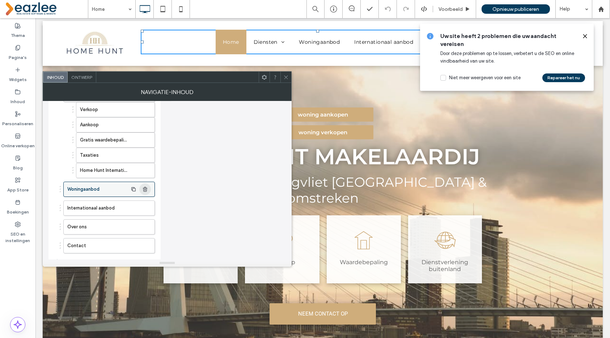
click at [144, 188] on icon "button" at bounding box center [145, 189] width 6 height 6
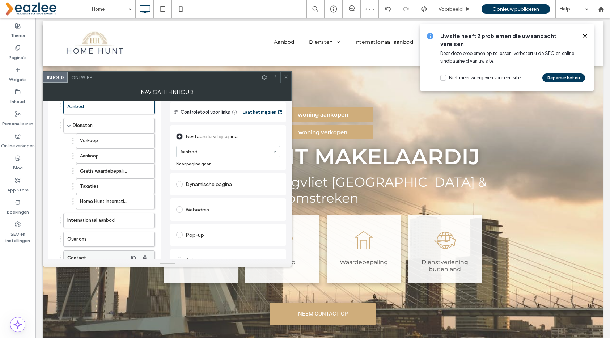
scroll to position [29, 0]
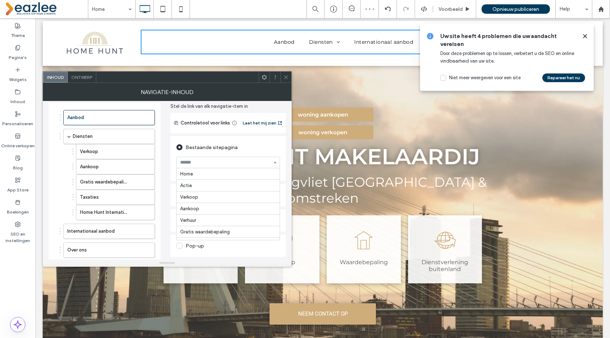
click at [195, 163] on input at bounding box center [226, 162] width 92 height 5
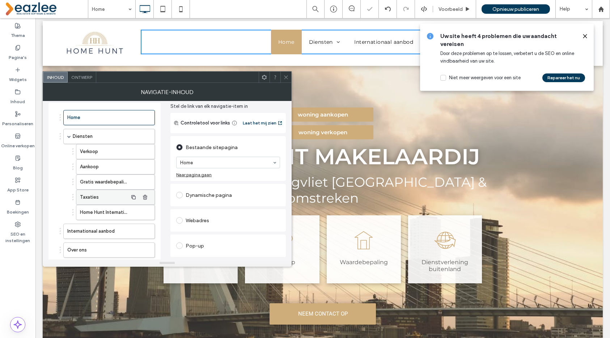
scroll to position [87, 0]
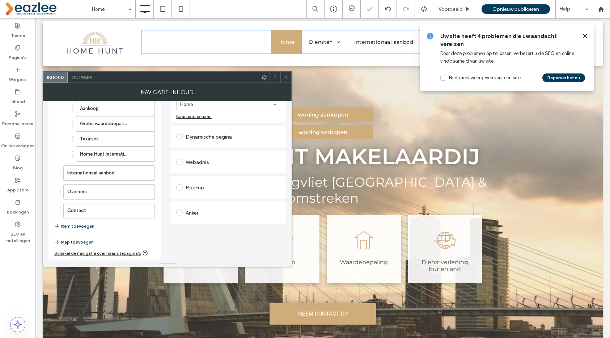
click at [76, 225] on button "Item toevoegen" at bounding box center [74, 226] width 40 height 9
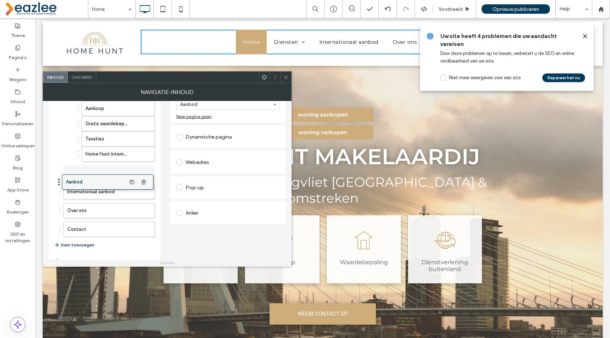
drag, startPoint x: 87, startPoint y: 226, endPoint x: 83, endPoint y: 175, distance: 51.2
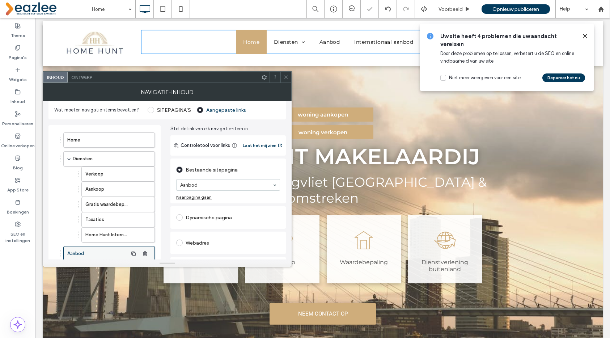
scroll to position [0, 0]
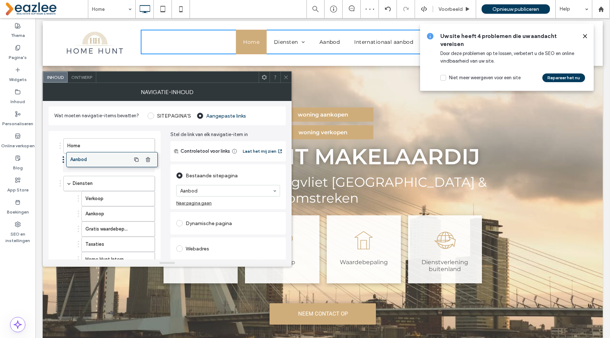
drag, startPoint x: 77, startPoint y: 254, endPoint x: 80, endPoint y: 154, distance: 99.6
click at [130, 164] on span "button" at bounding box center [134, 165] width 12 height 12
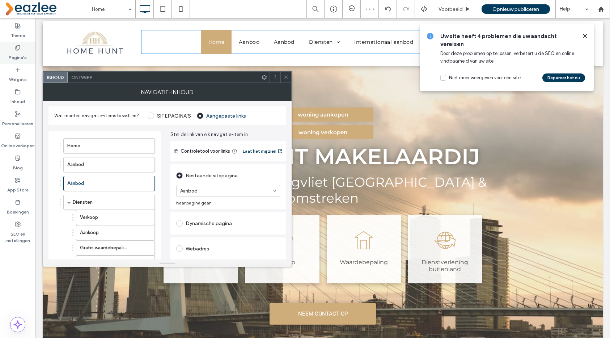
click at [26, 58] on div "Pagina's" at bounding box center [17, 53] width 35 height 22
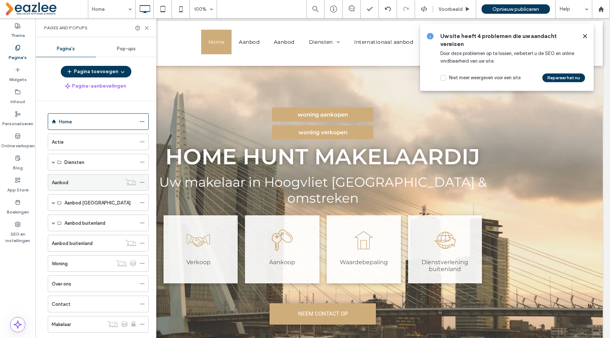
click at [113, 181] on div "Aanbod" at bounding box center [87, 183] width 70 height 8
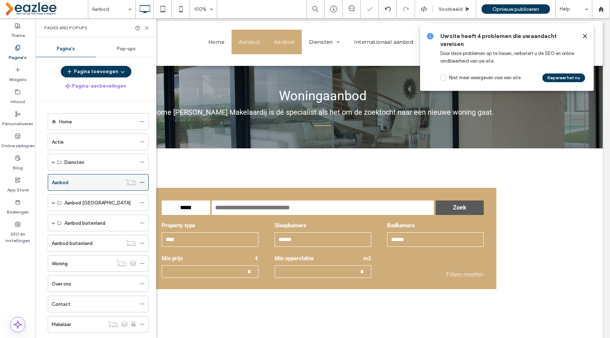
click at [142, 181] on icon at bounding box center [142, 182] width 5 height 5
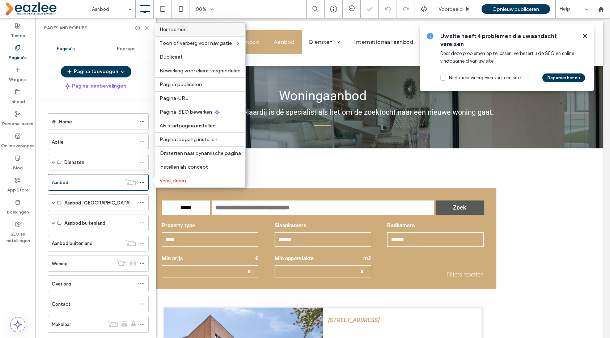
click at [198, 34] on div "Hernoemen" at bounding box center [200, 29] width 90 height 13
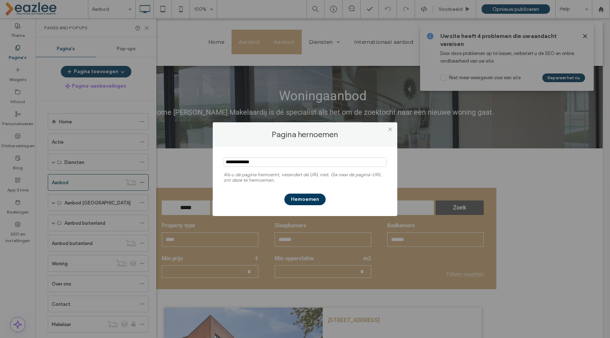
click at [244, 164] on input "notEmpty" at bounding box center [305, 161] width 163 height 9
type input "**********"
click at [294, 196] on button "Hernoemen" at bounding box center [305, 200] width 41 height 12
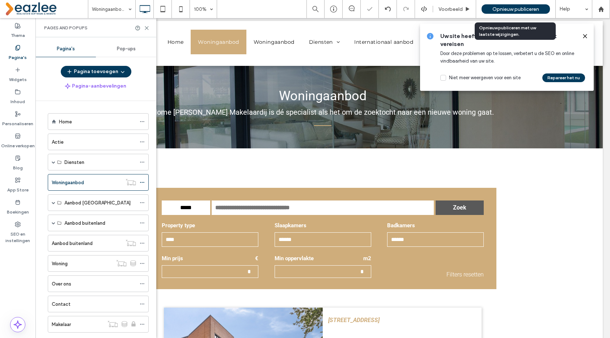
click at [516, 10] on span "Opnieuw publiceren" at bounding box center [516, 9] width 47 height 6
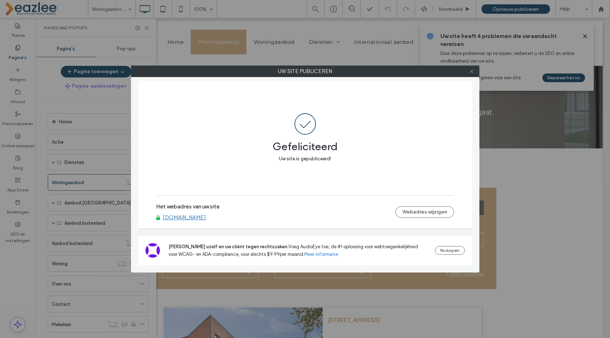
click at [472, 69] on icon at bounding box center [471, 71] width 5 height 5
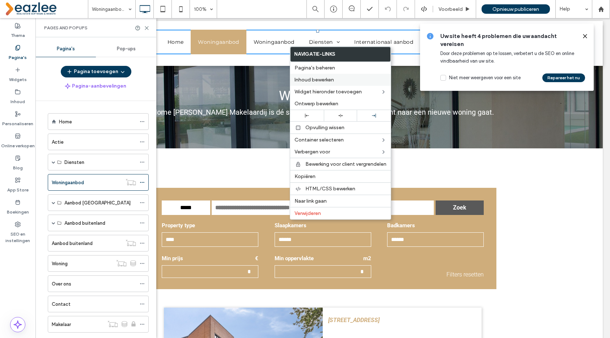
click at [312, 81] on span "Inhoud bewerken" at bounding box center [314, 80] width 39 height 6
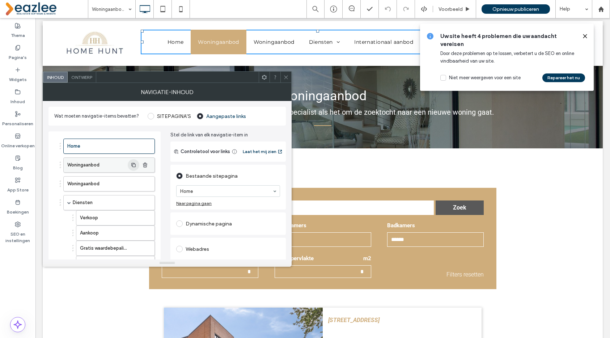
click at [128, 160] on span "button" at bounding box center [134, 165] width 12 height 12
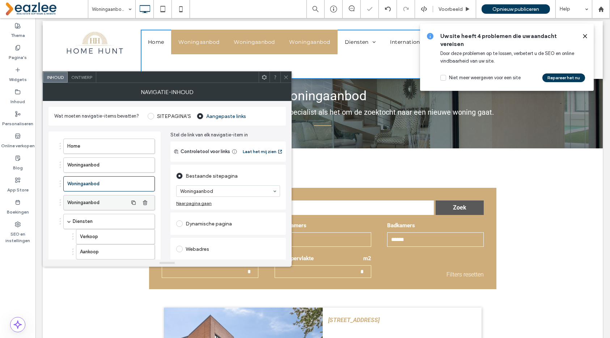
click at [116, 198] on label "Woningaanbod" at bounding box center [97, 203] width 60 height 14
click at [105, 180] on label "Woningaanbod" at bounding box center [97, 184] width 60 height 14
click at [147, 184] on use "button" at bounding box center [145, 183] width 4 height 5
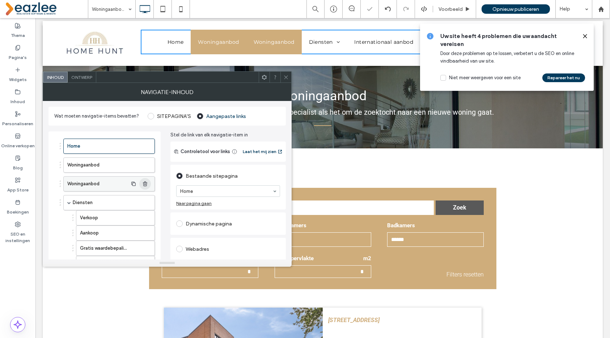
click at [147, 184] on use "button" at bounding box center [145, 183] width 4 height 5
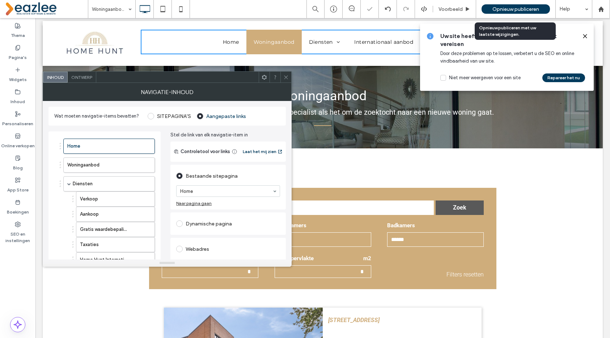
click at [493, 8] on span "Opnieuw publiceren" at bounding box center [516, 9] width 47 height 6
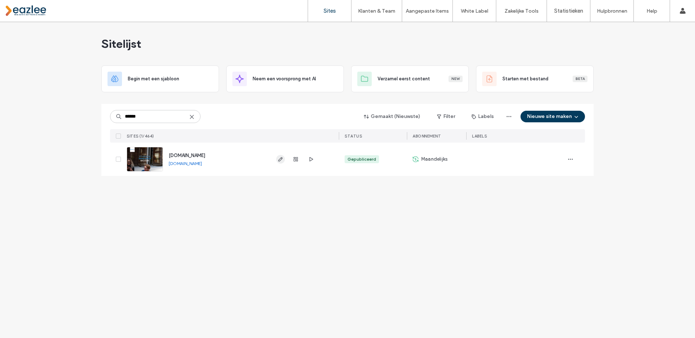
type input "******"
click at [284, 160] on span "button" at bounding box center [280, 159] width 9 height 9
